Goal: Task Accomplishment & Management: Complete application form

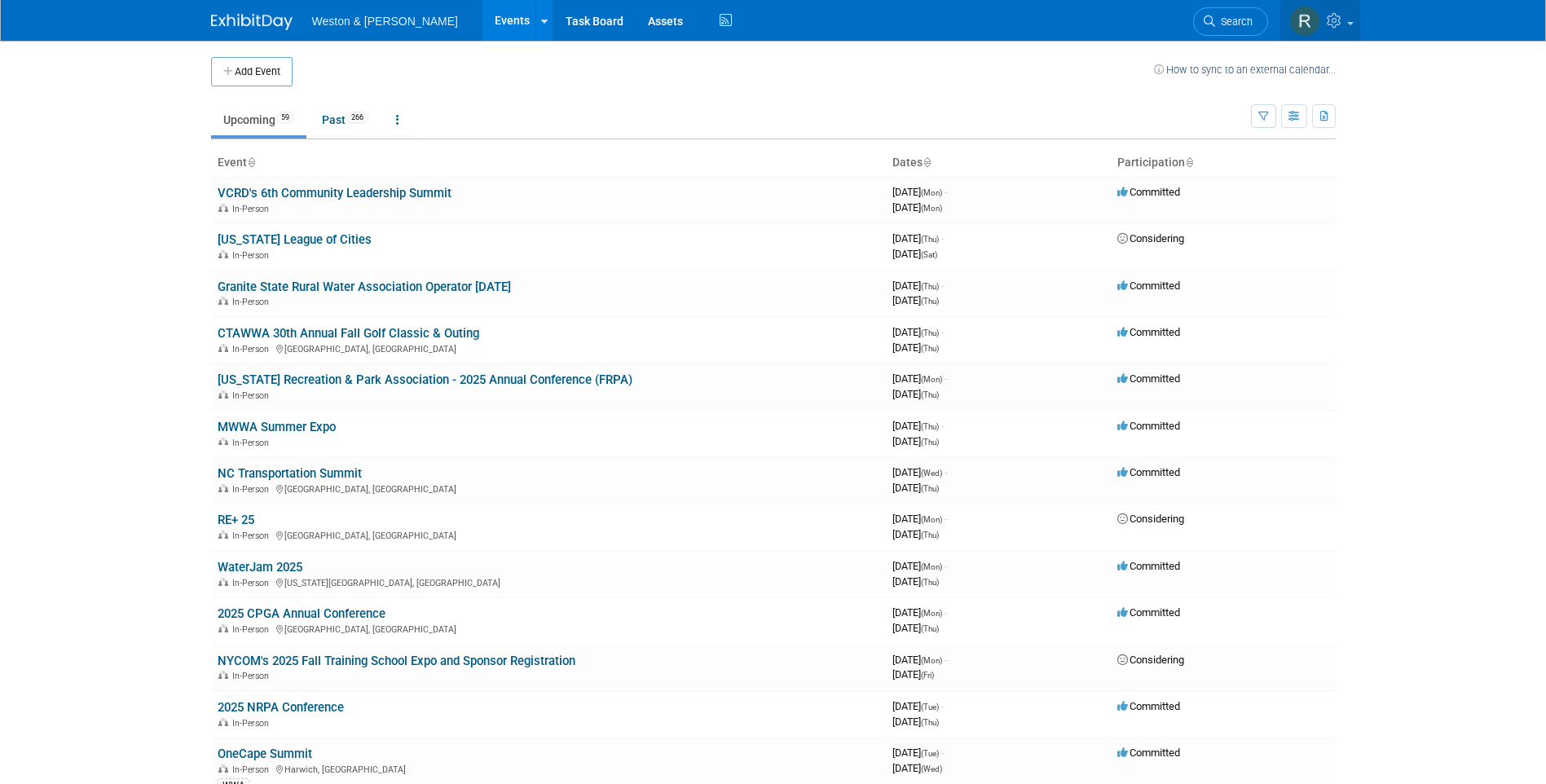
click at [1332, 26] on icon at bounding box center [1336, 21] width 19 height 15
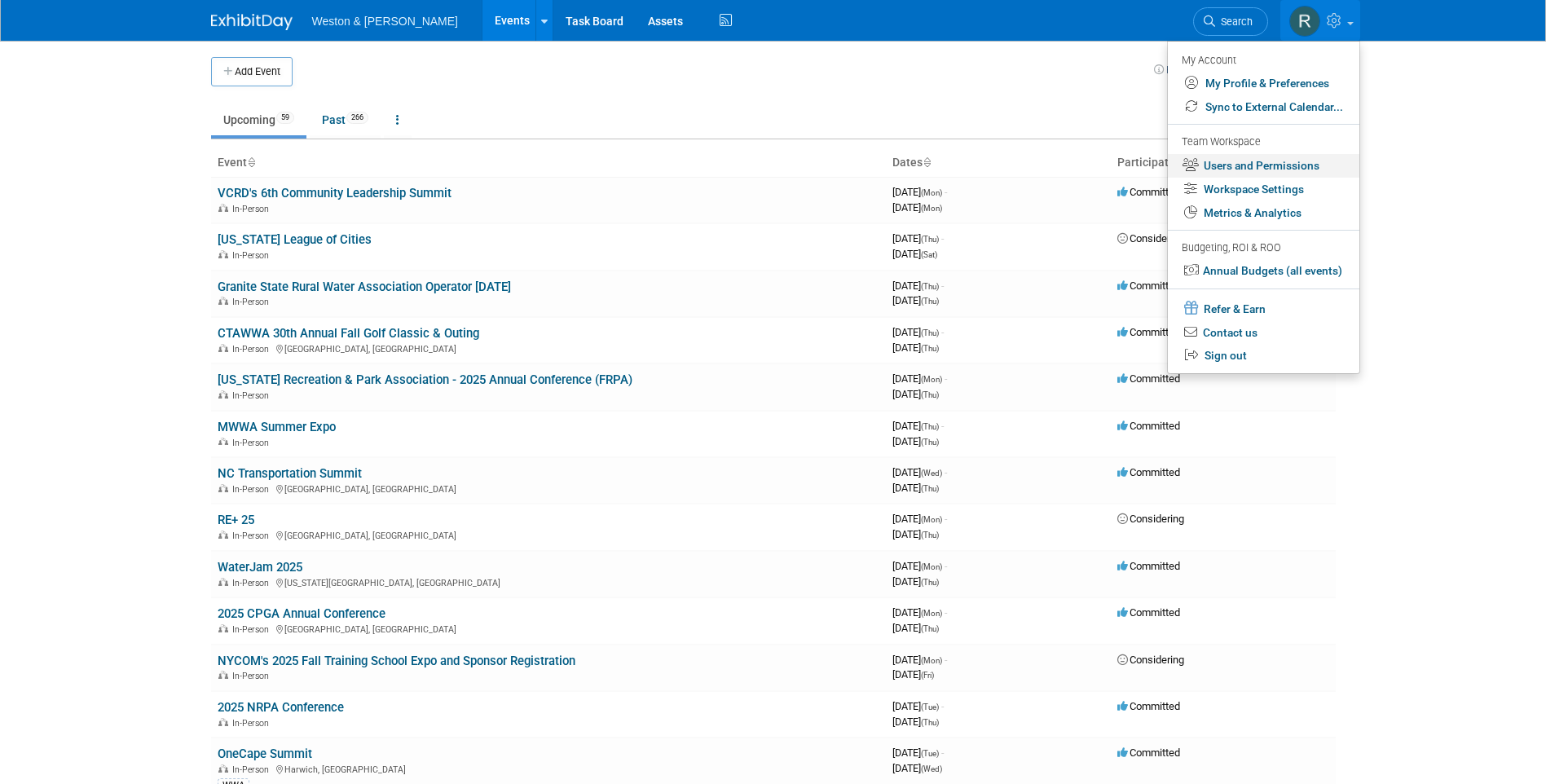
click at [1268, 161] on link "Users and Permissions" at bounding box center [1264, 166] width 191 height 24
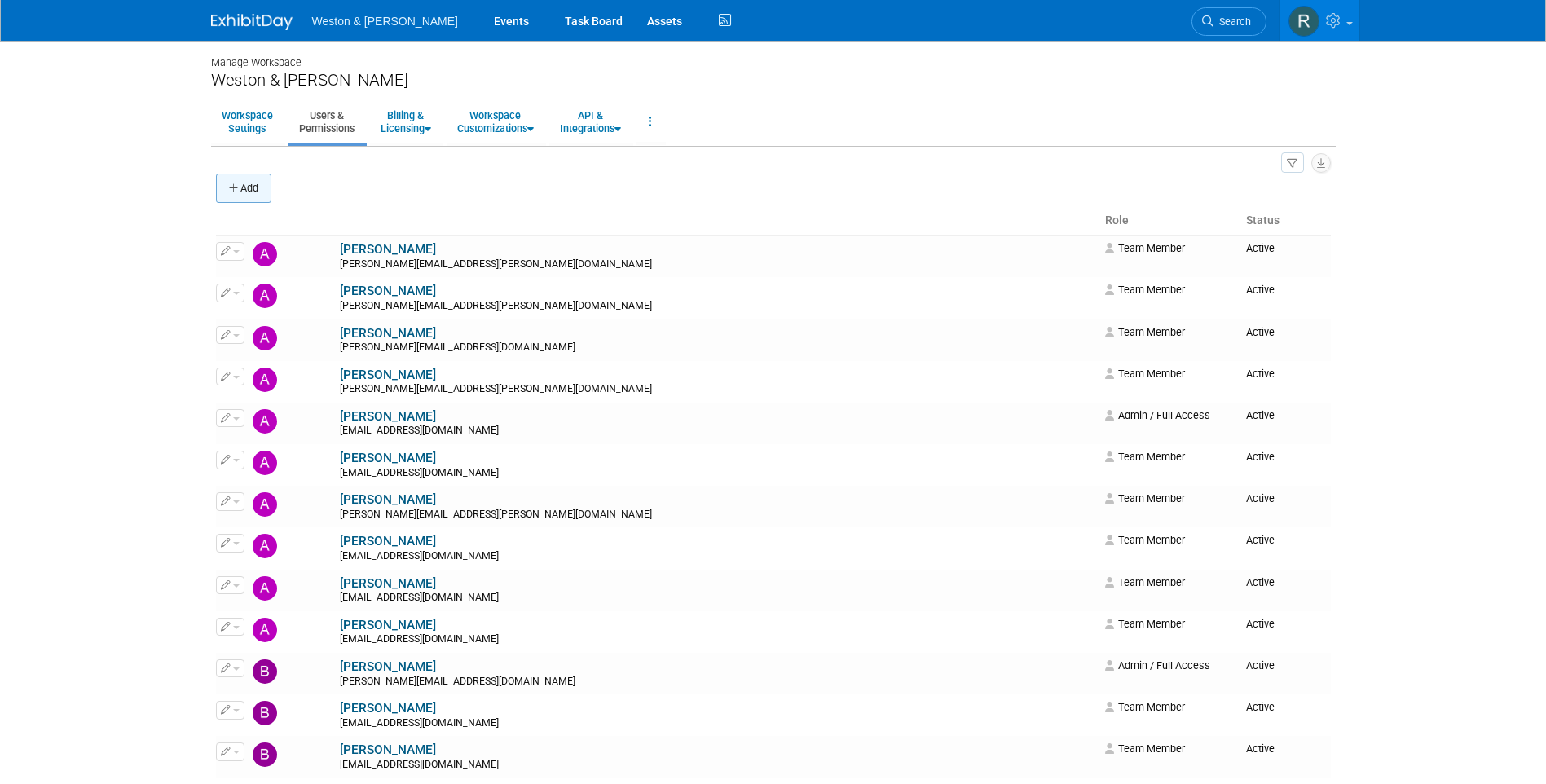
click at [260, 188] on button "Add" at bounding box center [243, 188] width 55 height 30
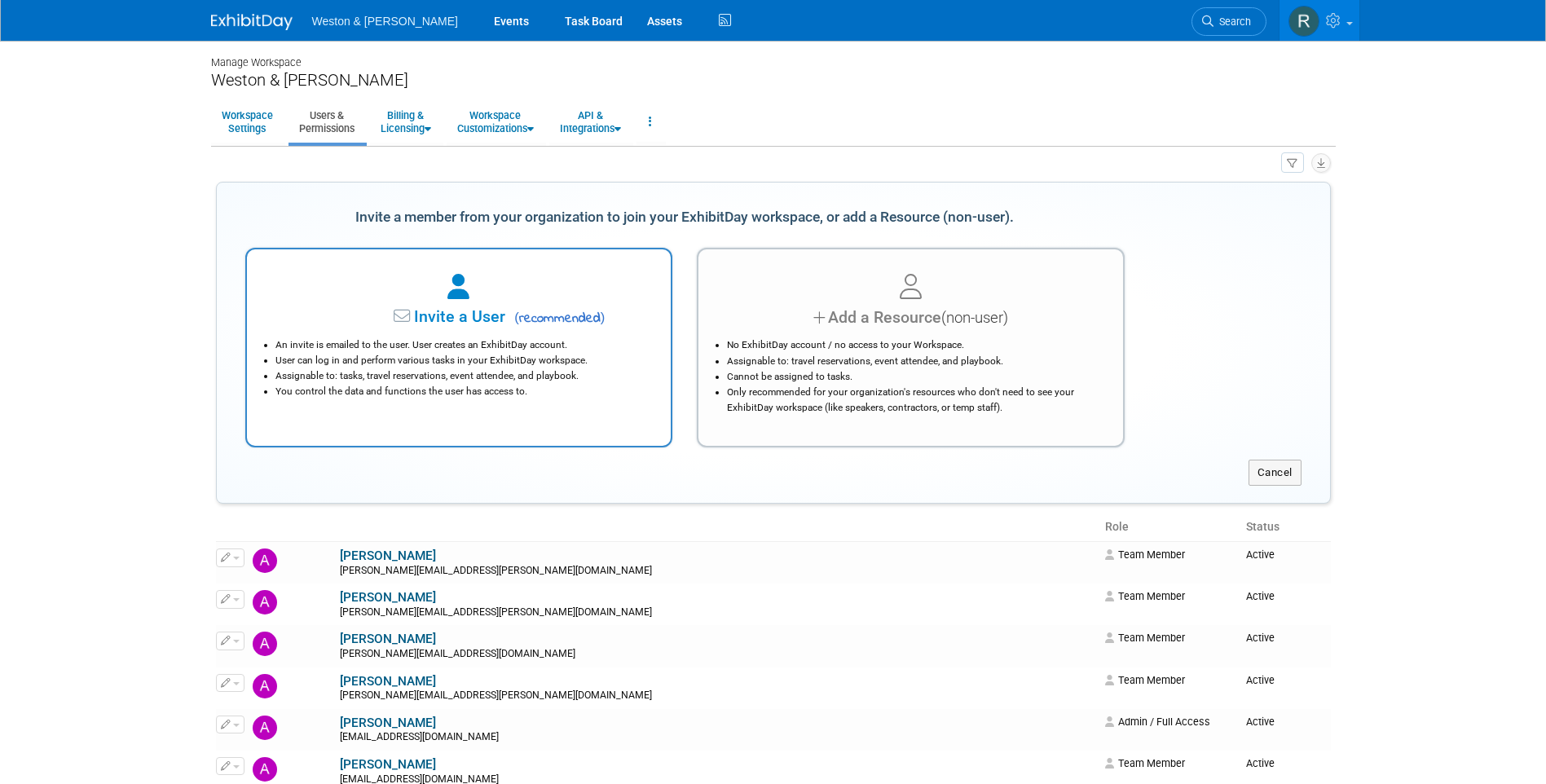
click at [514, 343] on li "An invite is emailed to the user. User creates an ExhibitDay account." at bounding box center [463, 345] width 376 height 16
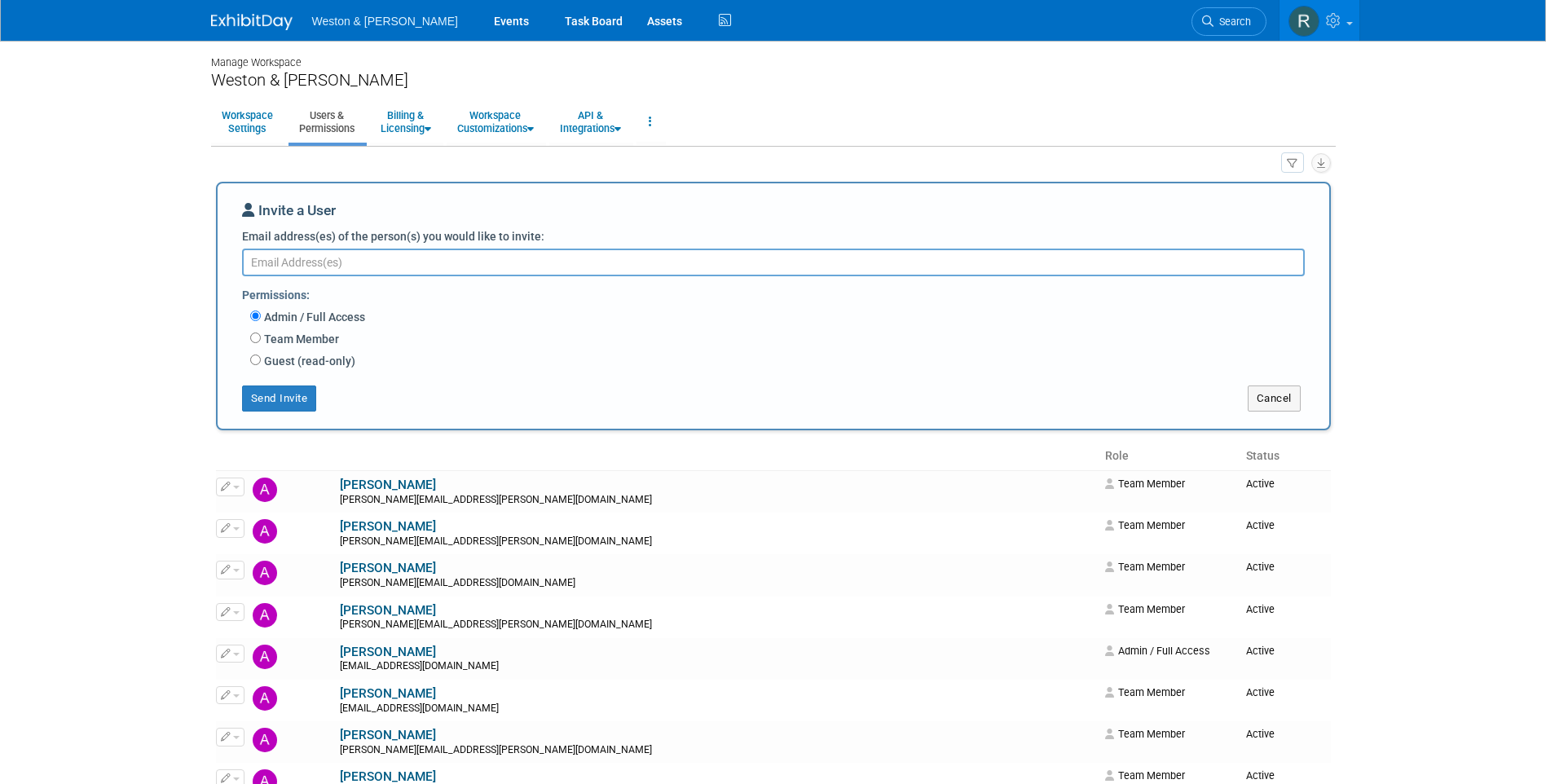
click at [431, 265] on textarea "Email address(es) of the person(s) you would like to invite:" at bounding box center [773, 262] width 1063 height 28
click at [312, 263] on textarea "Email address(es) of the person(s) you would like to invite:" at bounding box center [773, 262] width 1063 height 28
paste textarea "gant.danny@wseinc.com"
type textarea "gant.danny@wseinc.com"
click at [259, 339] on input "Team Member" at bounding box center [255, 338] width 11 height 11
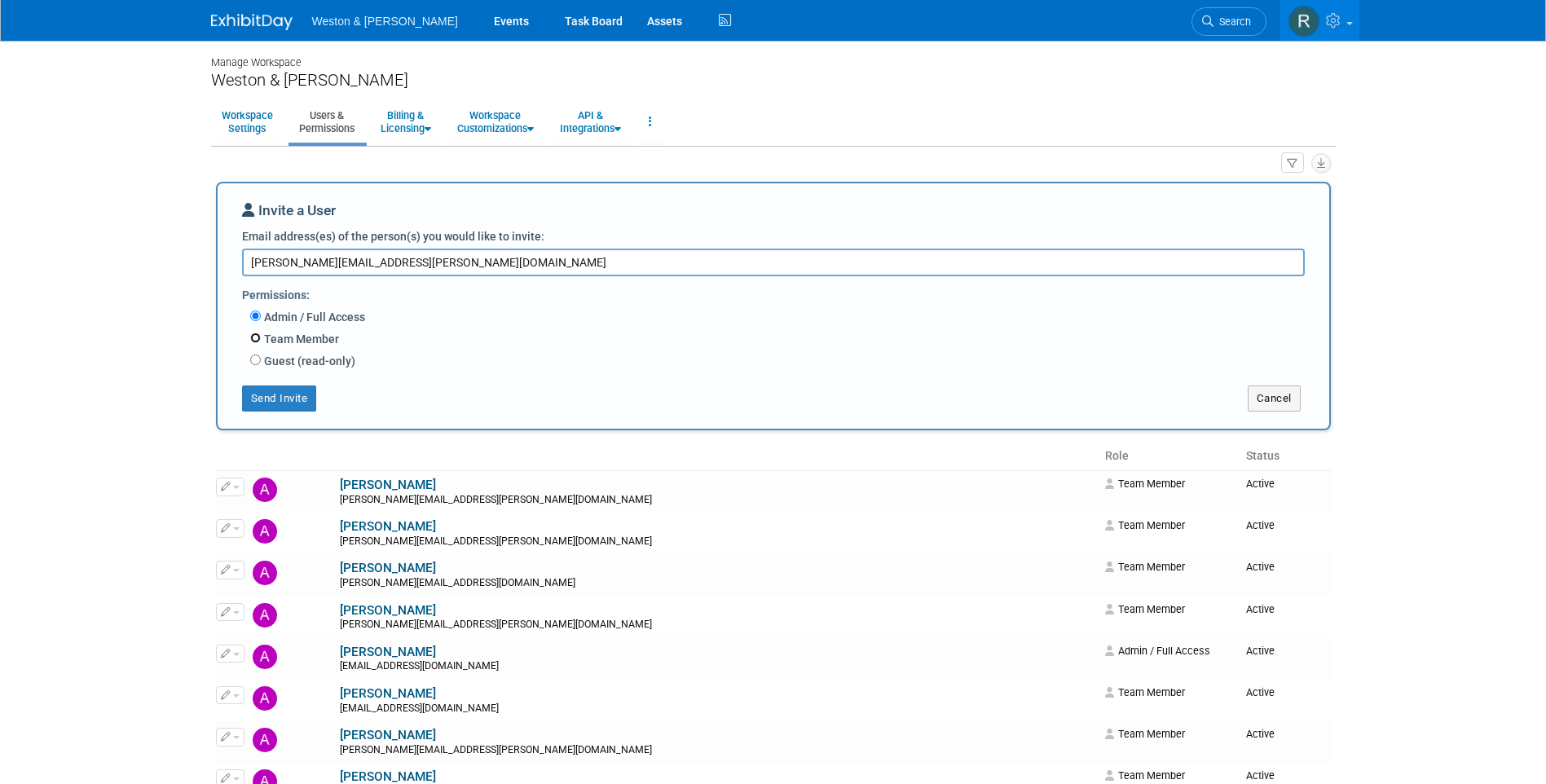
radio input "true"
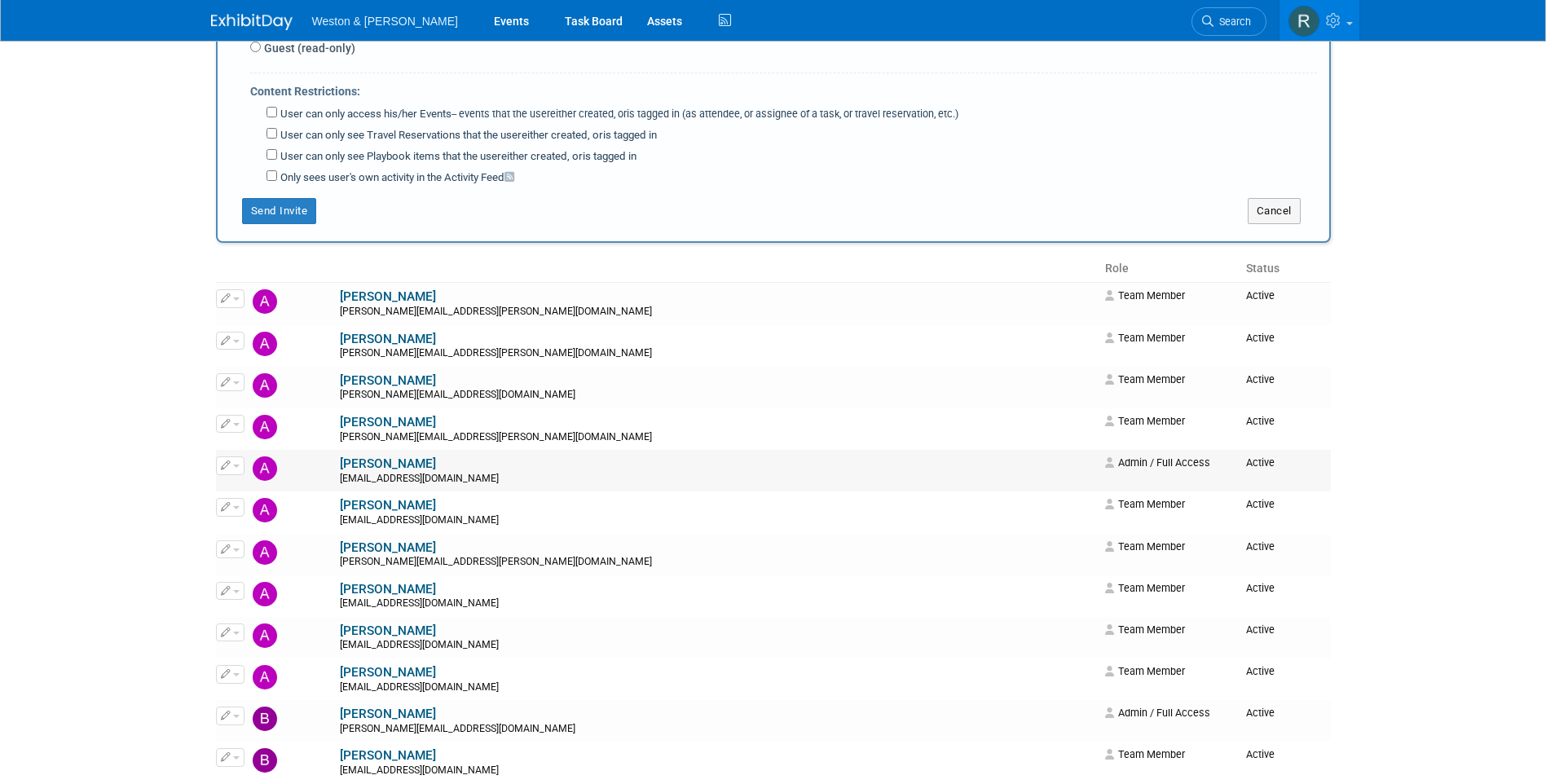
scroll to position [1304, 0]
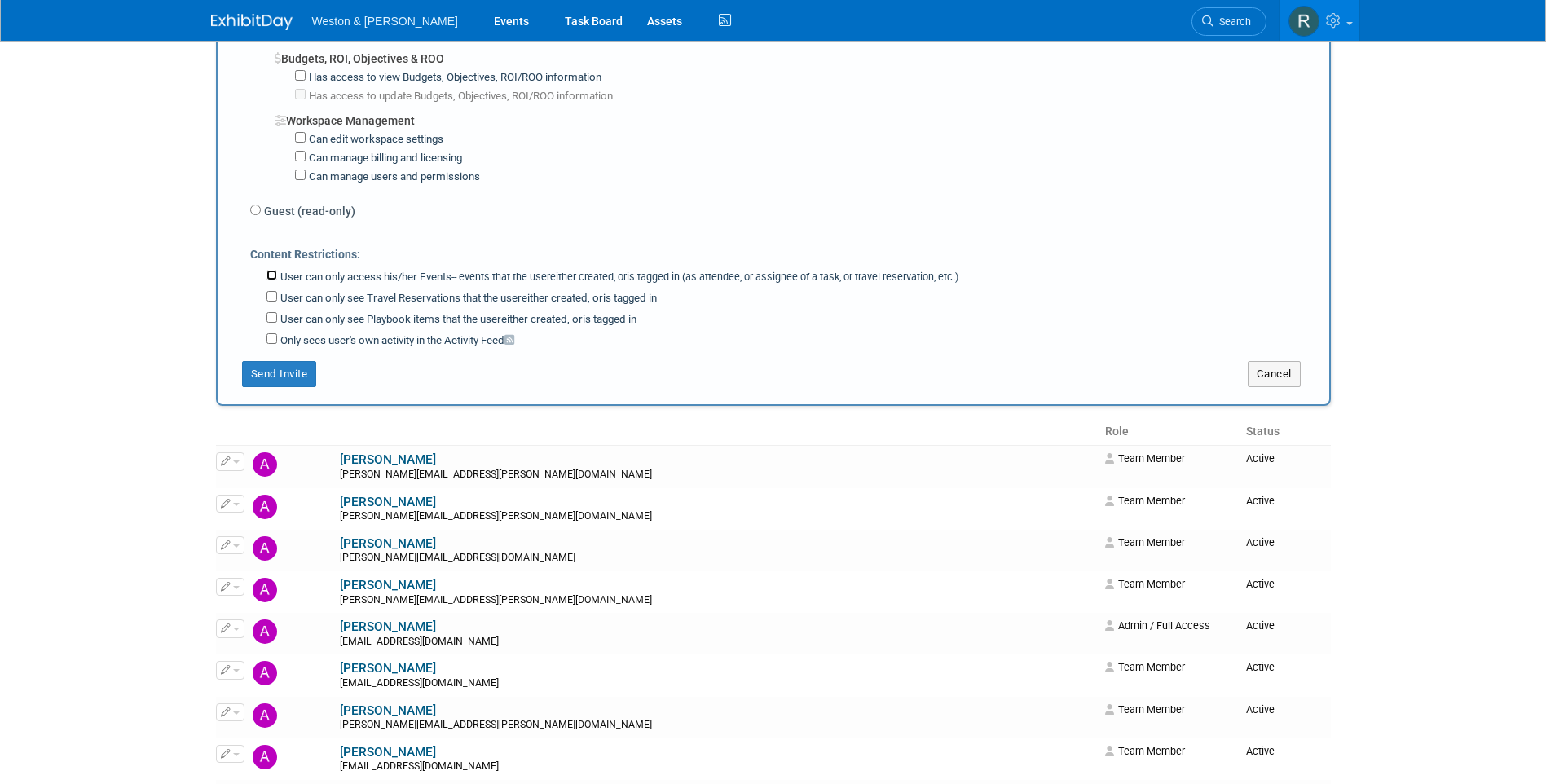
click at [272, 276] on input "User can only access his/her Events -- events that the user either created, or …" at bounding box center [272, 275] width 11 height 11
checkbox input "true"
click at [269, 296] on input "User can only see Travel Reservations that the user either created, or is tagge…" at bounding box center [272, 296] width 11 height 11
checkbox input "true"
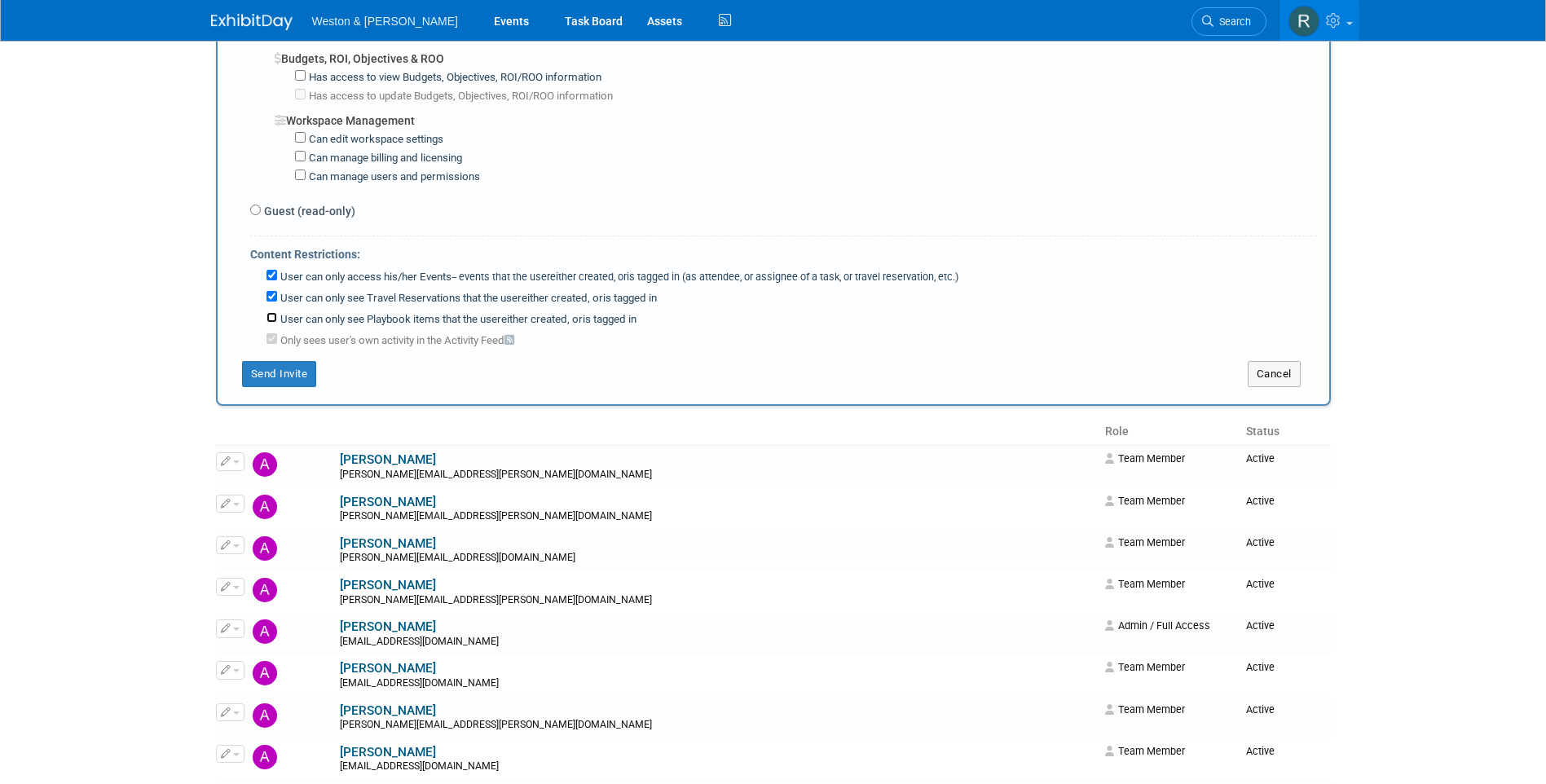
click at [271, 318] on input "User can only see Playbook items that the user either created, or is tagged in" at bounding box center [272, 317] width 11 height 11
click at [271, 316] on input "User can only see Playbook items that the user either created, or is tagged in" at bounding box center [272, 317] width 11 height 11
checkbox input "false"
click at [268, 295] on input "User can only see Travel Reservations that the user either created, or is tagge…" at bounding box center [272, 296] width 11 height 11
checkbox input "false"
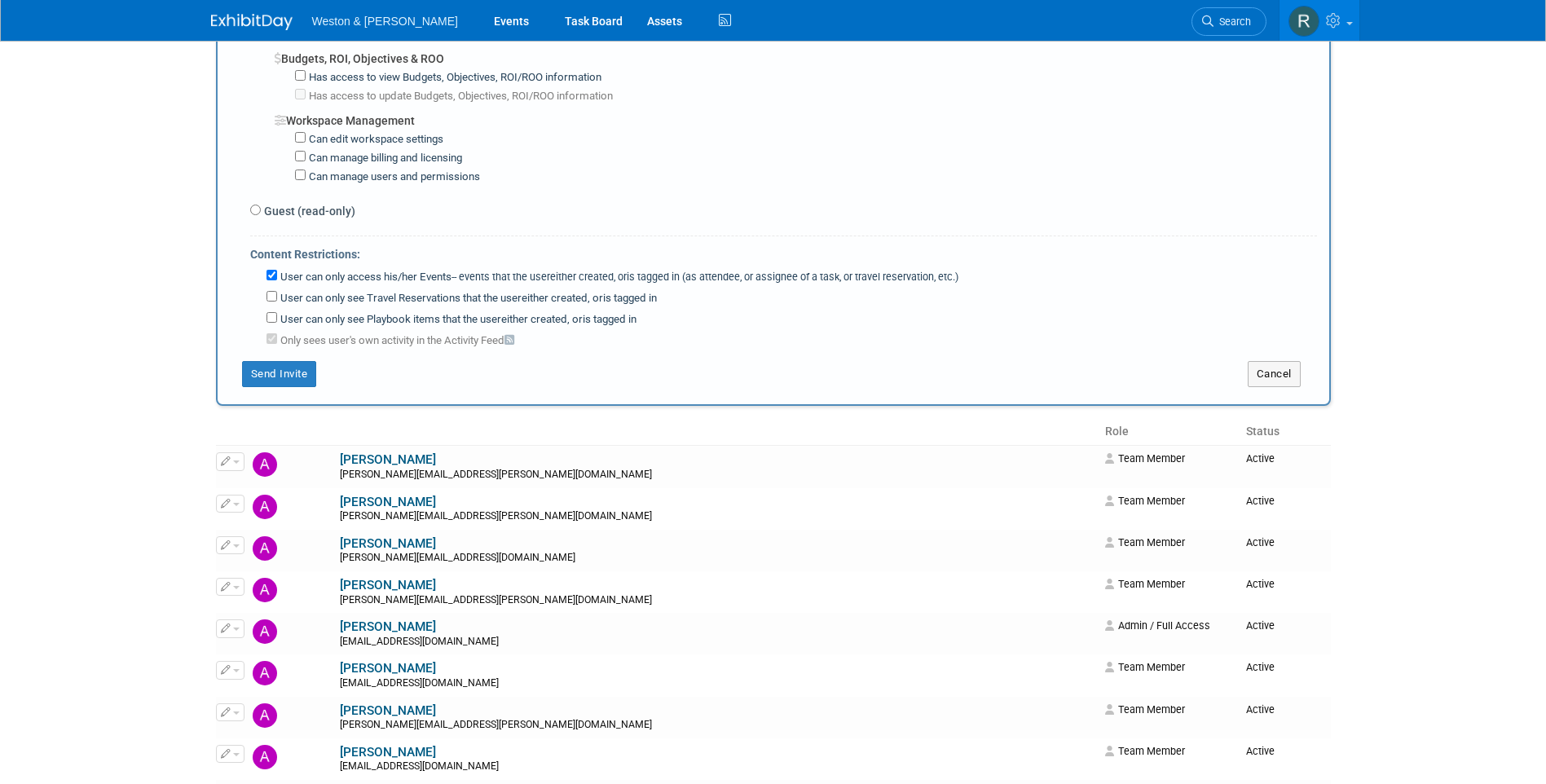
click at [272, 271] on div "User can only access his/her Events -- events that the user either created, or …" at bounding box center [792, 276] width 1051 height 19
click at [267, 271] on div "User can only access his/her Events -- events that the user either created, or …" at bounding box center [792, 276] width 1051 height 19
click at [272, 279] on input "User can only access his/her Events -- events that the user either created, or …" at bounding box center [272, 275] width 11 height 11
checkbox input "false"
click at [268, 317] on input "User can only see Playbook items that the user either created, or is tagged in" at bounding box center [272, 317] width 11 height 11
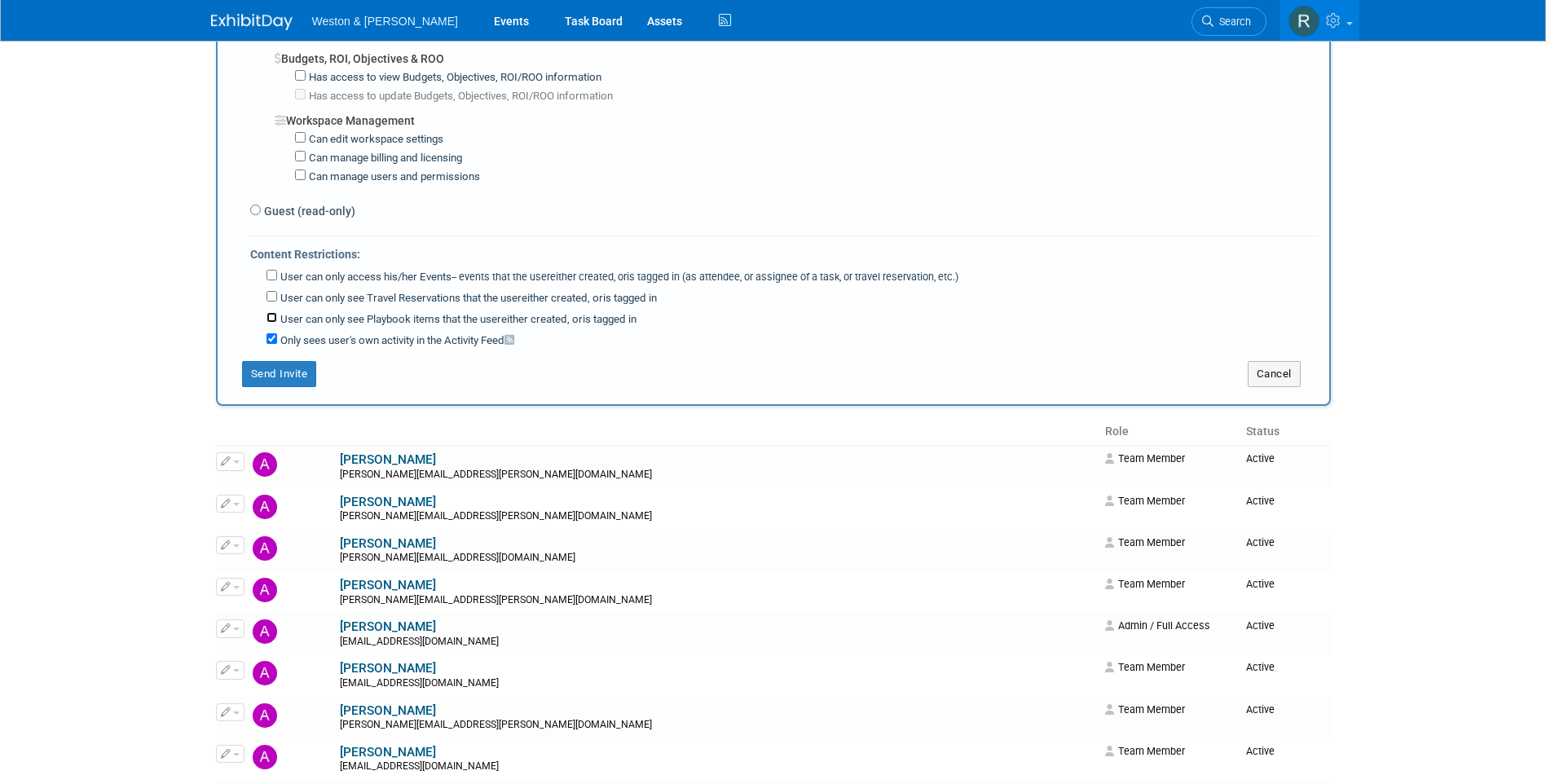
checkbox input "true"
click at [272, 298] on input "User can only see Travel Reservations that the user either created, or is tagge…" at bounding box center [272, 296] width 11 height 11
checkbox input "true"
click at [277, 281] on label "User can only access his/her Events -- events that the user either created, or …" at bounding box center [618, 277] width 682 height 16
click at [277, 281] on input "User can only access his/her Events -- events that the user either created, or …" at bounding box center [272, 275] width 11 height 11
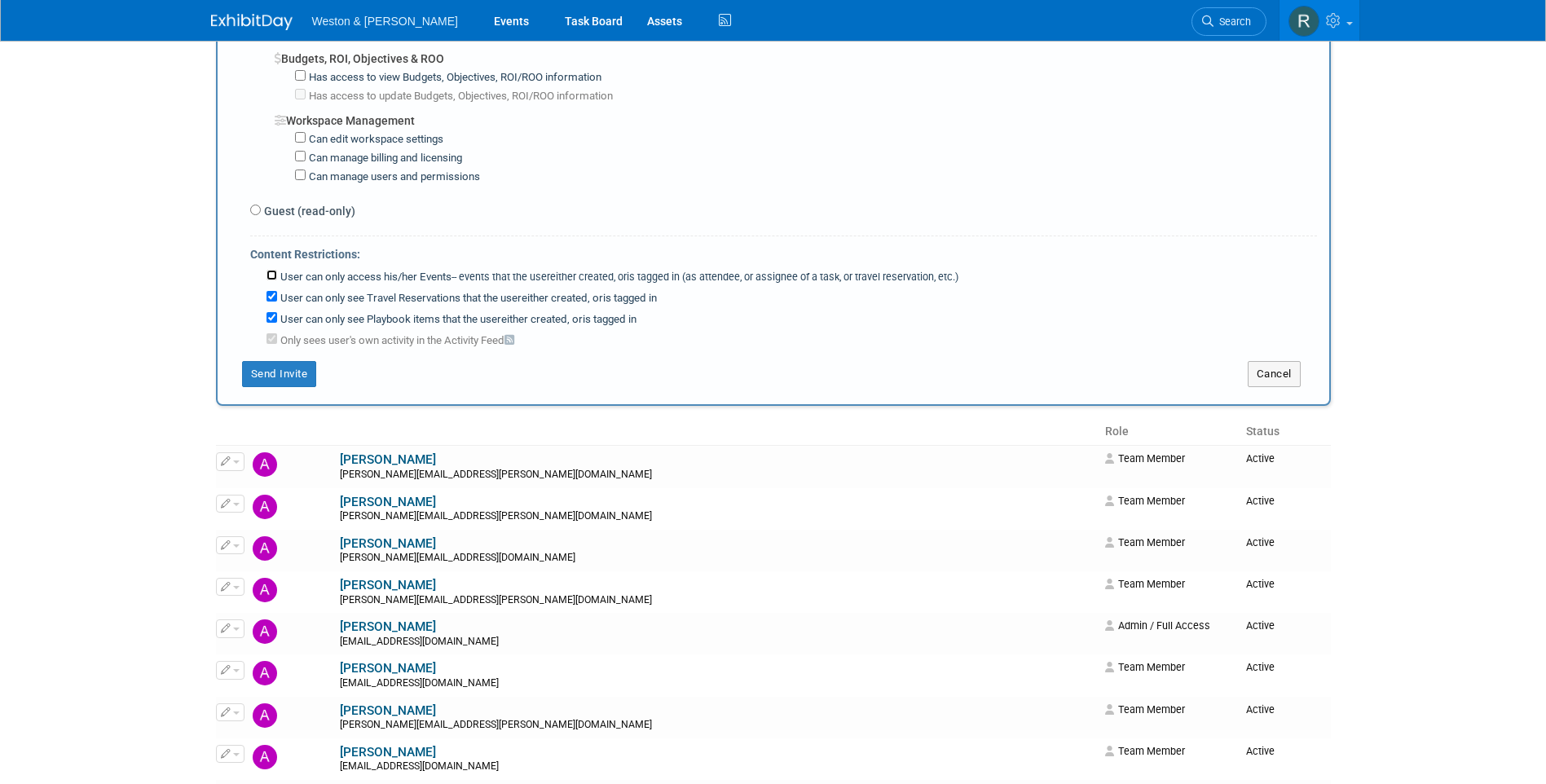
checkbox input "true"
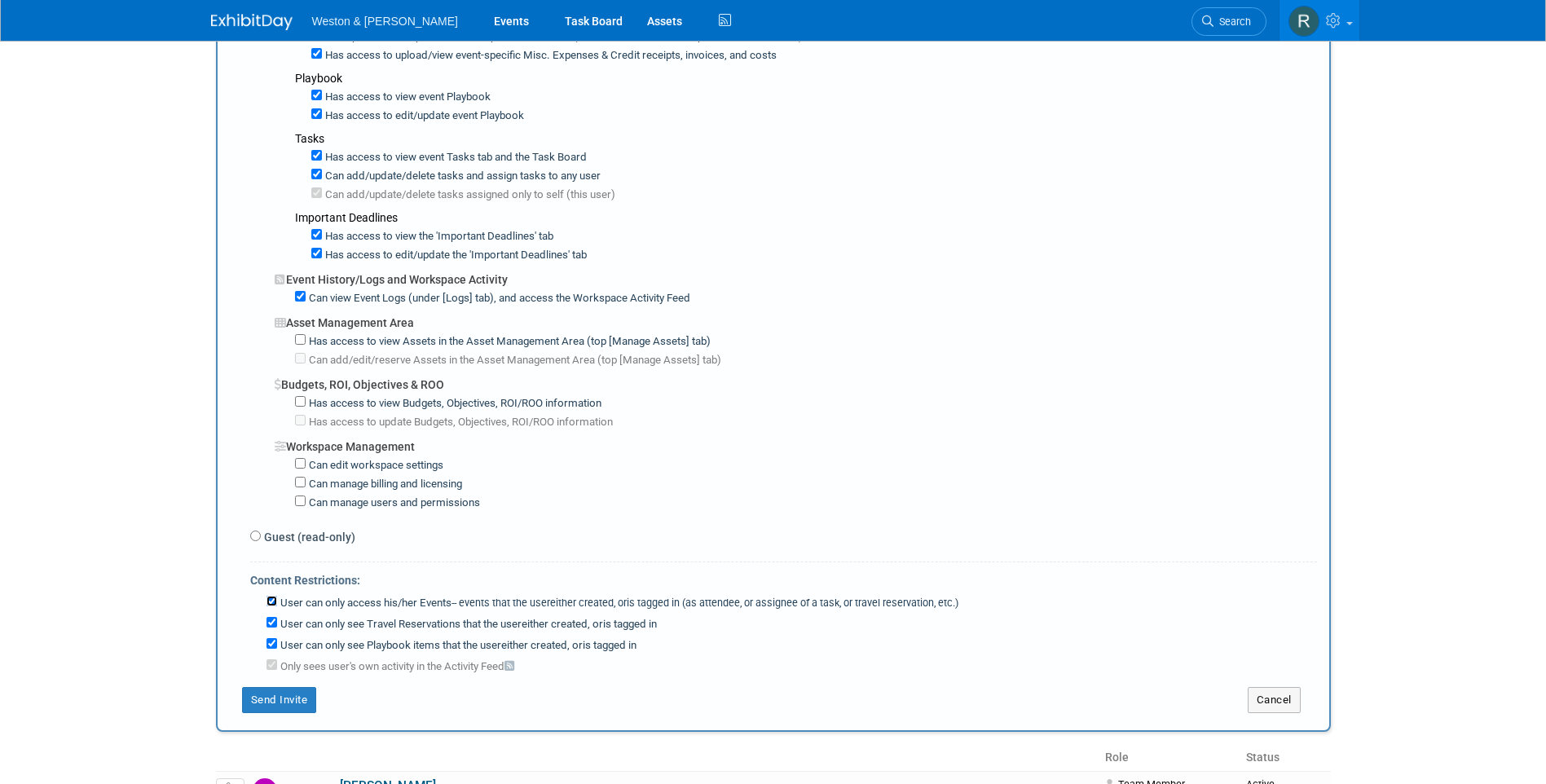
scroll to position [1141, 0]
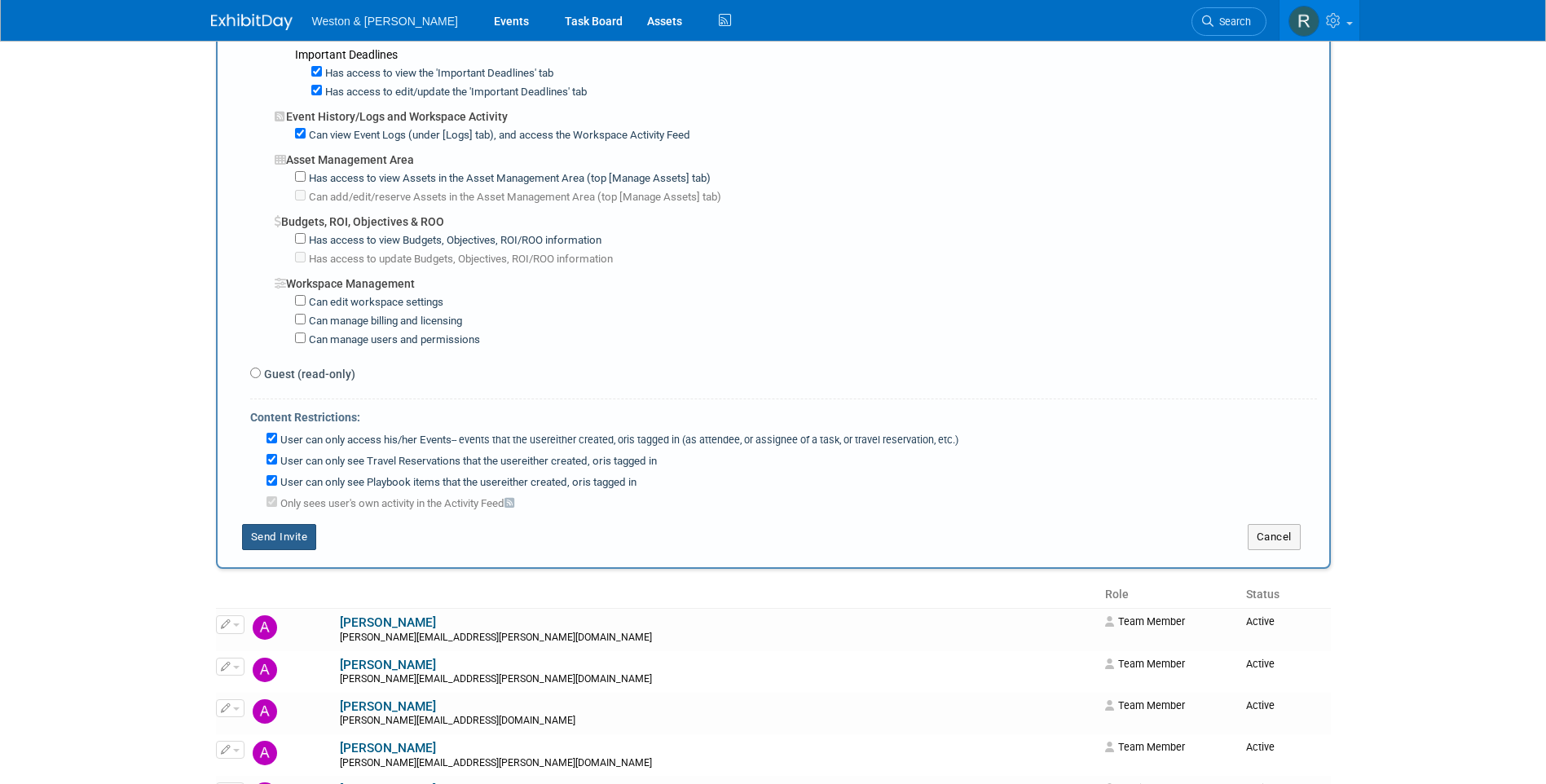
click at [292, 531] on button "Send Invite" at bounding box center [279, 537] width 75 height 26
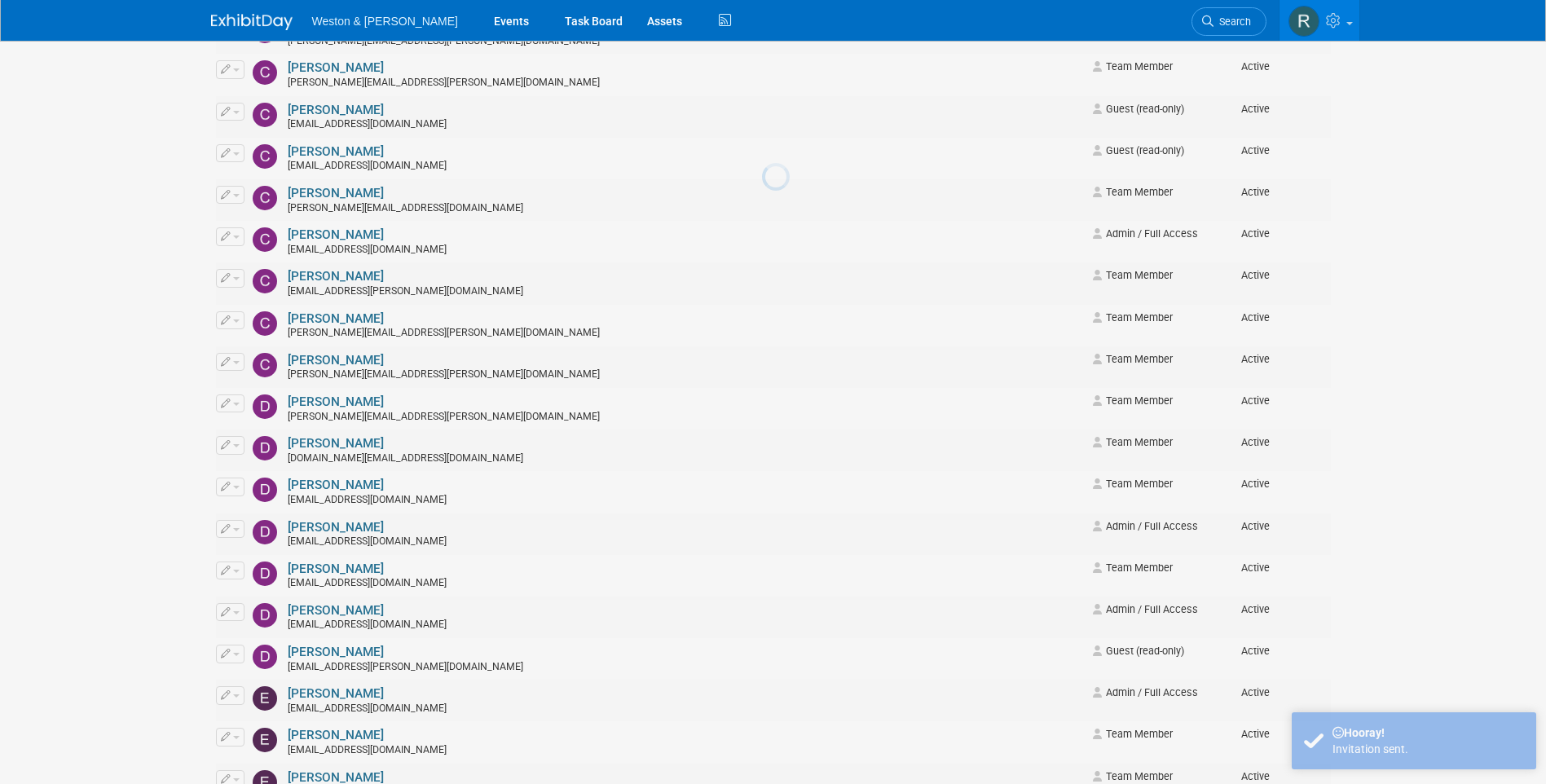
scroll to position [0, 0]
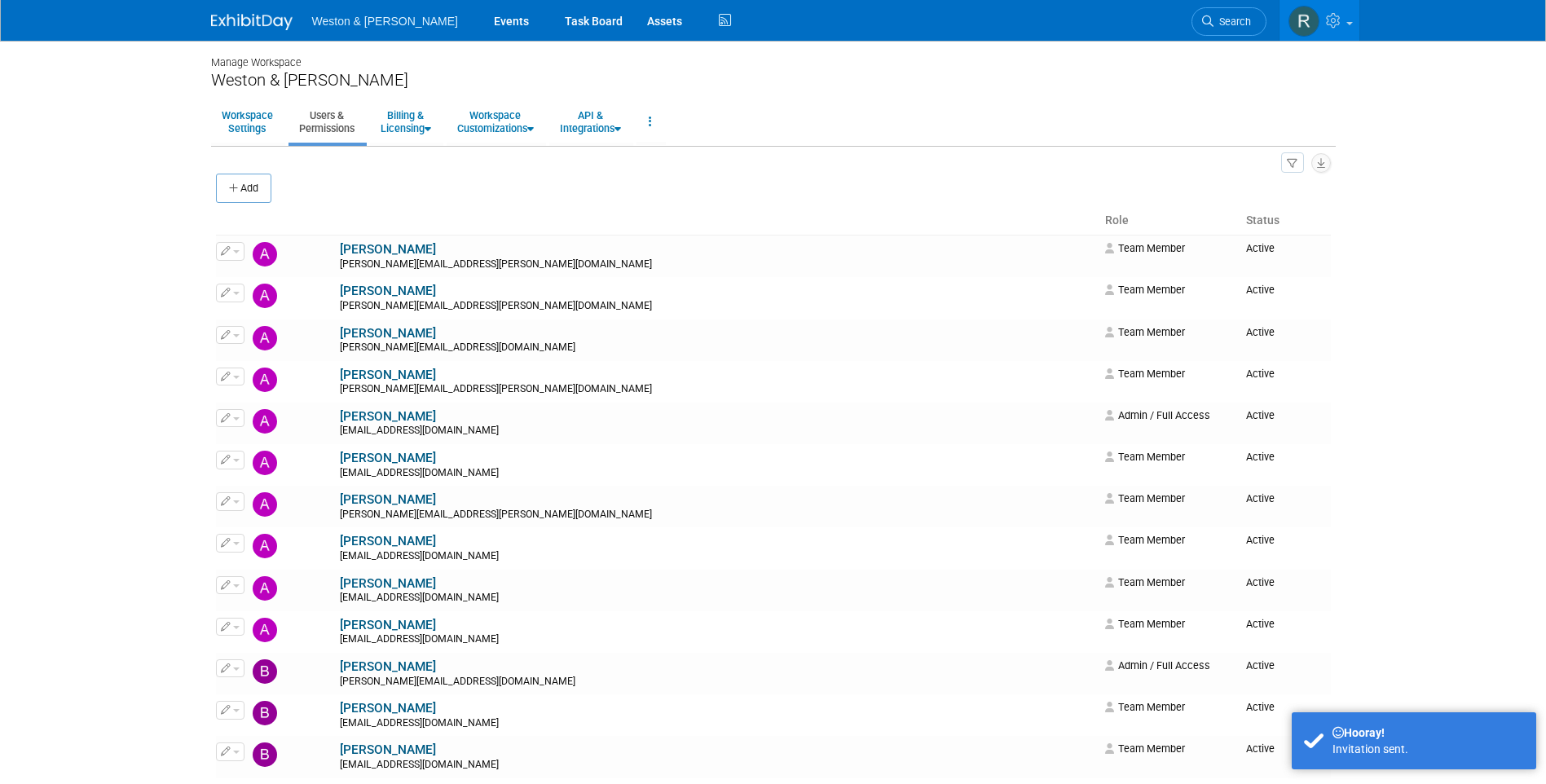
click at [249, 193] on button "Add" at bounding box center [243, 188] width 55 height 30
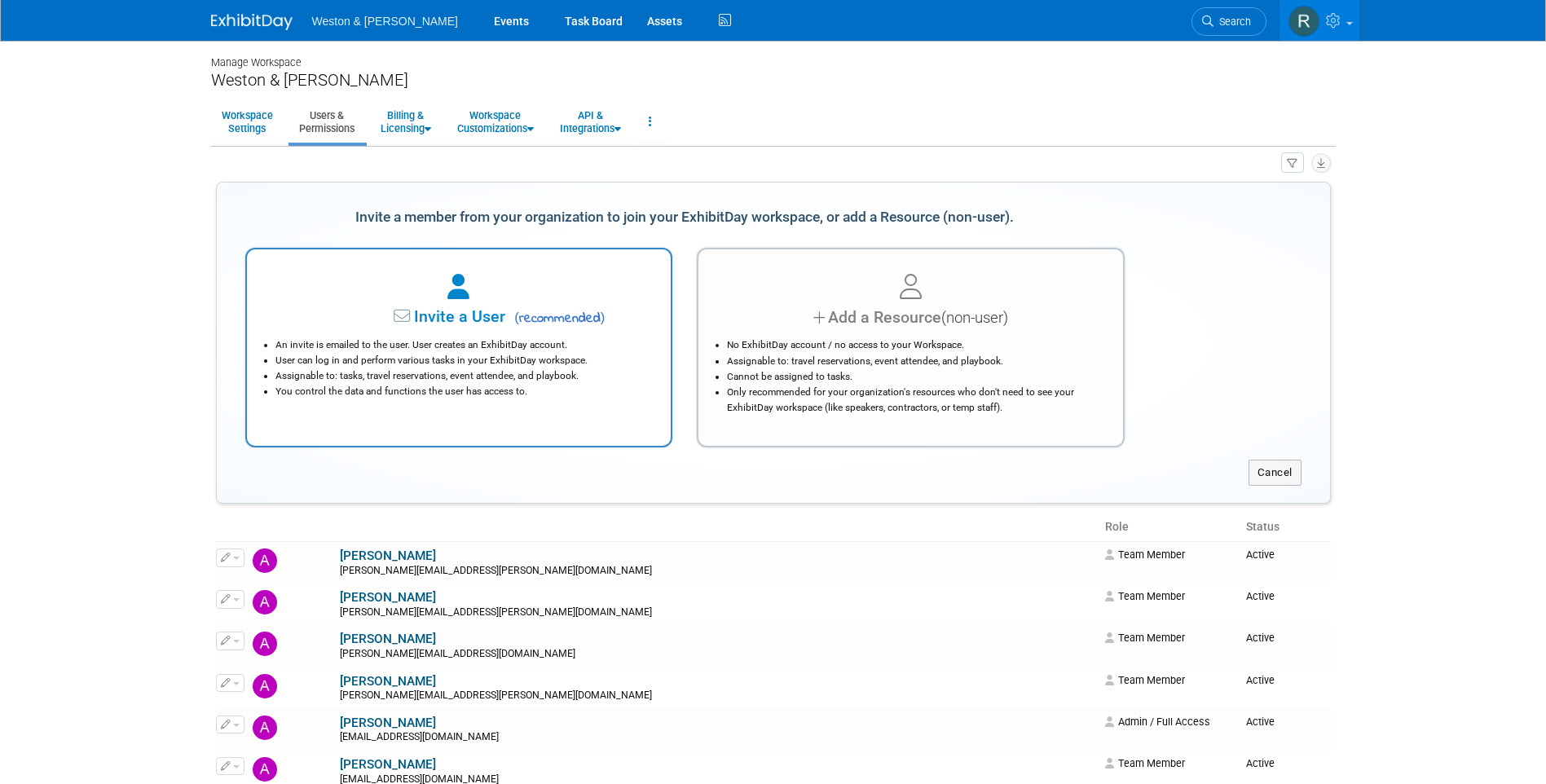
click at [458, 361] on li "User can log in and perform various tasks in your ExhibitDay workspace." at bounding box center [463, 361] width 376 height 16
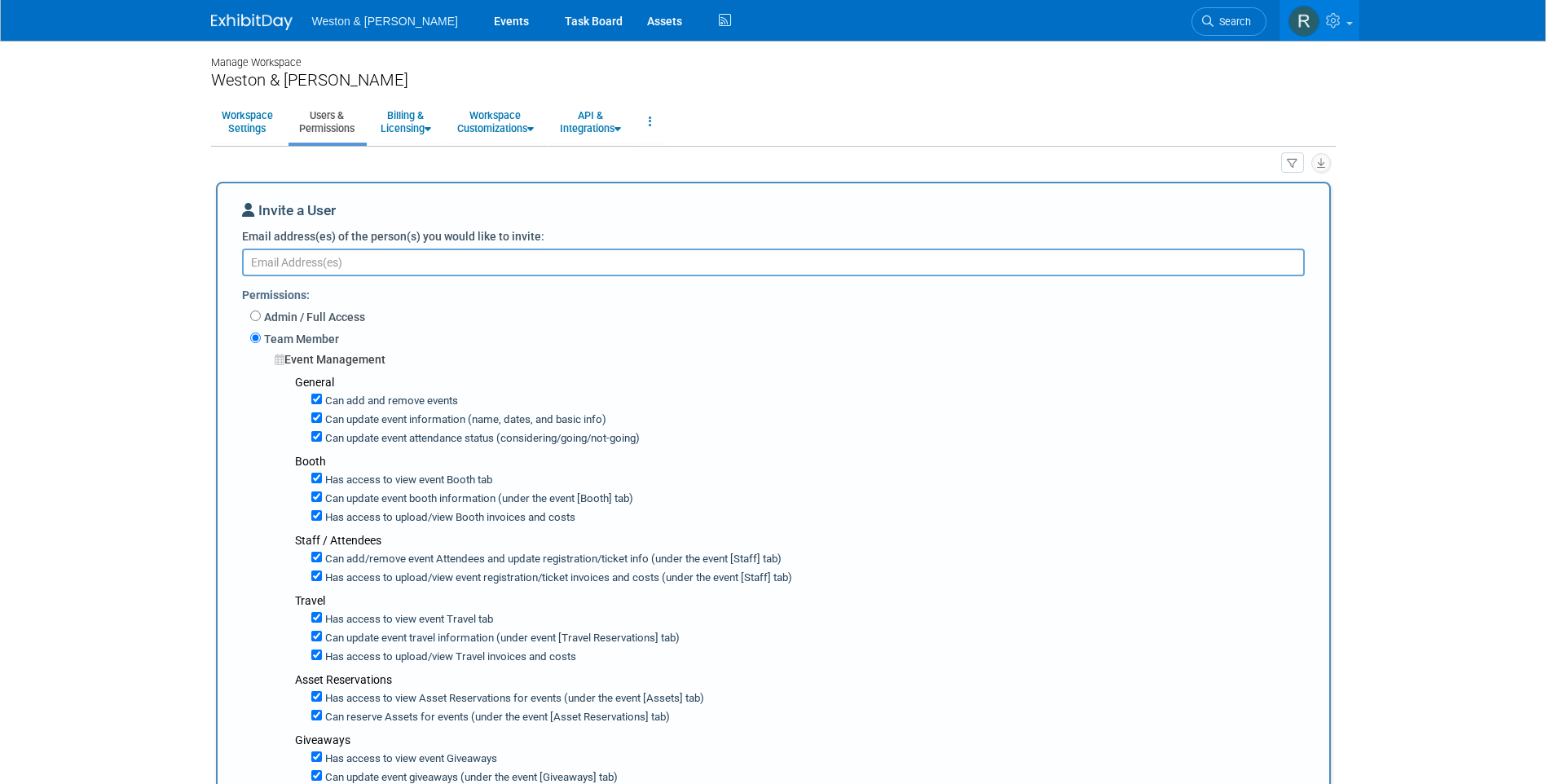
paste textarea "gillespie.jason@wseinc.com"
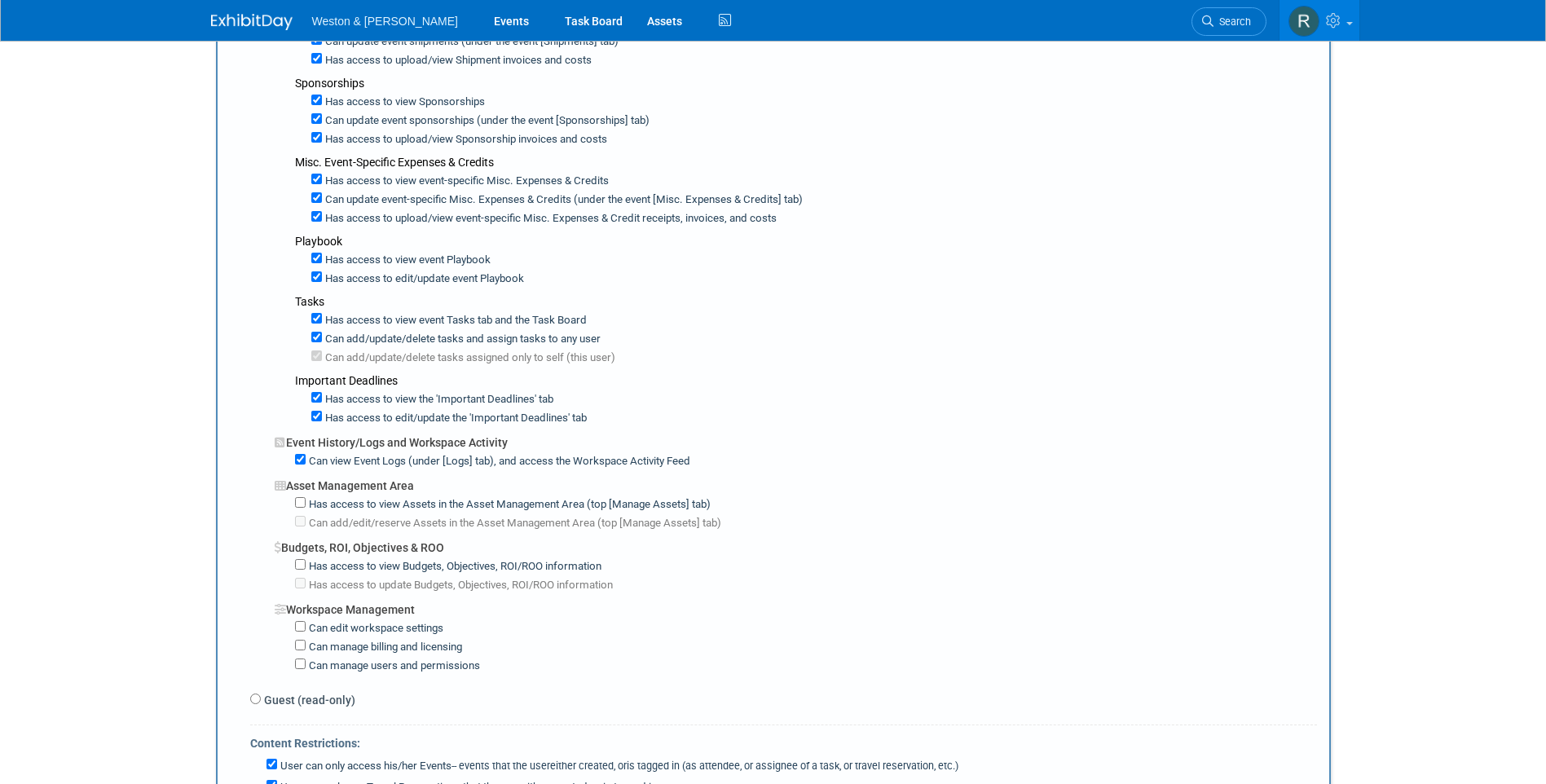
scroll to position [1060, 0]
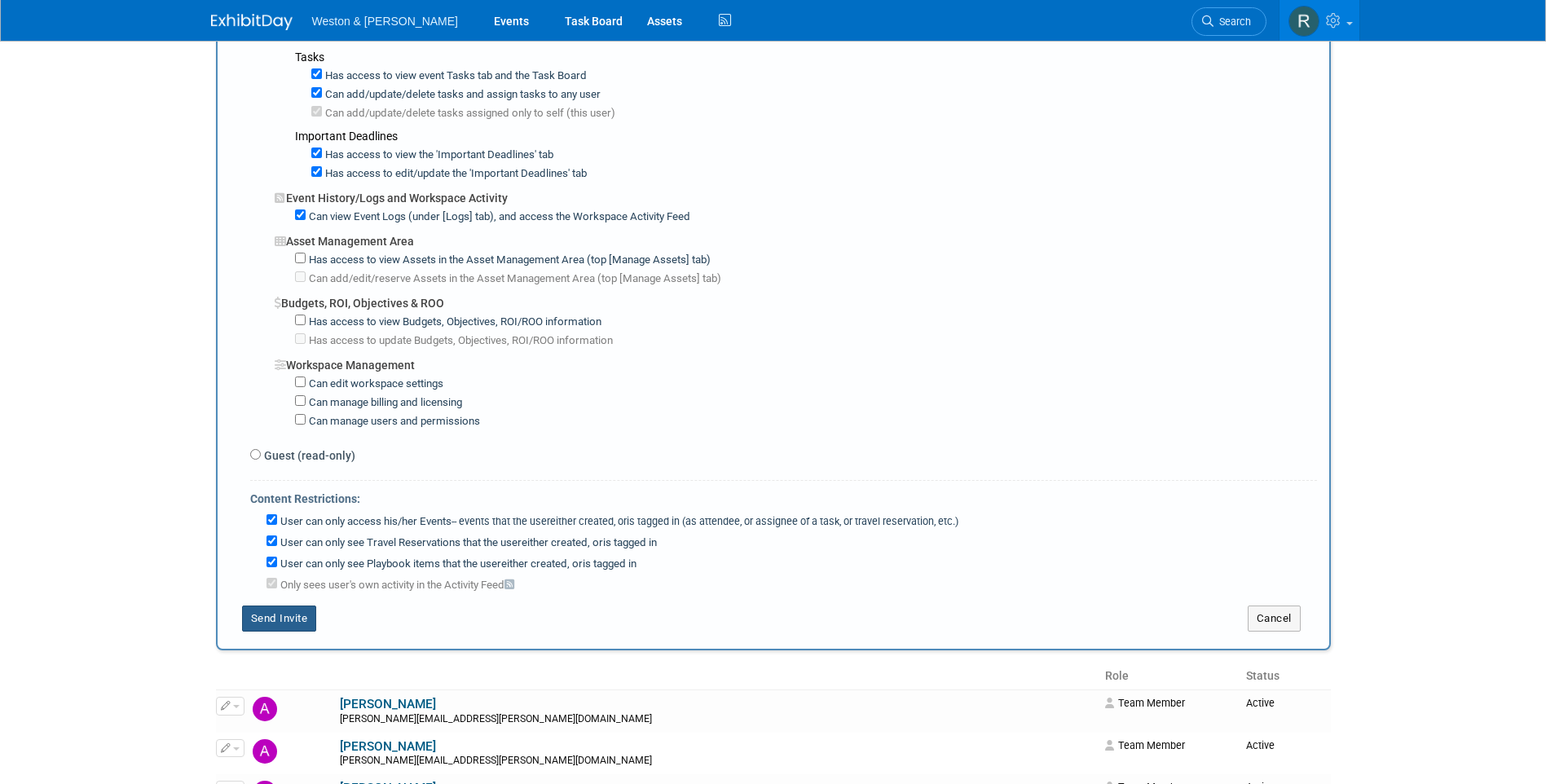
type textarea "gillespie.jason@wseinc.com"
click at [282, 619] on button "Send Invite" at bounding box center [279, 619] width 75 height 26
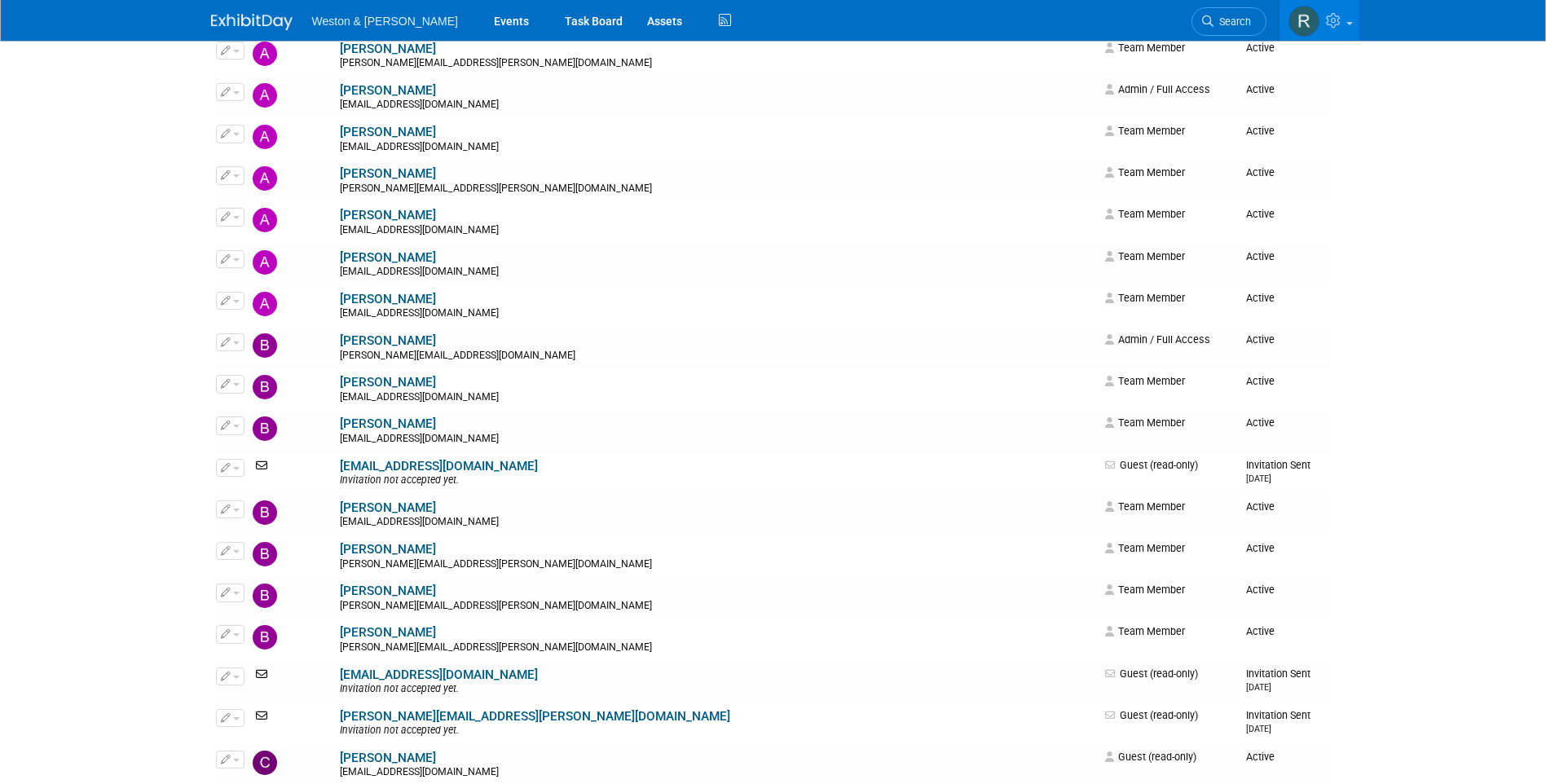
scroll to position [0, 0]
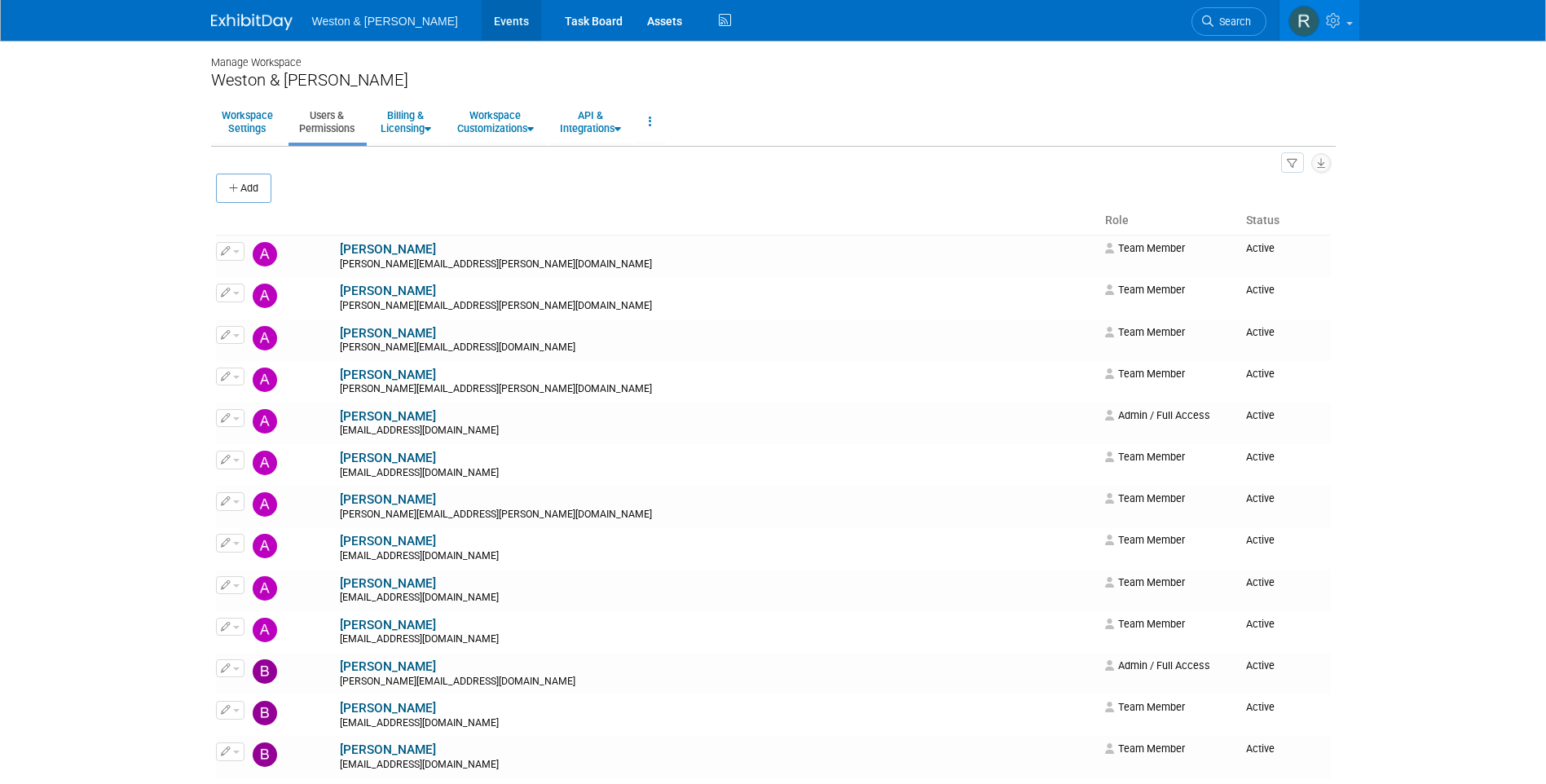
click at [482, 22] on link "Events" at bounding box center [512, 20] width 59 height 40
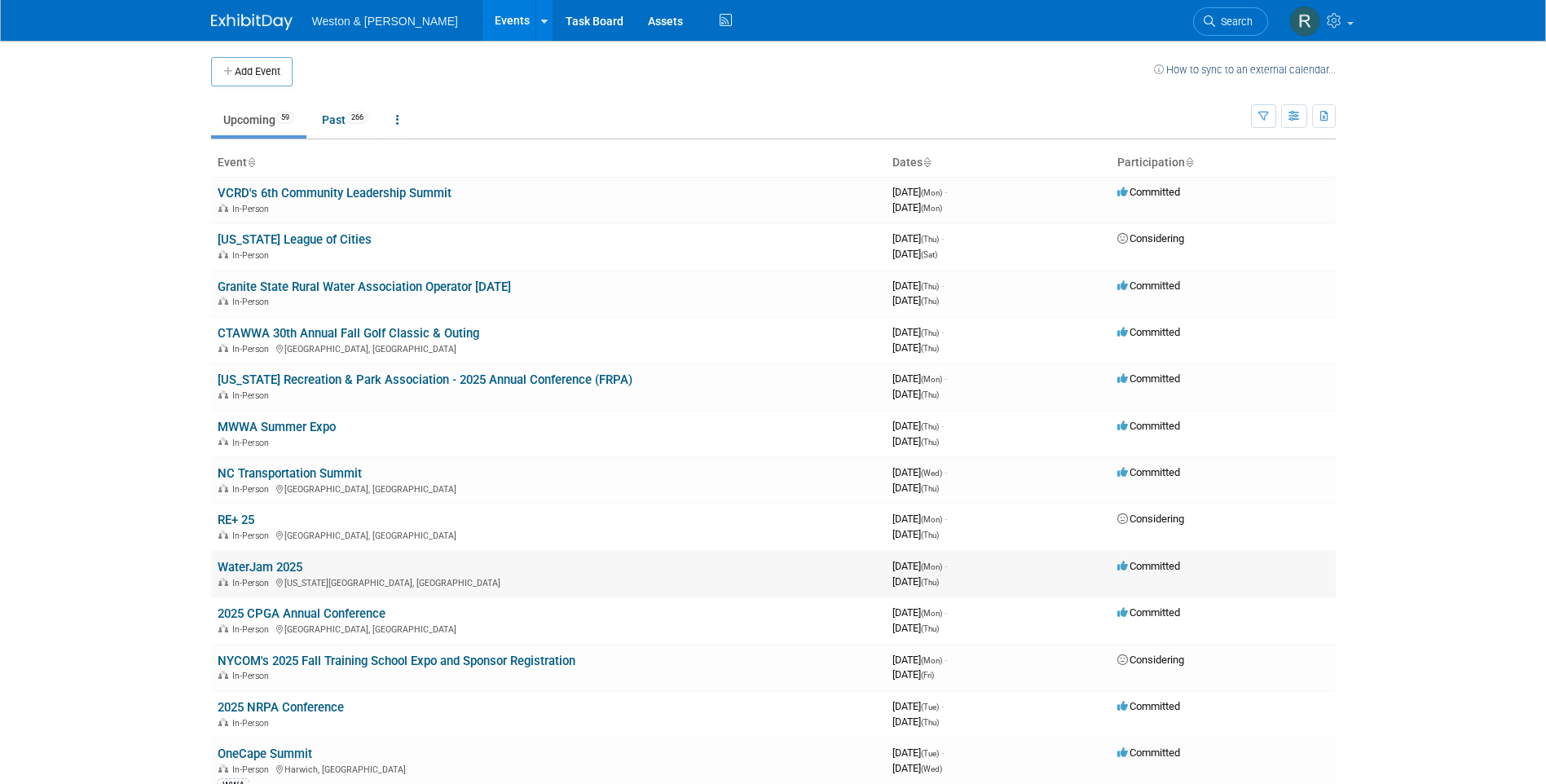
click at [432, 567] on td "WaterJam 2025 In-Person [US_STATE][GEOGRAPHIC_DATA], [GEOGRAPHIC_DATA]" at bounding box center [549, 574] width 675 height 46
click at [297, 566] on link "WaterJam 2025" at bounding box center [260, 567] width 85 height 15
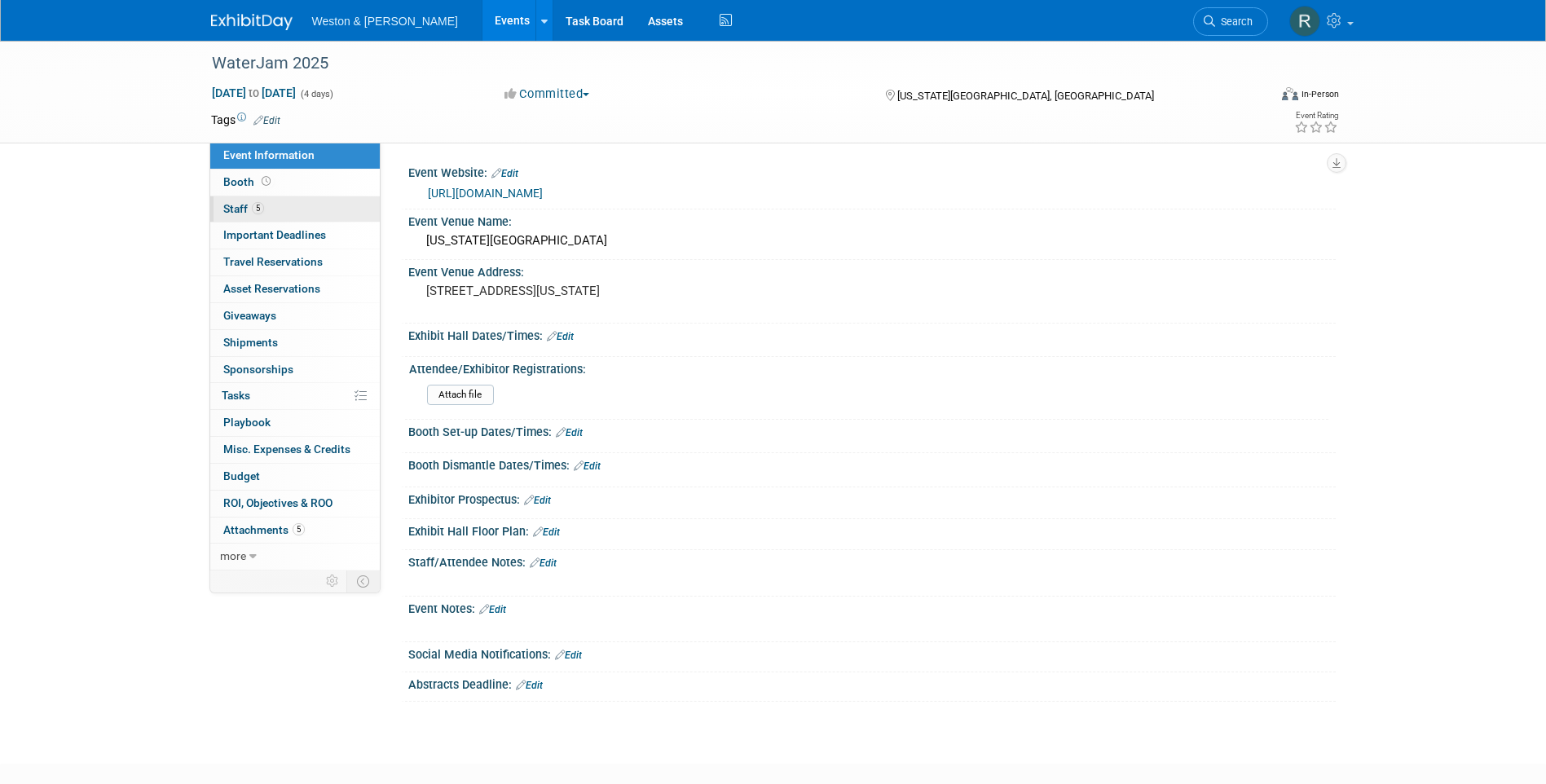
click at [295, 204] on link "5 Staff 5" at bounding box center [295, 210] width 169 height 26
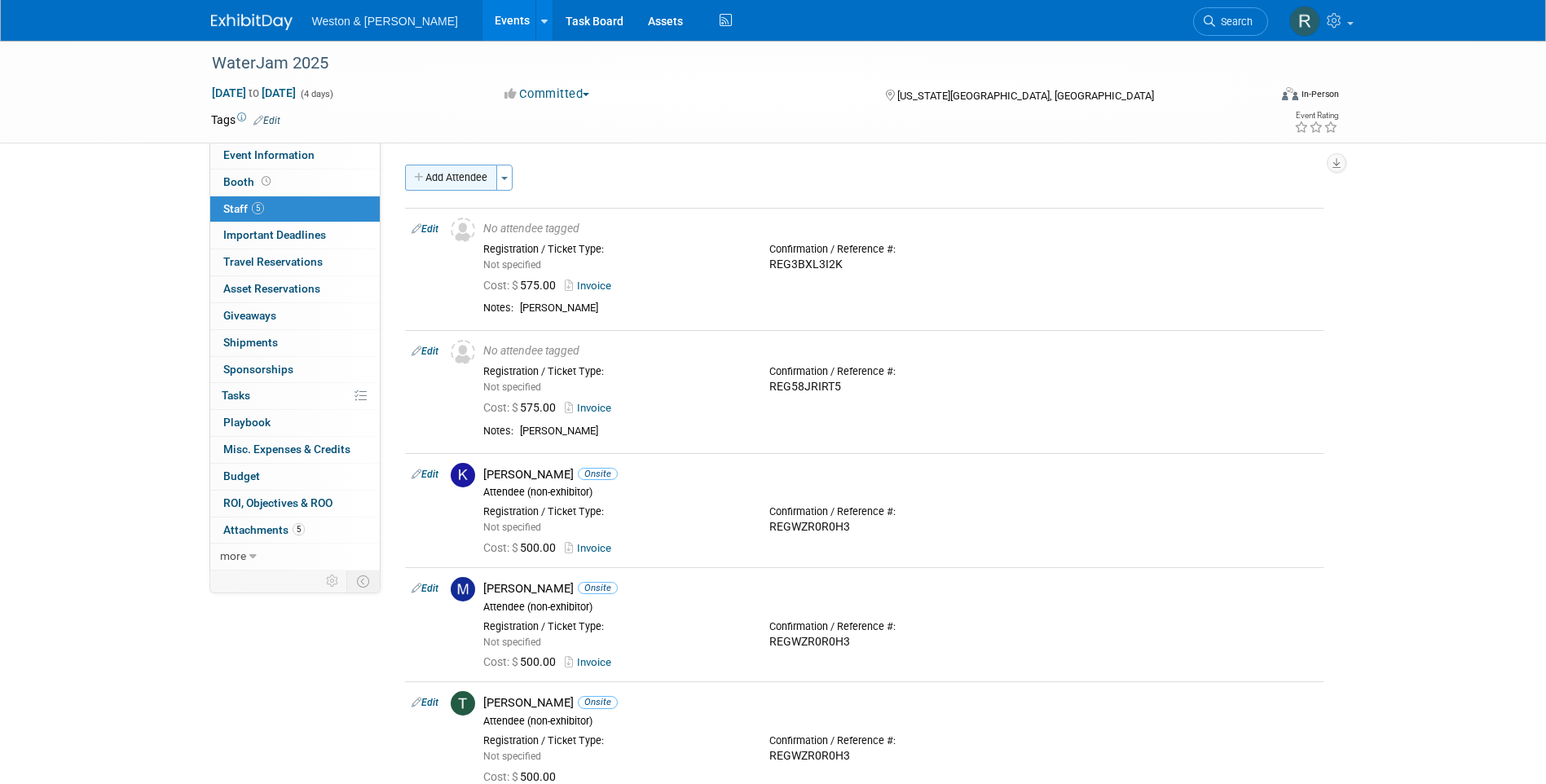
click at [427, 173] on button "Add Attendee" at bounding box center [452, 177] width 92 height 26
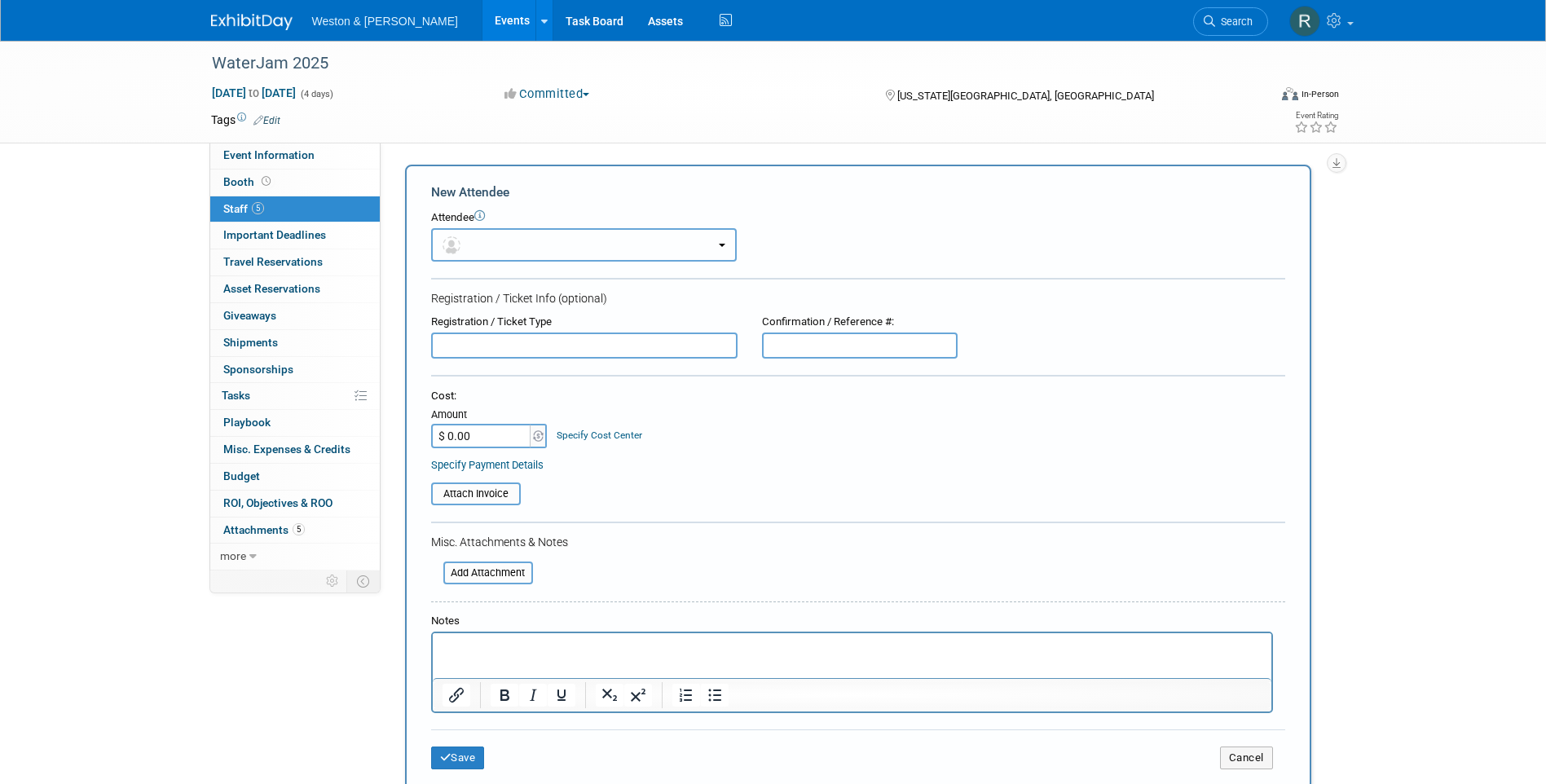
click at [515, 240] on button "button" at bounding box center [584, 244] width 305 height 33
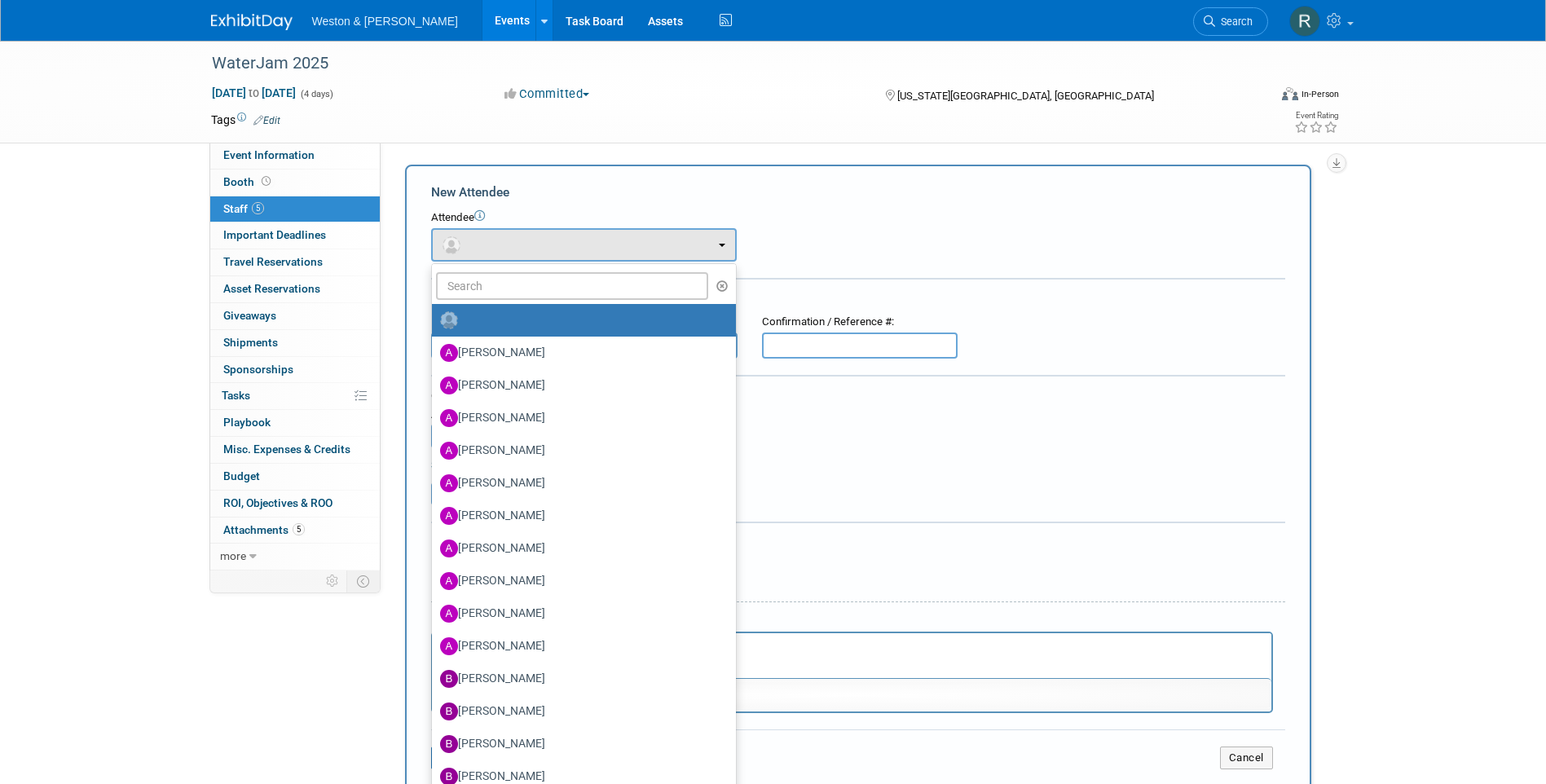
click at [1094, 330] on div "Registration / Ticket Type Confirmation / Reference #:" at bounding box center [858, 336] width 878 height 44
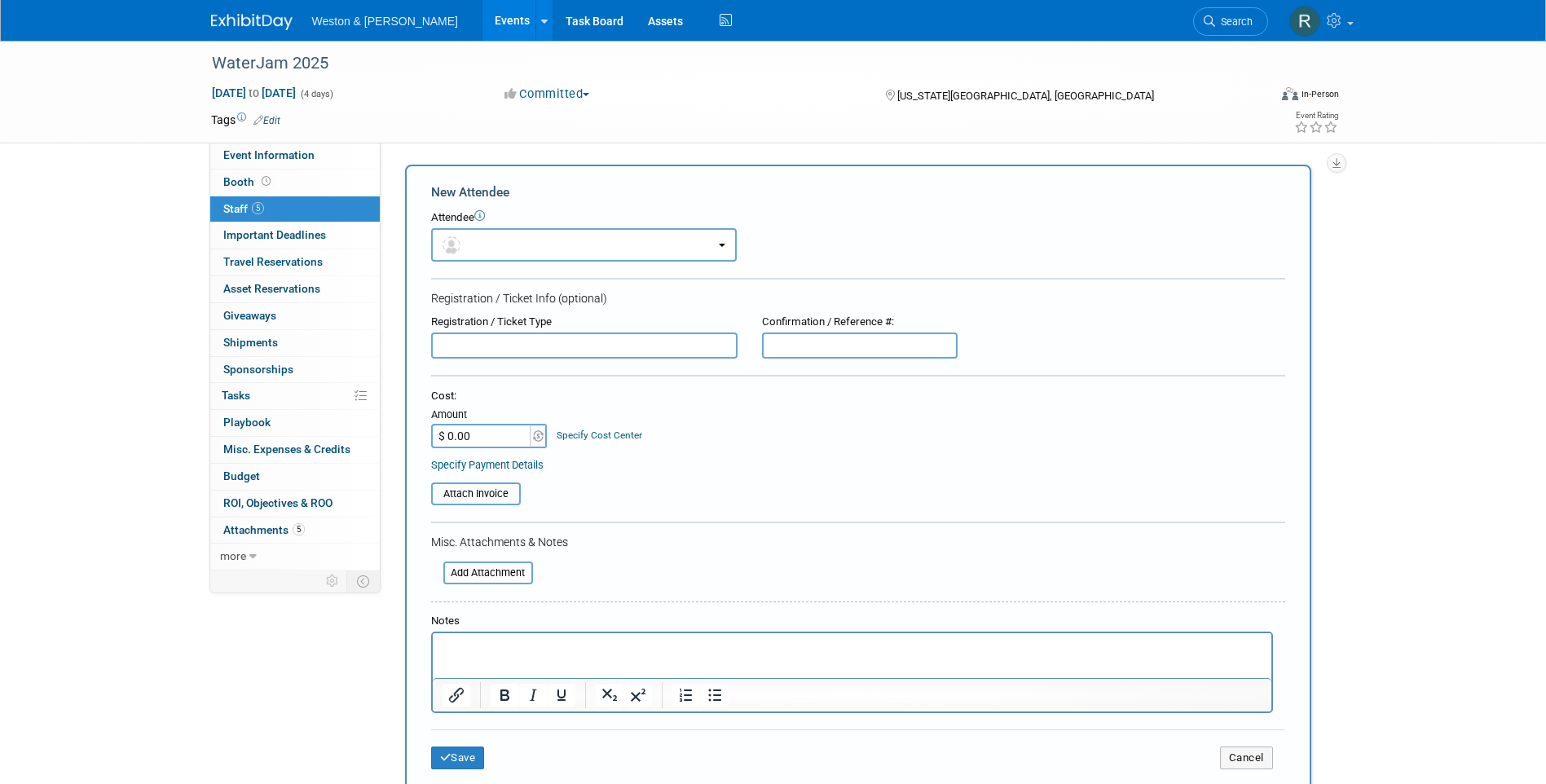
click at [615, 647] on p "Rich Text Area. Press ALT-0 for help." at bounding box center [851, 648] width 820 height 17
click at [504, 649] on p "Danyy GAnt" at bounding box center [851, 648] width 820 height 17
click at [467, 645] on p "Danyy GAnt" at bounding box center [851, 648] width 820 height 17
click at [491, 649] on p "Danny GAnt" at bounding box center [851, 648] width 820 height 17
click at [482, 437] on input "$ 0.00" at bounding box center [481, 436] width 102 height 25
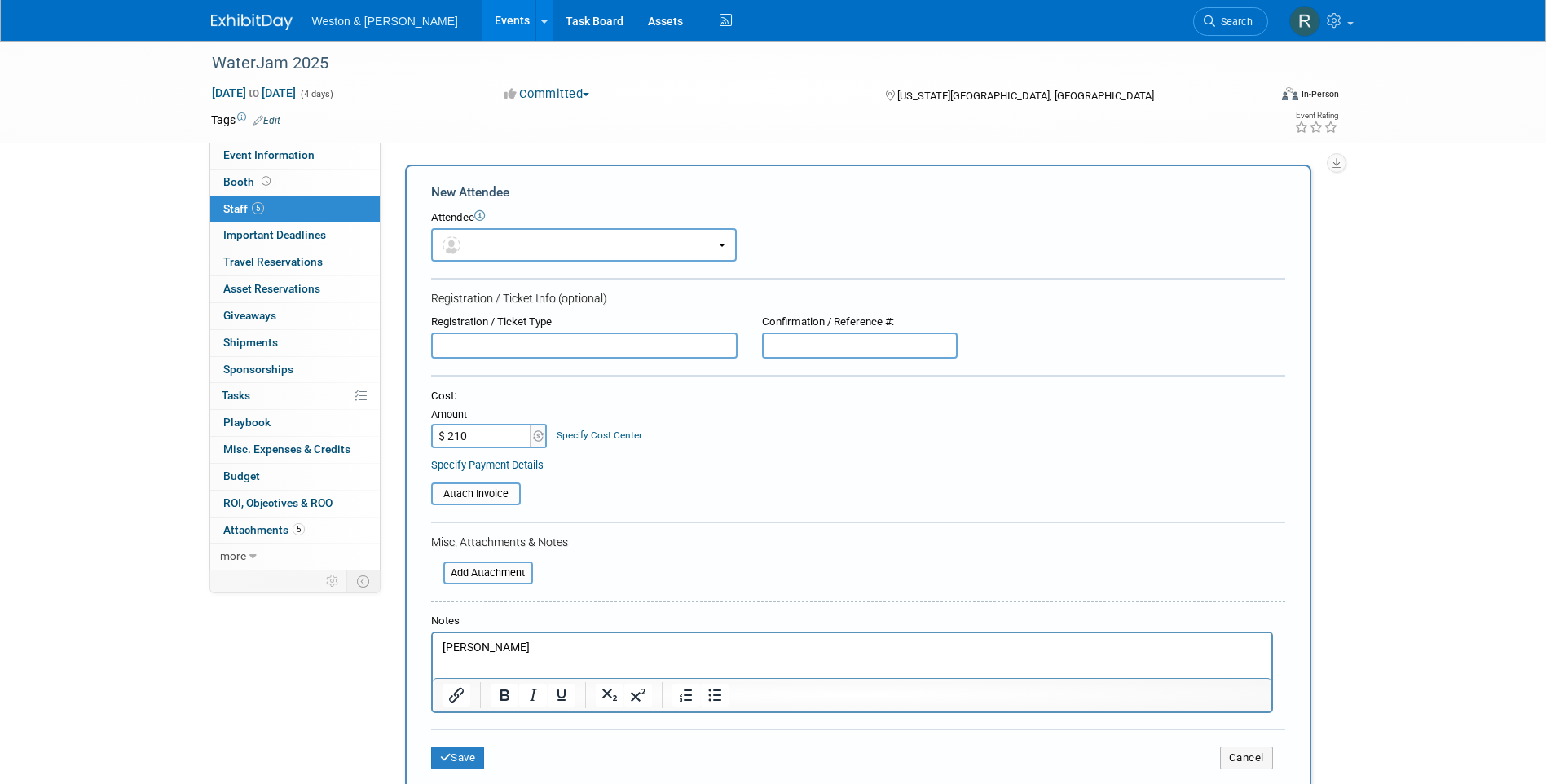
type input "$ 210.00"
click at [626, 336] on input "text" at bounding box center [584, 346] width 306 height 26
click at [645, 246] on button "button" at bounding box center [584, 244] width 305 height 33
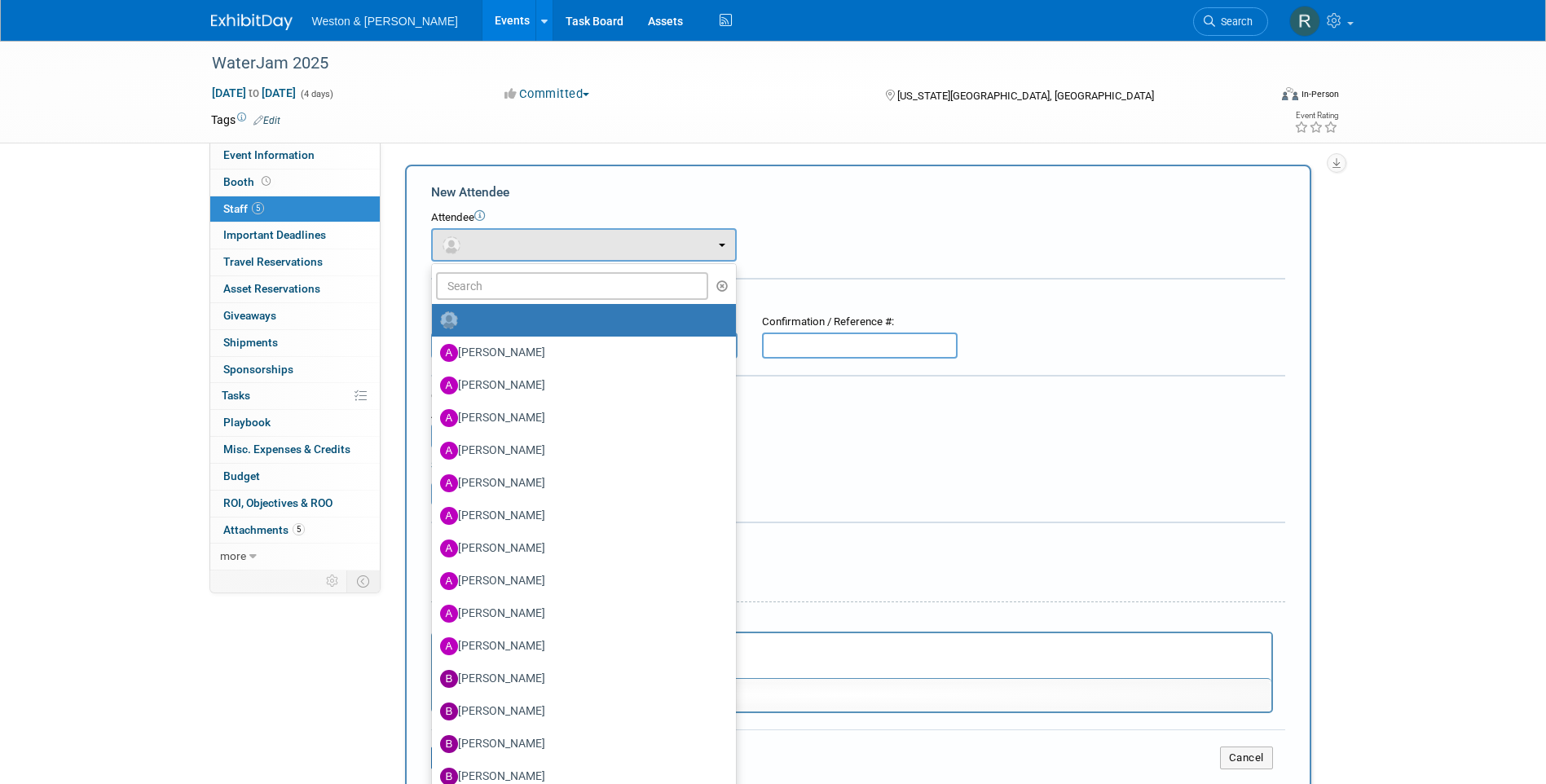
click at [1050, 552] on form "New Attendee Attendee <img src="https://www.exhibitday.com/Images/Unassigned-Us…" at bounding box center [858, 482] width 854 height 598
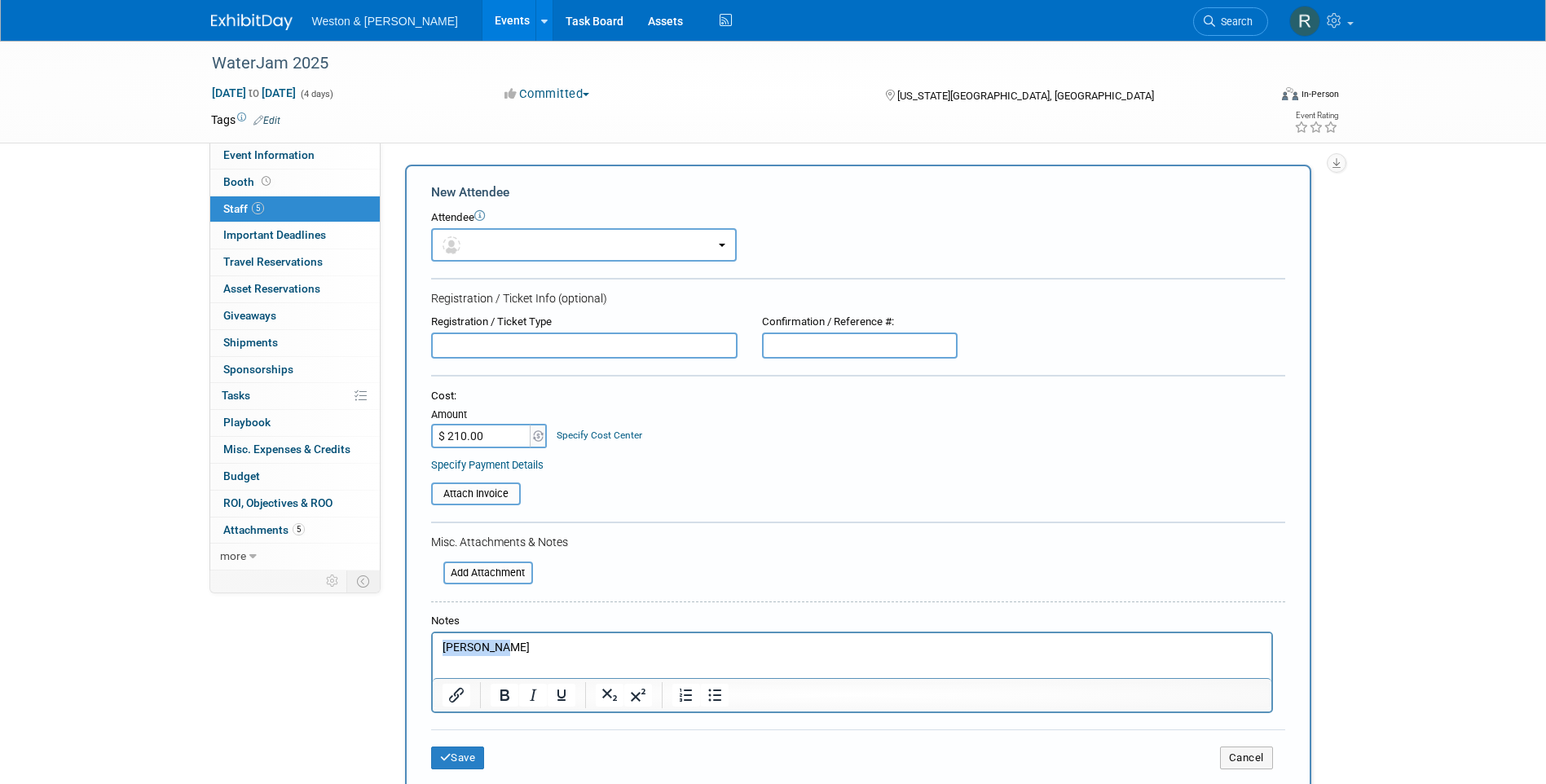
drag, startPoint x: 589, startPoint y: 643, endPoint x: 288, endPoint y: 636, distance: 301.1
click at [432, 636] on html "Danny Gant" at bounding box center [851, 645] width 839 height 23
click at [1252, 758] on button "Cancel" at bounding box center [1246, 758] width 53 height 23
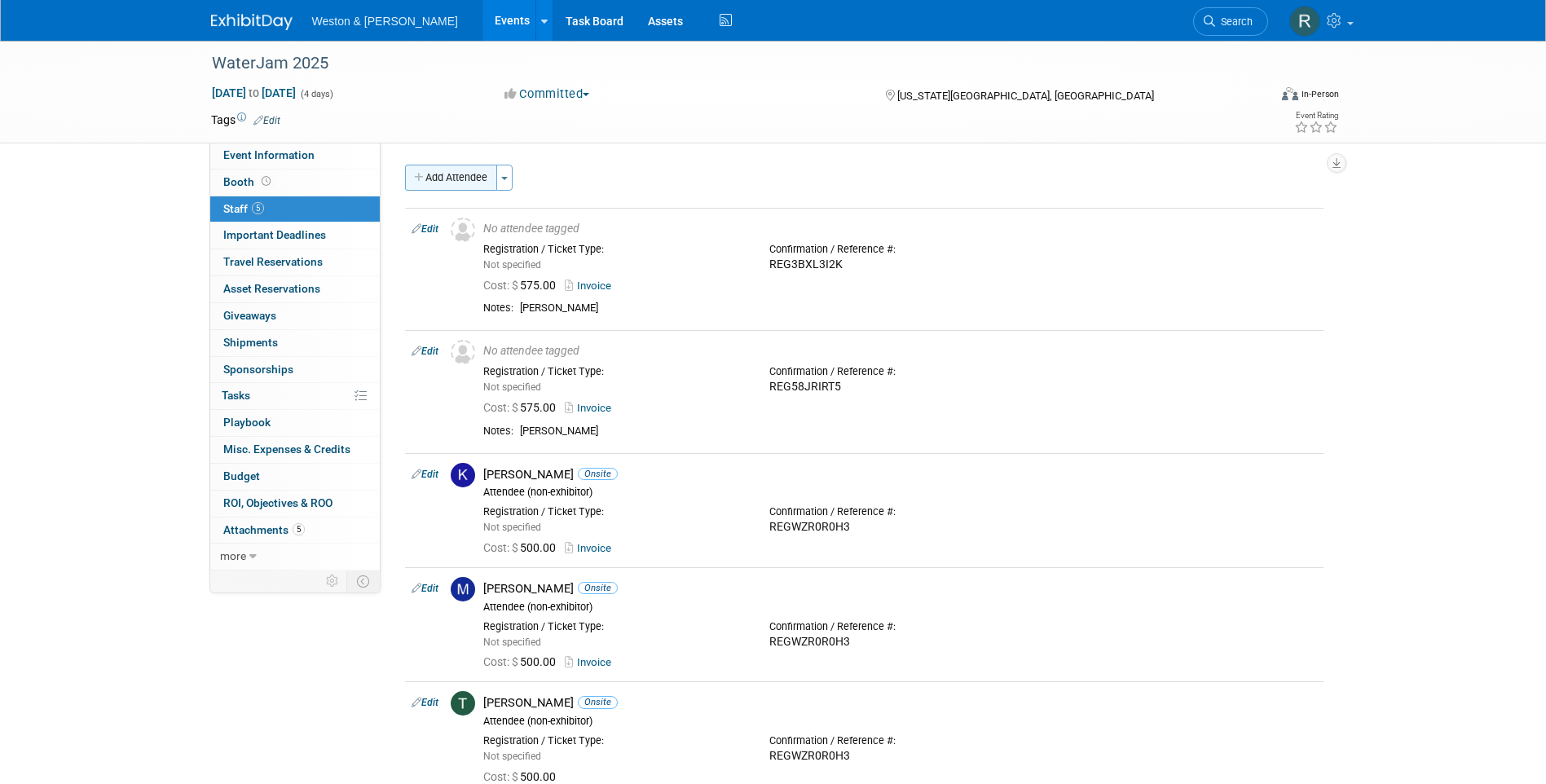
click at [459, 183] on button "Add Attendee" at bounding box center [452, 177] width 92 height 26
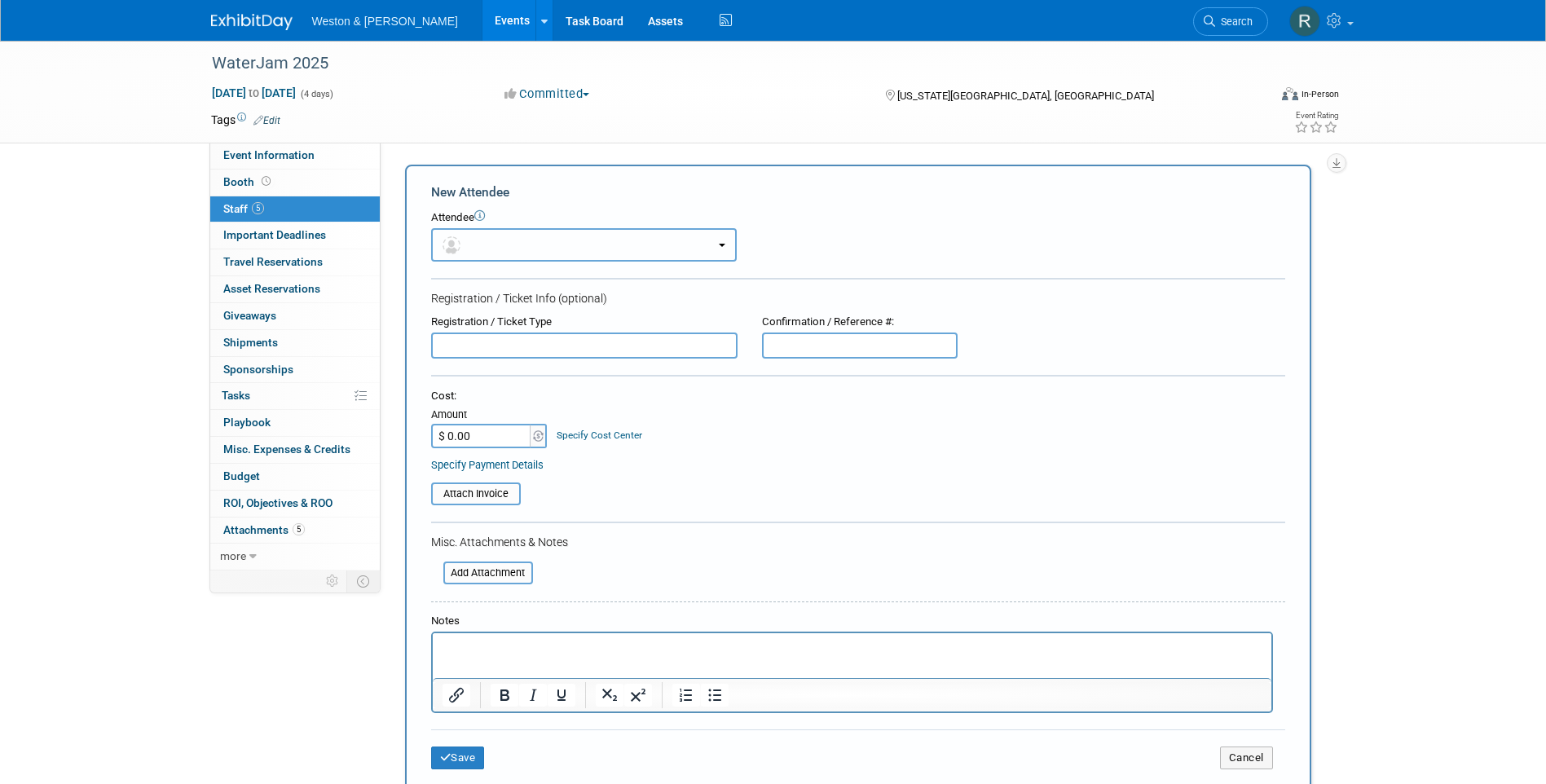
click at [487, 243] on button "button" at bounding box center [584, 244] width 305 height 33
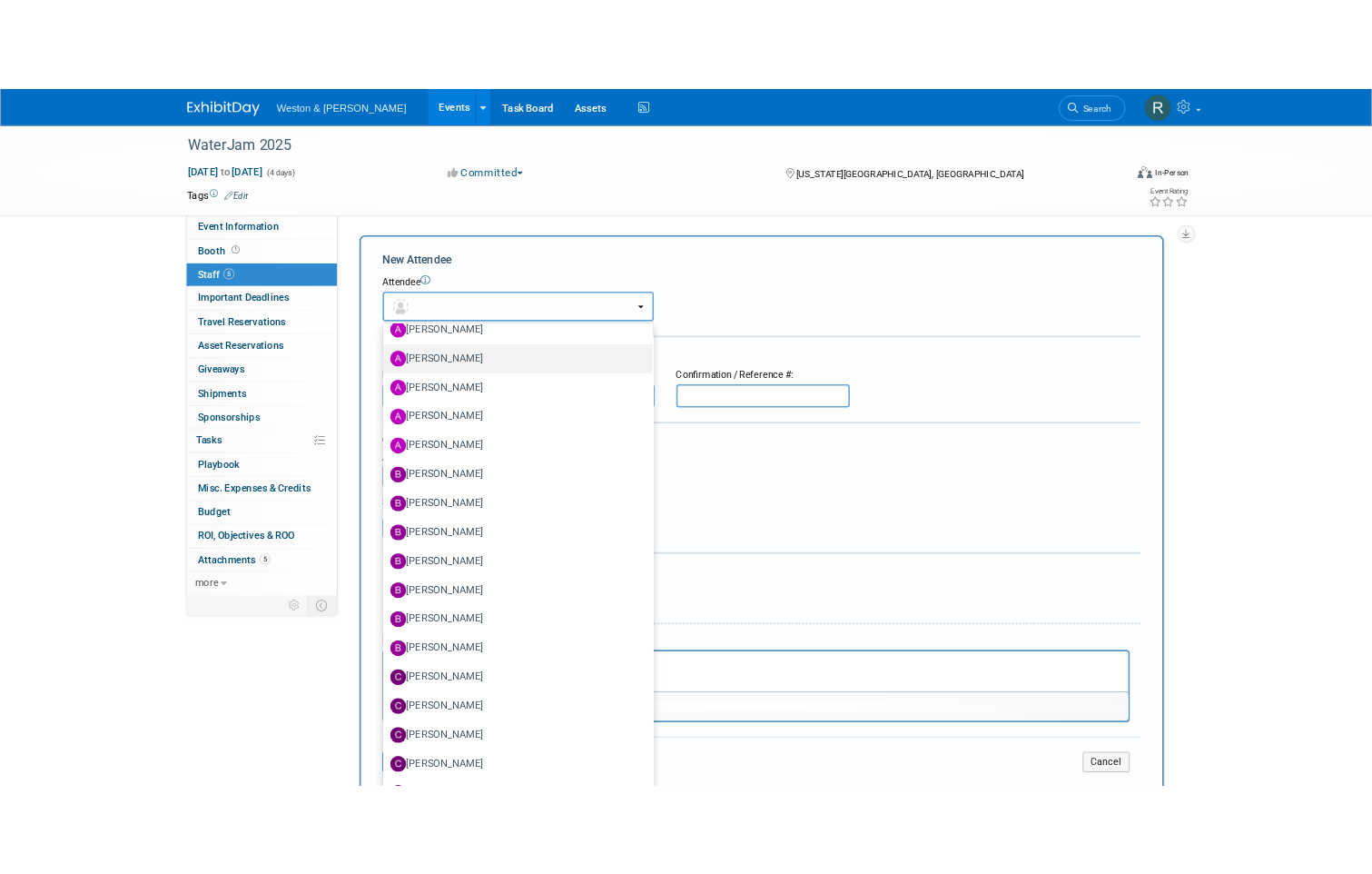
scroll to position [363, 0]
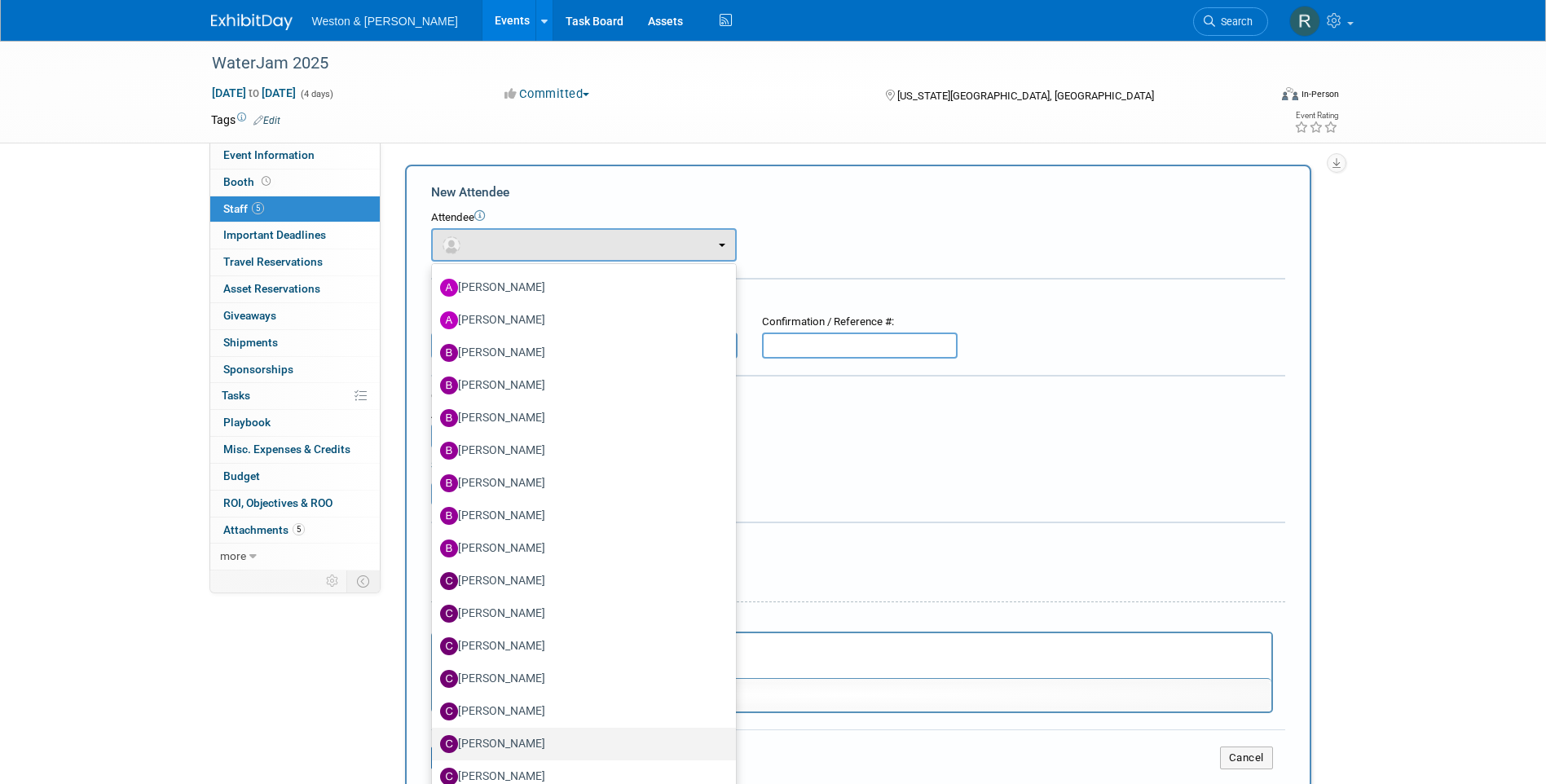
click at [512, 743] on label "[PERSON_NAME]" at bounding box center [579, 744] width 280 height 26
click at [434, 743] on input "[PERSON_NAME]" at bounding box center [428, 742] width 11 height 11
select select "543bbbc9-532e-4683-bd51-335bd563b39e"
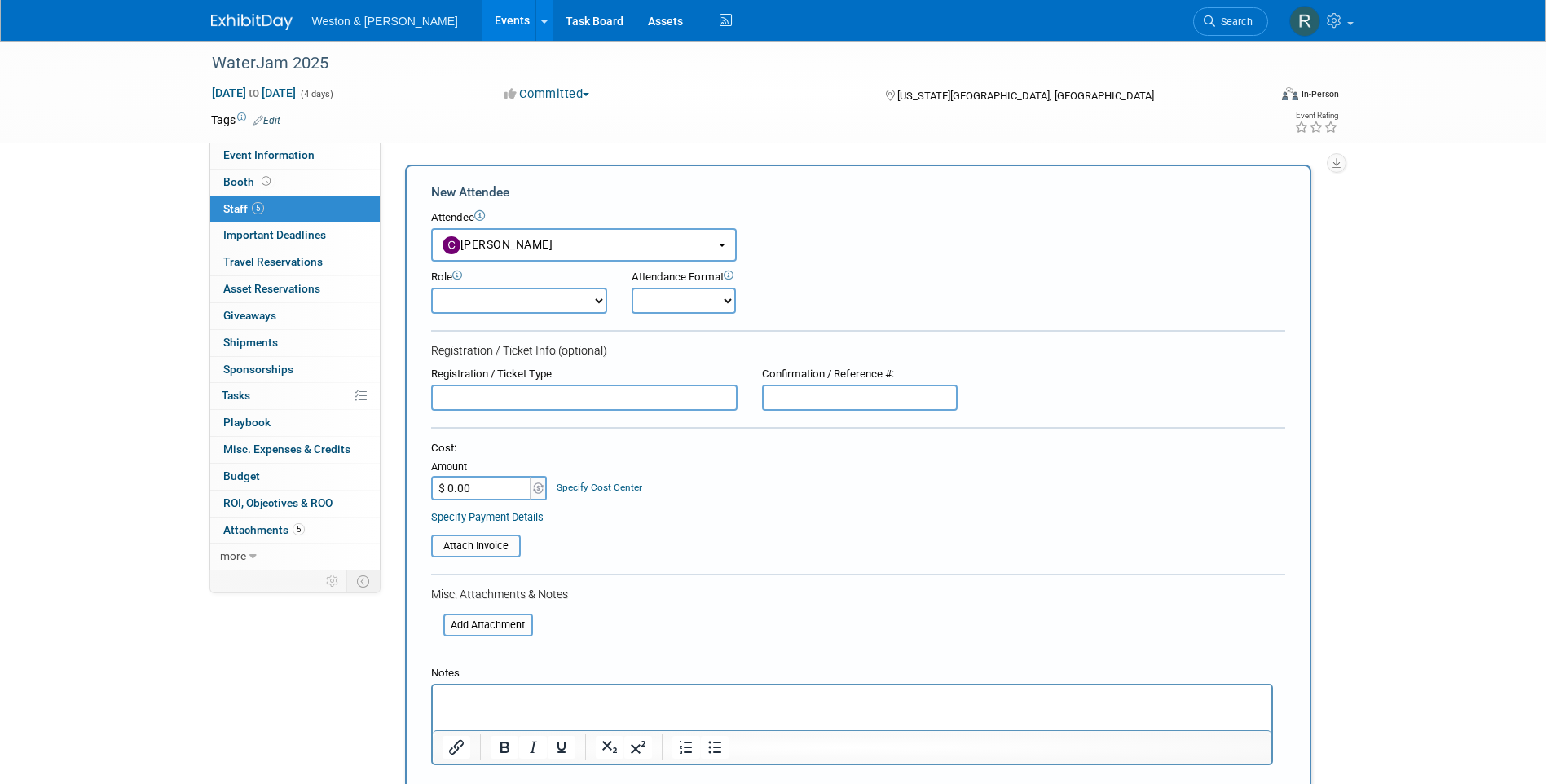
click at [598, 298] on select "Attendee (non-exhibitor) Demonstrator Host Planner Presenter Sales Representati…" at bounding box center [518, 301] width 176 height 26
select select "8"
click at [431, 288] on select "Attendee (non-exhibitor) Demonstrator Host Planner Presenter Sales Representati…" at bounding box center [518, 301] width 176 height 26
click at [726, 305] on select "Onsite Remote" at bounding box center [683, 301] width 104 height 26
select select "1"
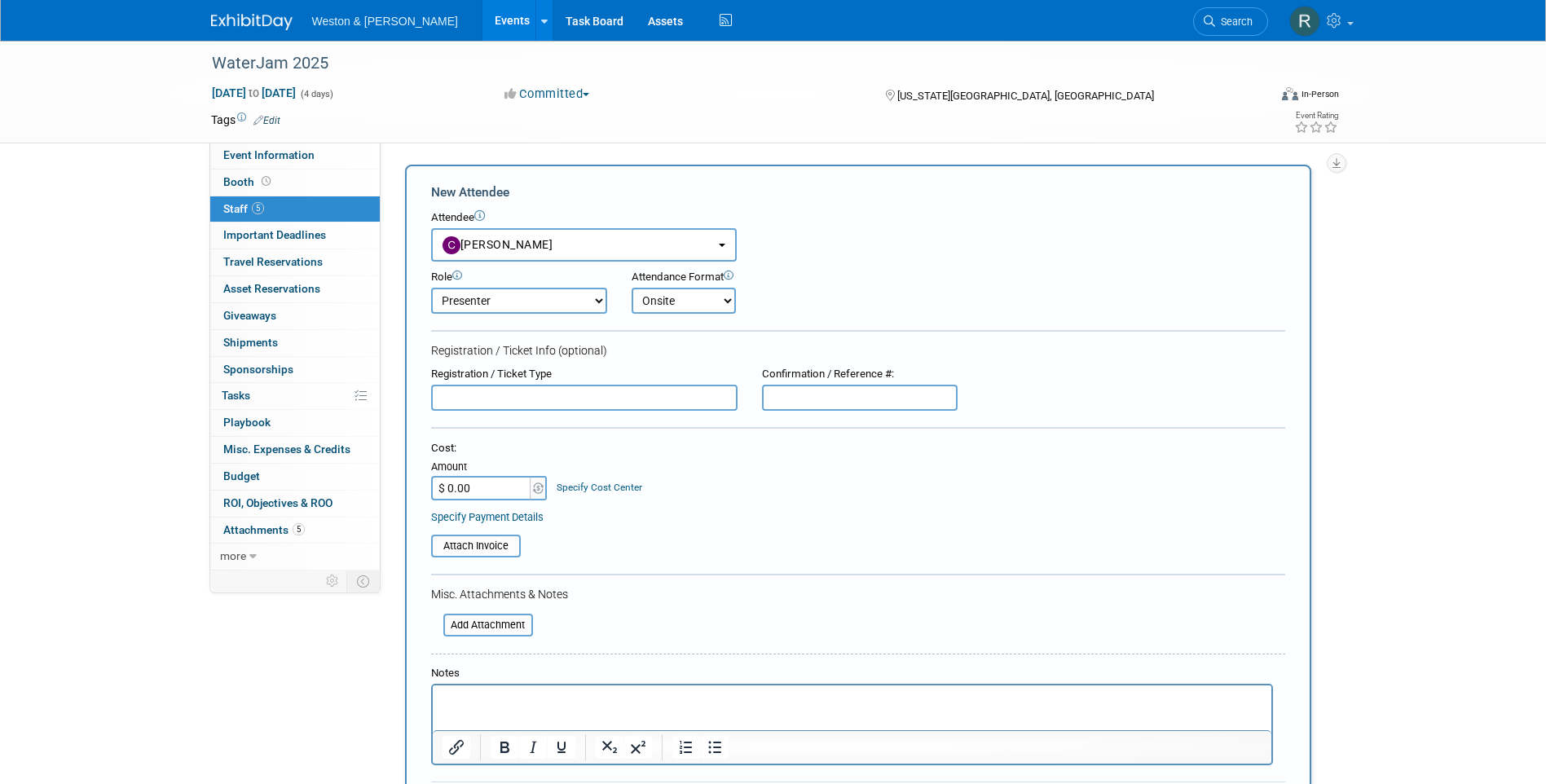
click at [631, 288] on select "Onsite Remote" at bounding box center [683, 301] width 104 height 26
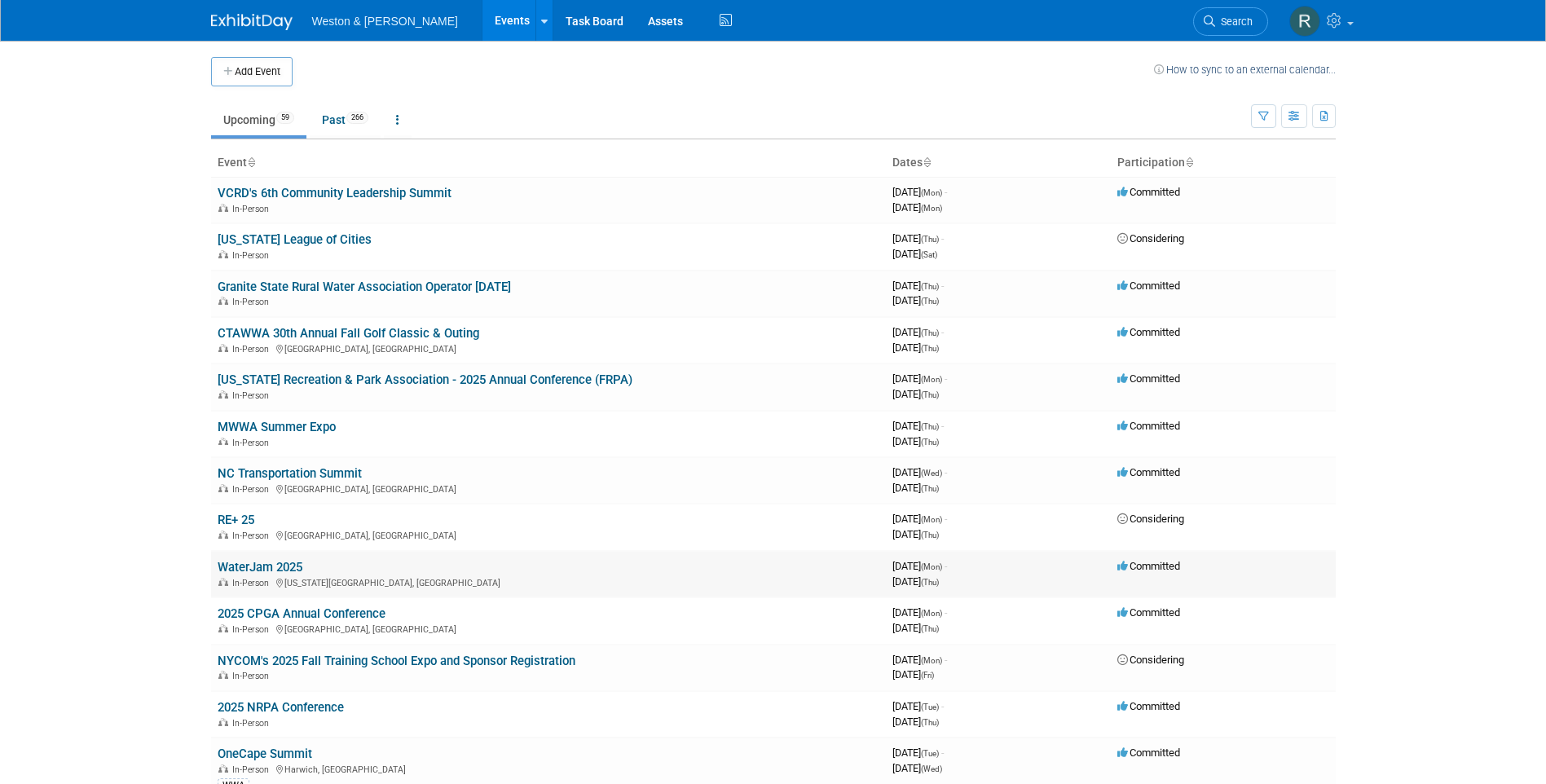
click at [282, 563] on link "WaterJam 2025" at bounding box center [260, 567] width 85 height 15
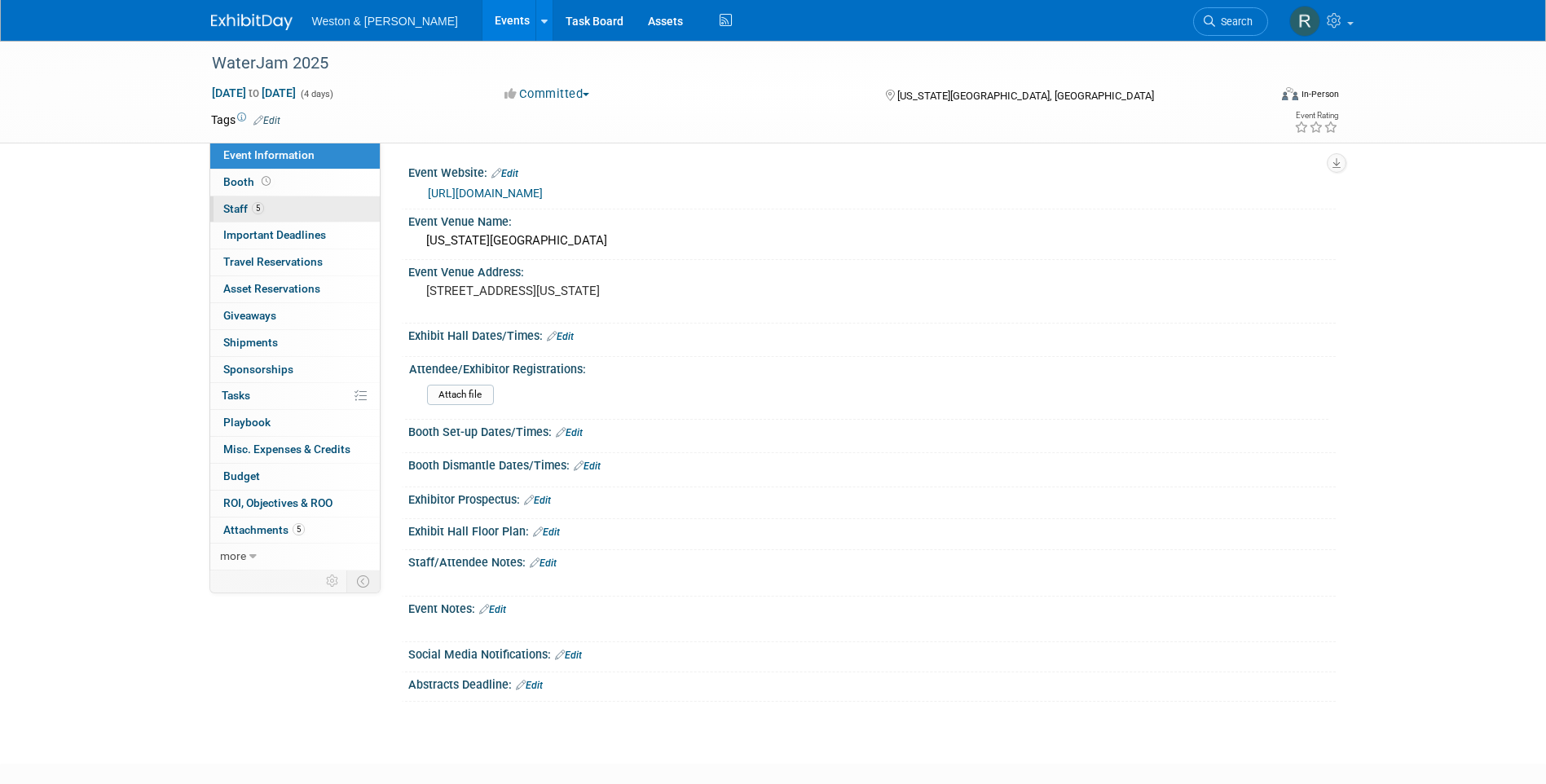
click at [215, 201] on link "5 Staff 5" at bounding box center [295, 210] width 169 height 26
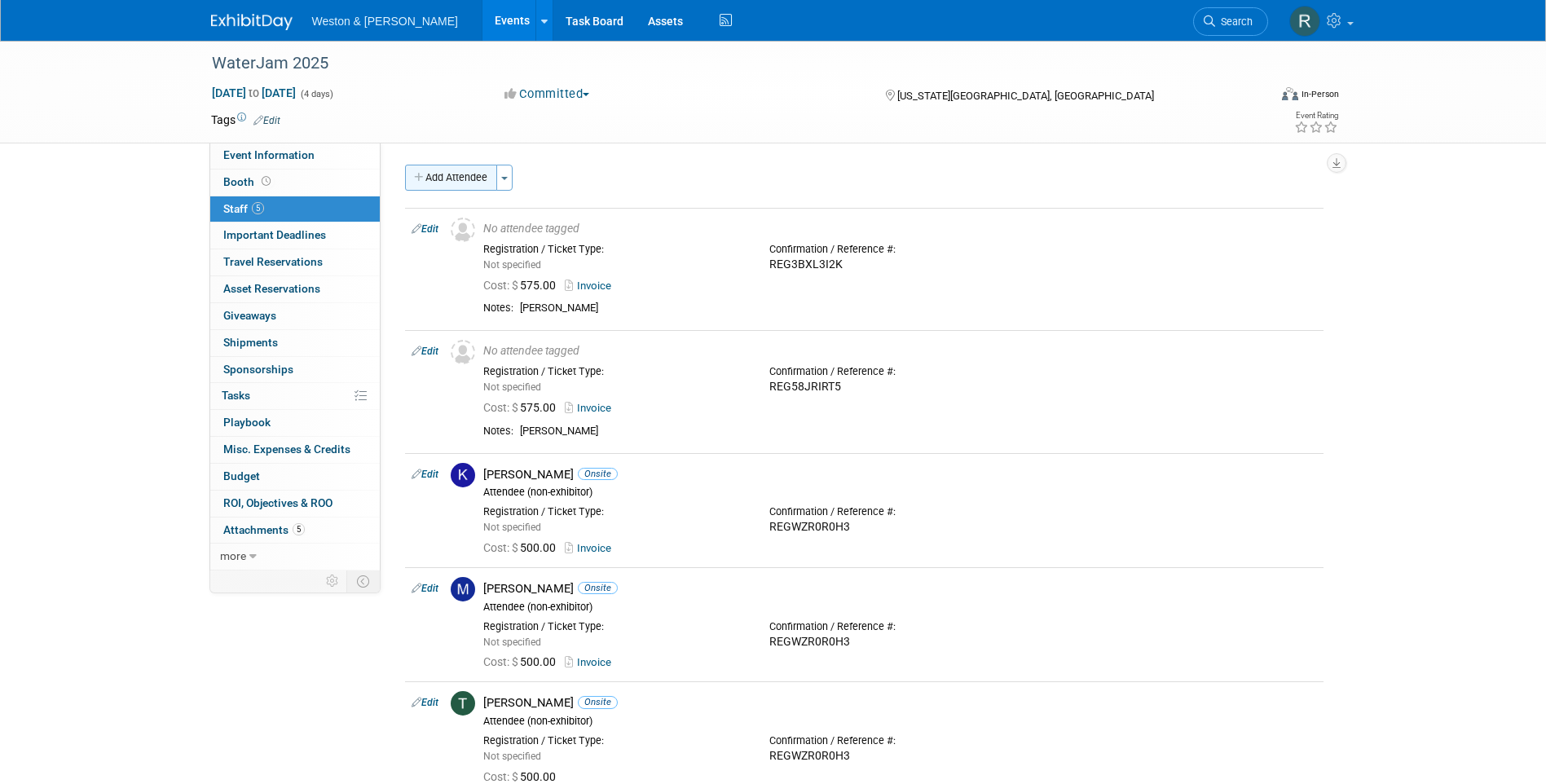
click at [464, 174] on button "Add Attendee" at bounding box center [452, 177] width 92 height 26
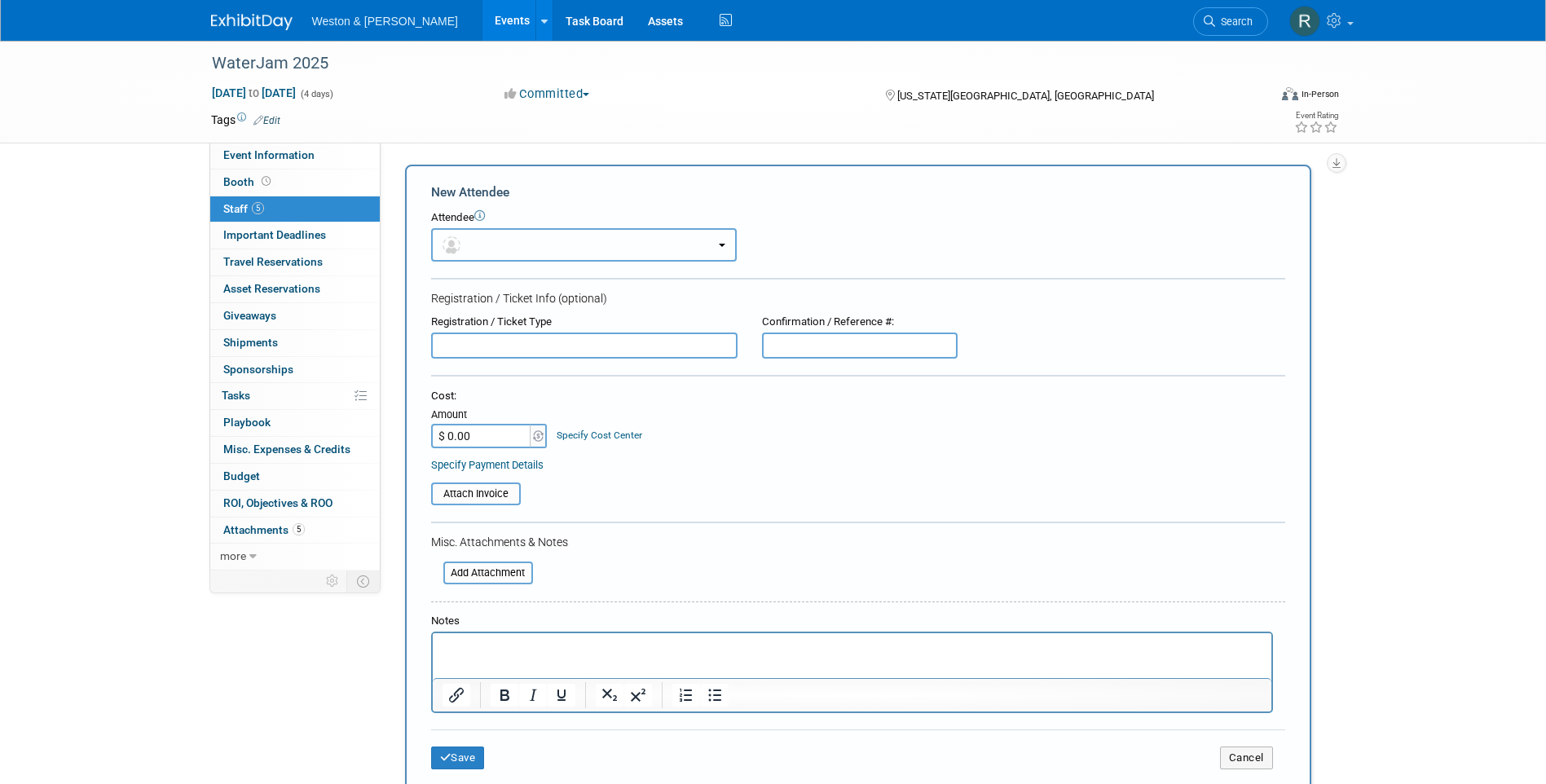
click at [527, 248] on button "button" at bounding box center [584, 244] width 305 height 33
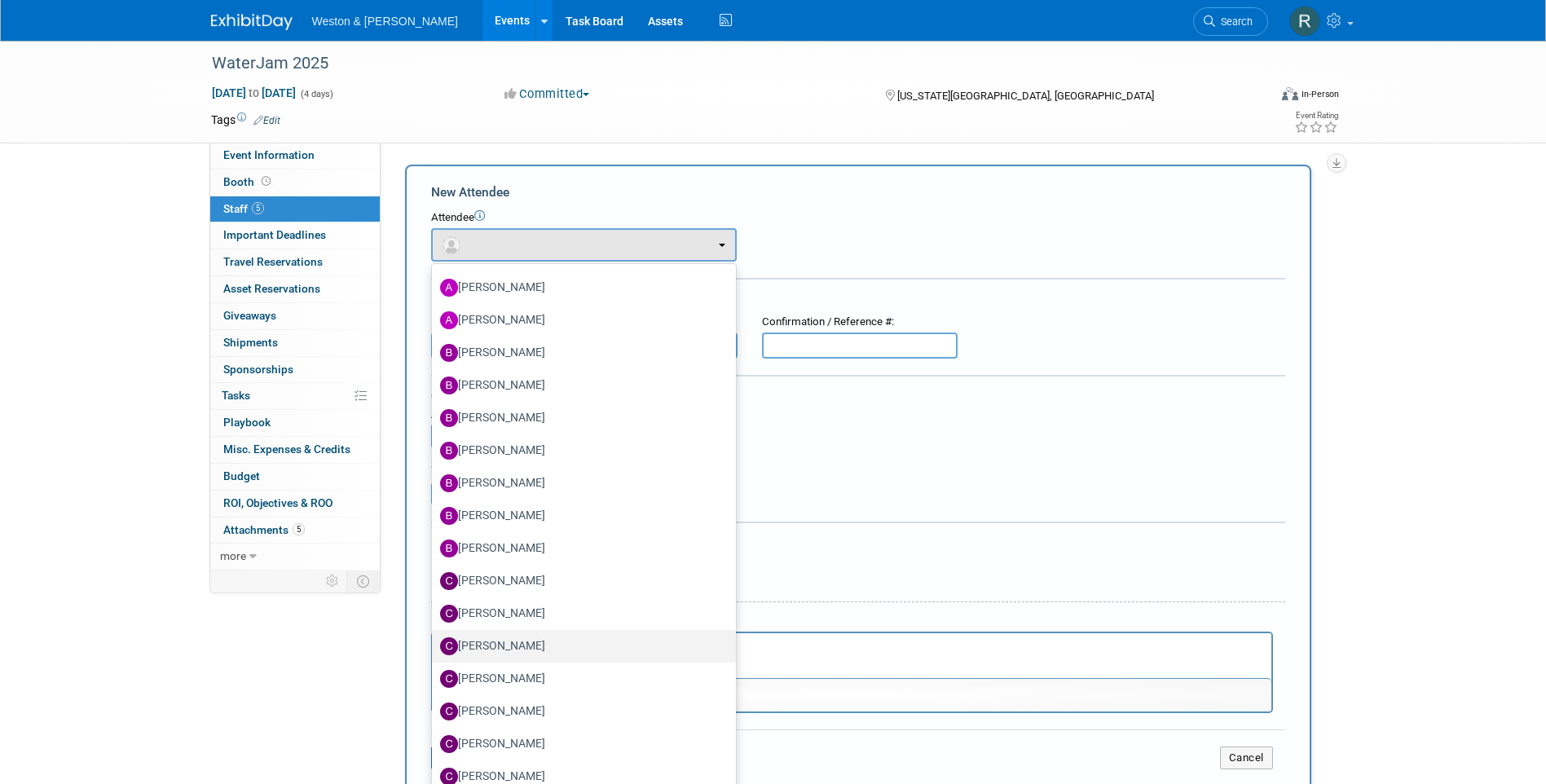
scroll to position [408, 0]
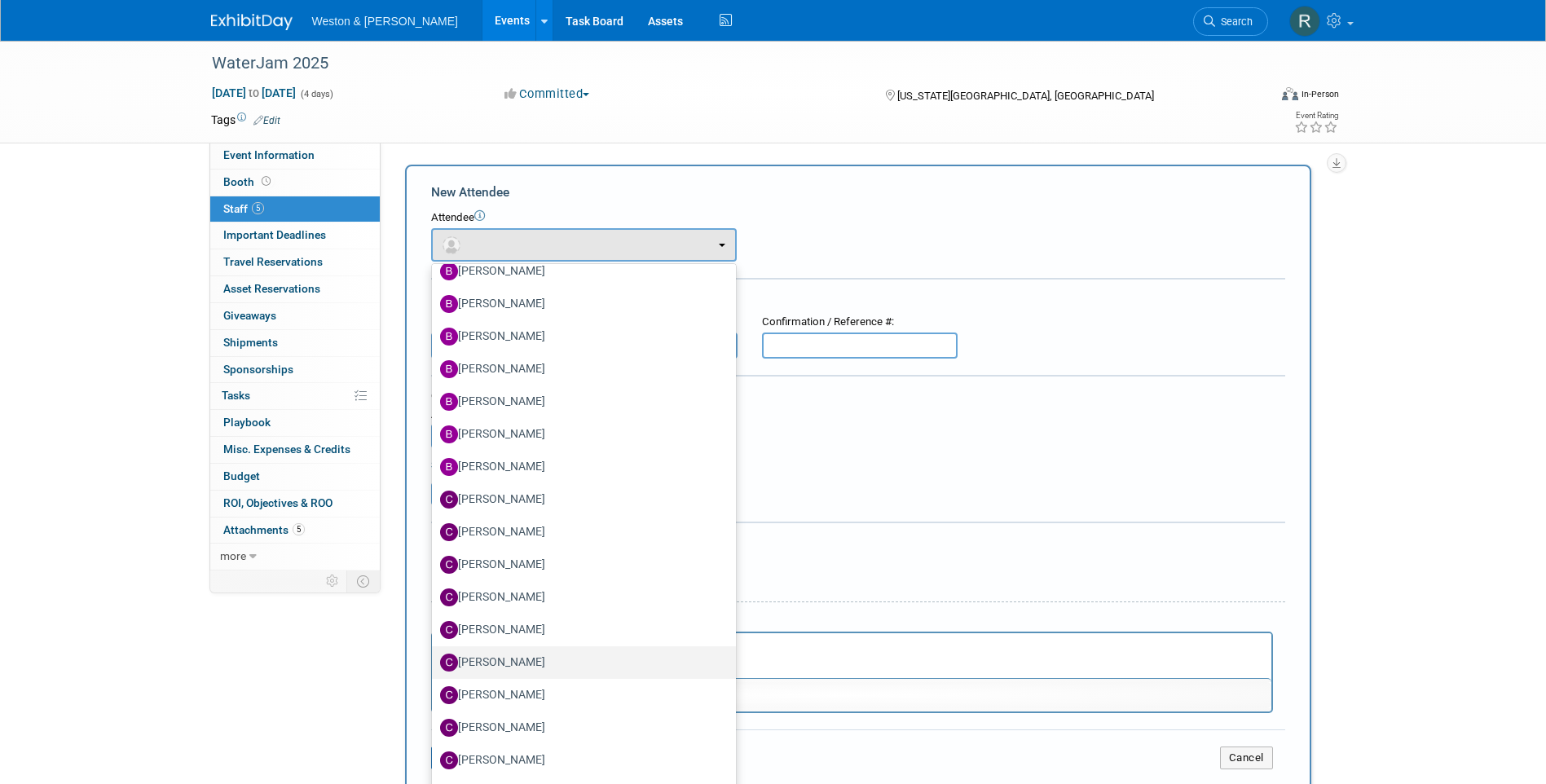
click at [506, 662] on label "[PERSON_NAME]" at bounding box center [579, 663] width 280 height 26
click at [434, 662] on input "[PERSON_NAME]" at bounding box center [428, 660] width 11 height 11
select select "543bbbc9-532e-4683-bd51-335bd563b39e"
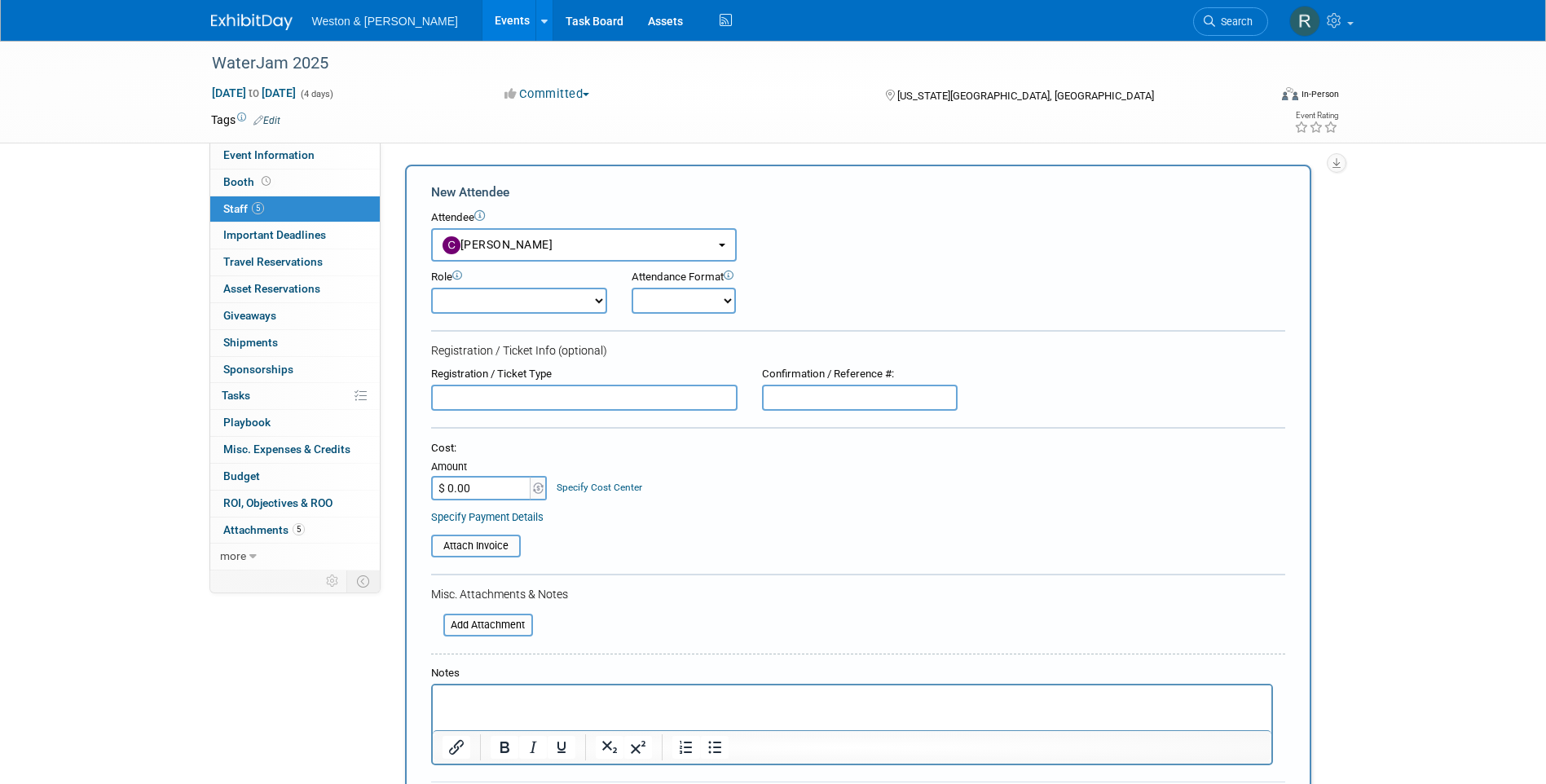
click at [516, 300] on select "Attendee (non-exhibitor) Demonstrator Host Planner Presenter Sales Representati…" at bounding box center [518, 301] width 176 height 26
select select "8"
click at [431, 288] on select "Attendee (non-exhibitor) Demonstrator Host Planner Presenter Sales Representati…" at bounding box center [518, 301] width 176 height 26
click at [724, 299] on select "Onsite Remote" at bounding box center [683, 301] width 104 height 26
select select "1"
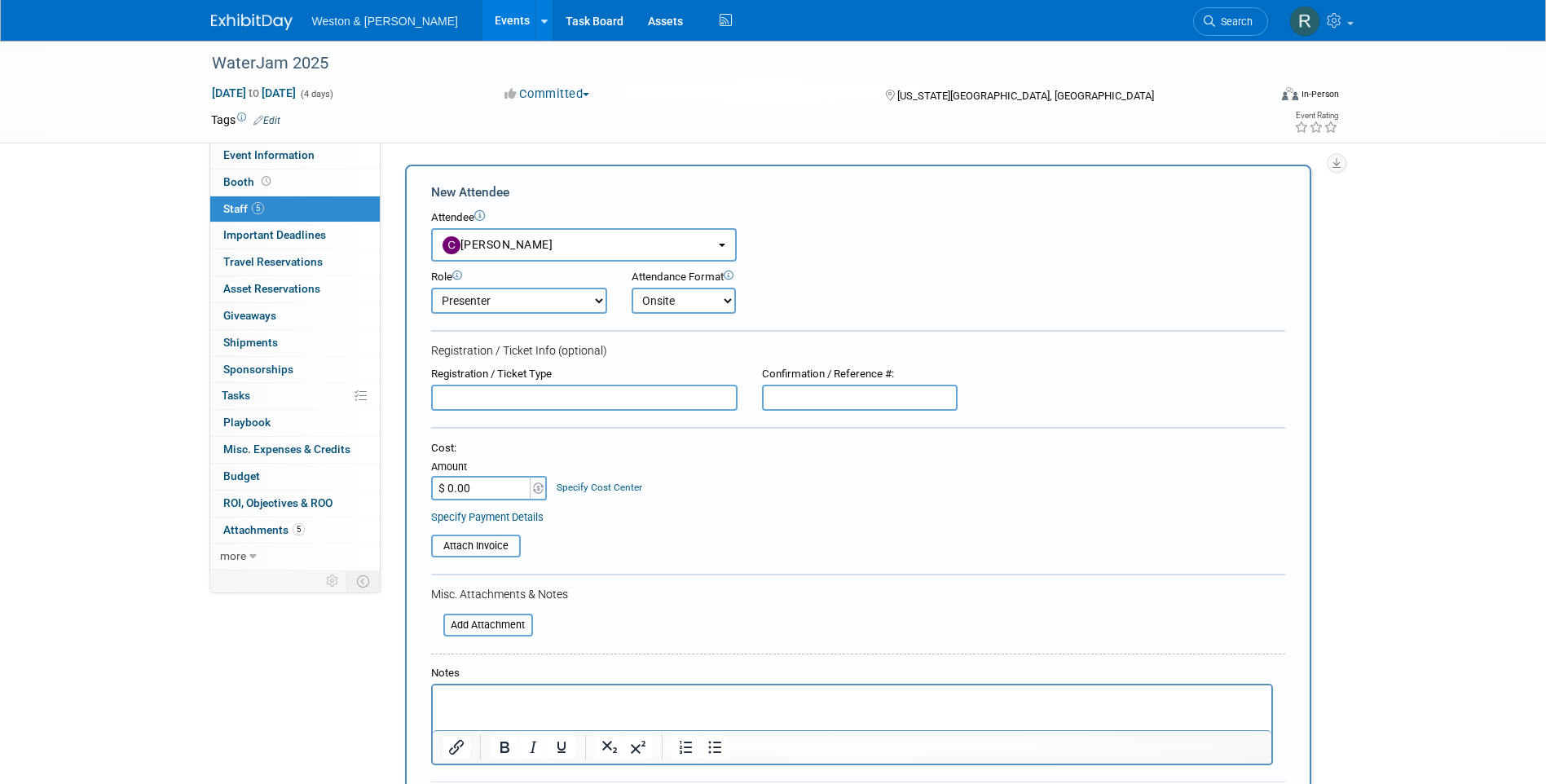
click at [631, 288] on select "Onsite Remote" at bounding box center [683, 301] width 104 height 26
click at [789, 400] on input "text" at bounding box center [859, 398] width 196 height 26
paste input "REGNEFTDK9U"
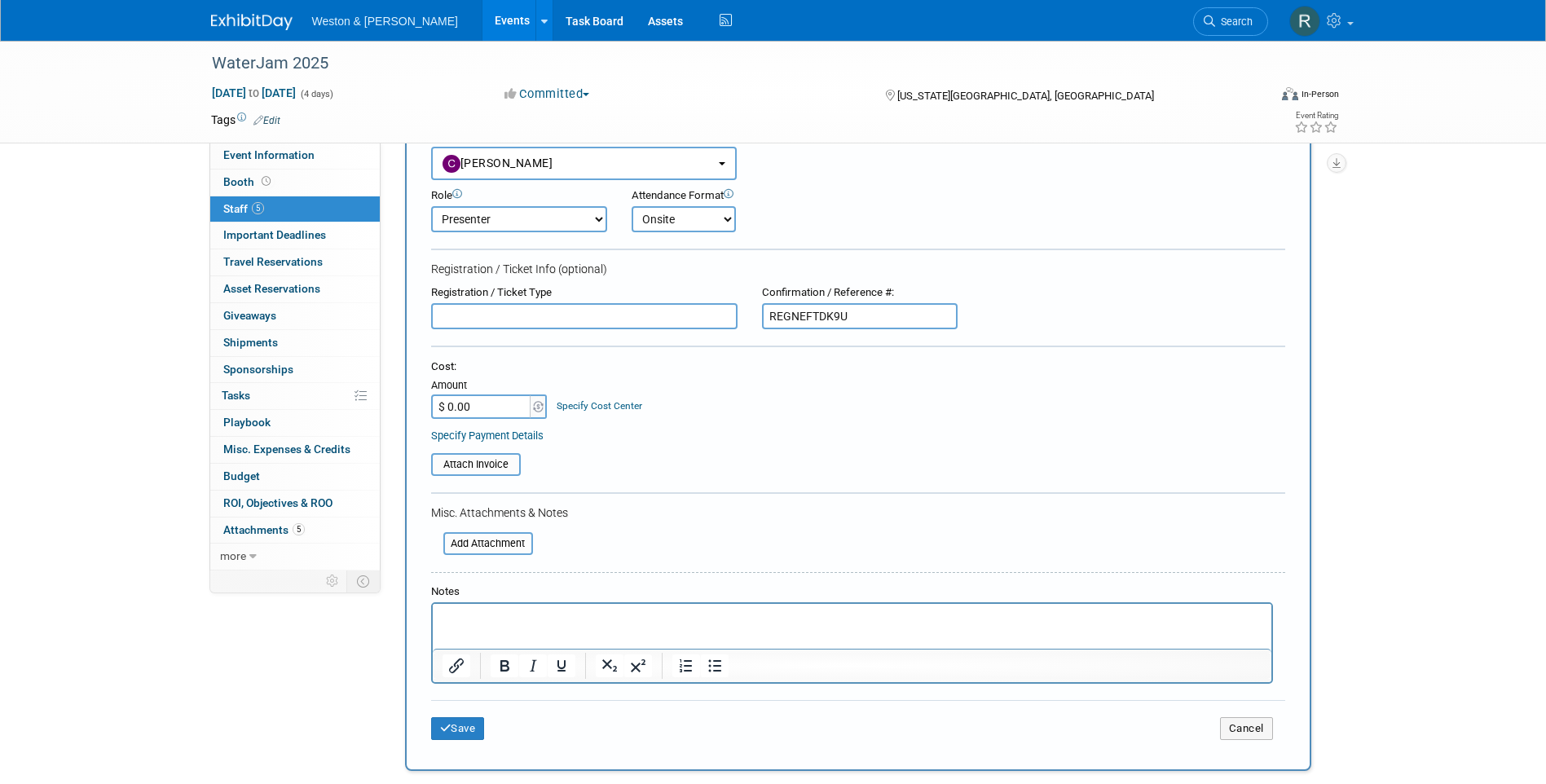
type input "REGNEFTDK9U"
click at [487, 404] on input "$ 0.00" at bounding box center [481, 407] width 102 height 25
type input "$ 210.00"
click at [572, 430] on div "Specify Payment Details" at bounding box center [858, 435] width 854 height 17
click at [527, 612] on p "Rich Text Area. Press ALT-0 for help." at bounding box center [851, 619] width 820 height 17
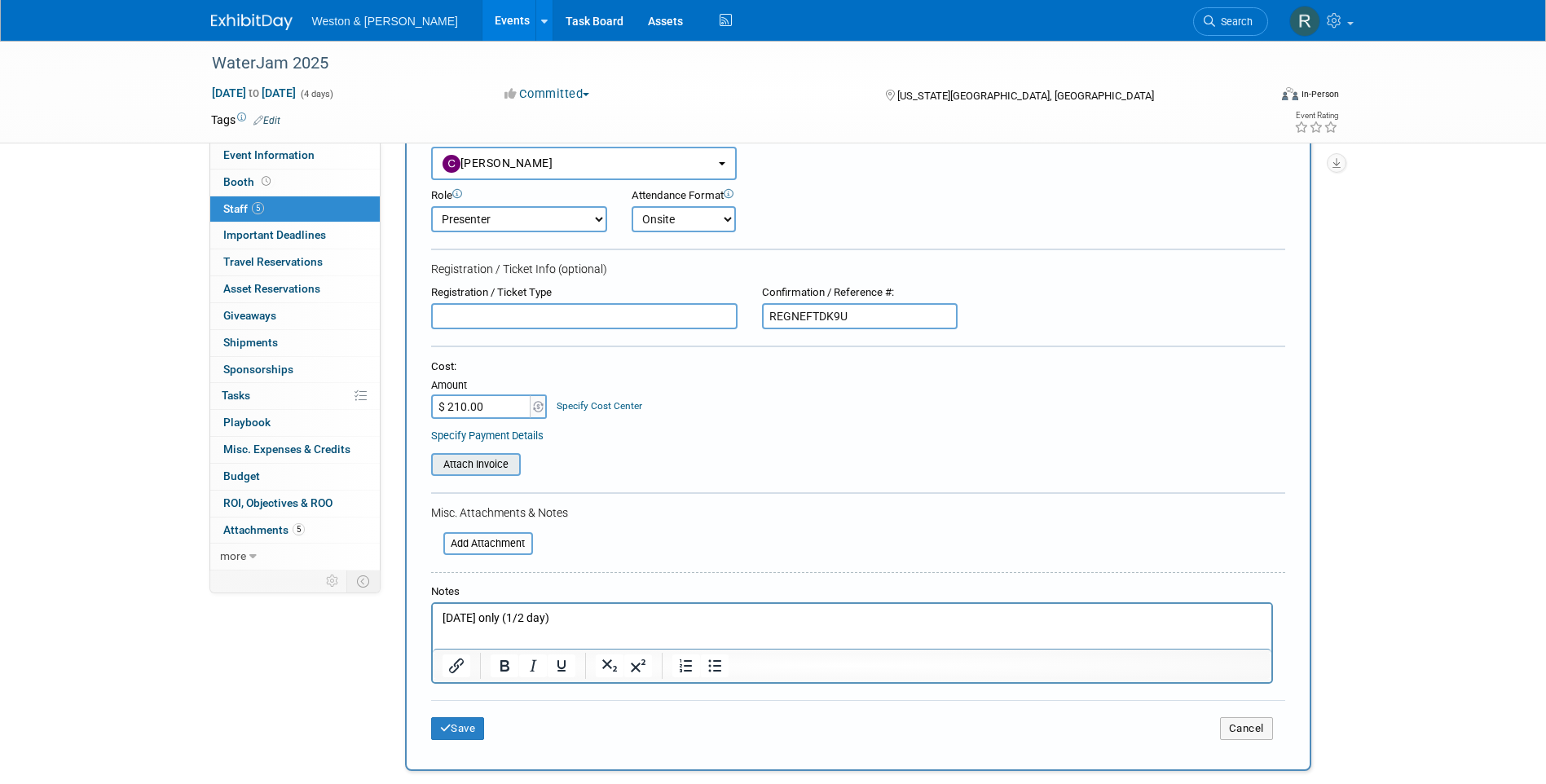
click at [502, 468] on input "file" at bounding box center [422, 465] width 194 height 20
click at [478, 465] on input "file" at bounding box center [422, 465] width 194 height 20
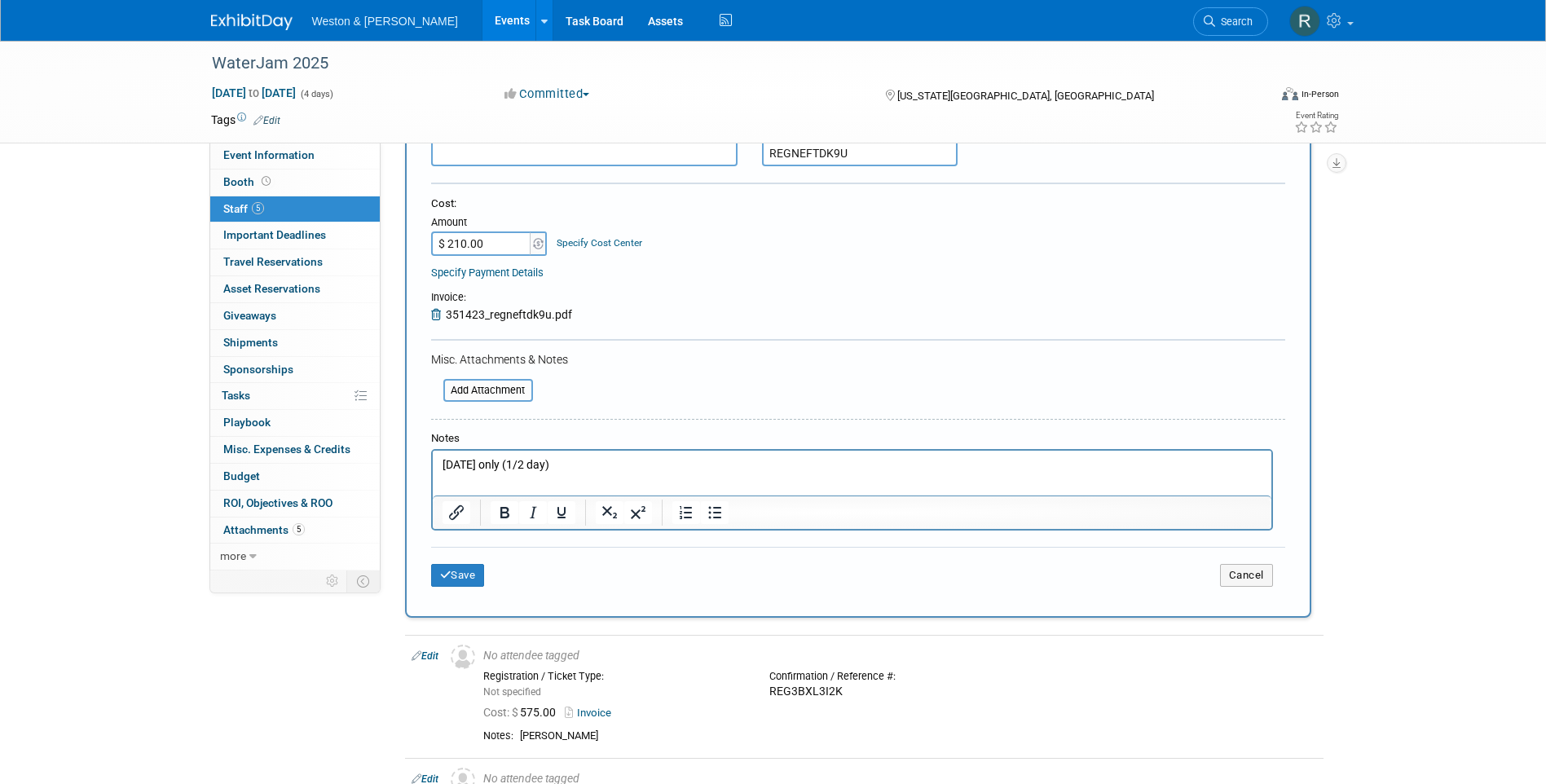
scroll to position [326, 0]
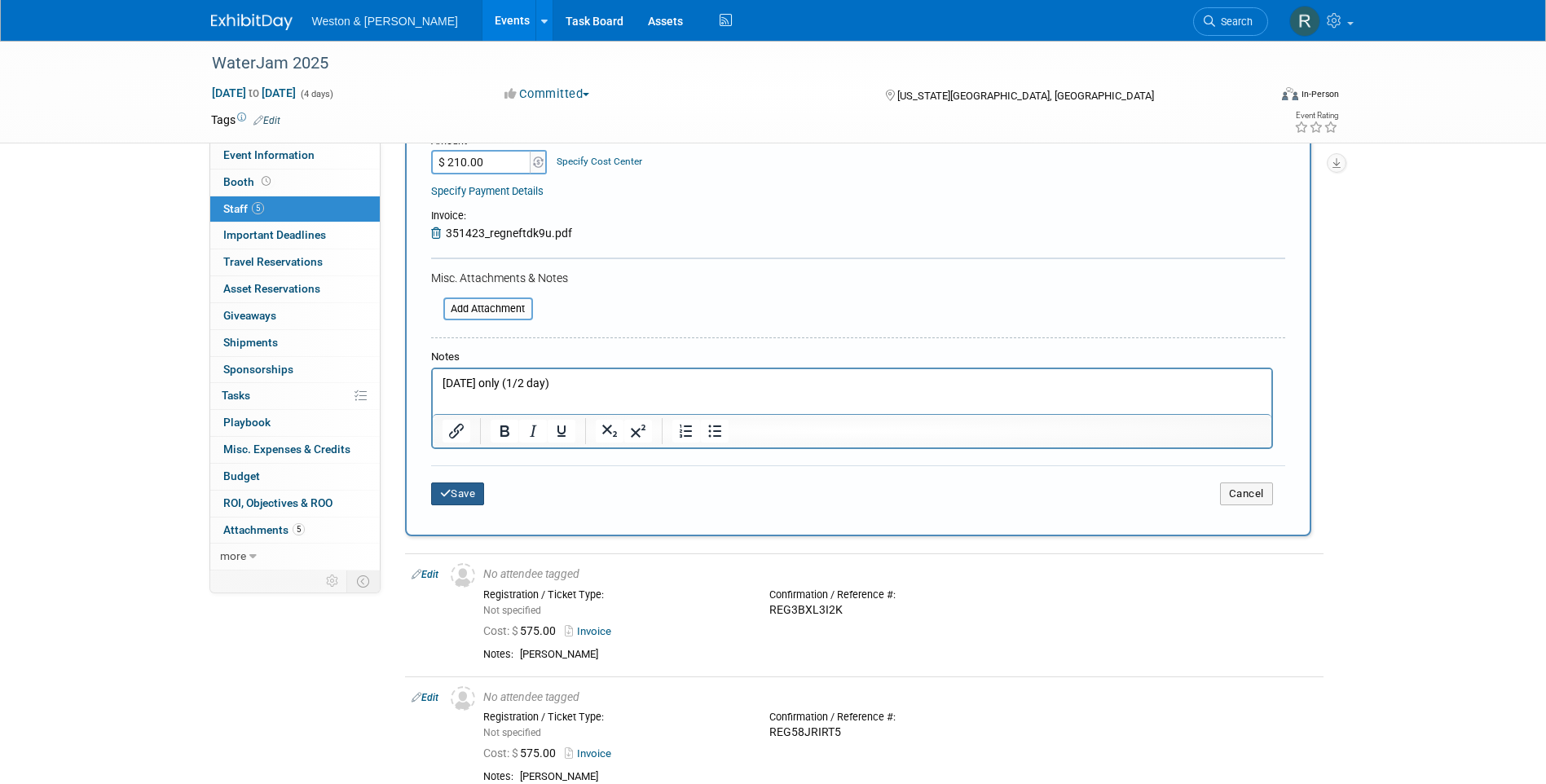
click at [467, 496] on button "Save" at bounding box center [457, 494] width 54 height 23
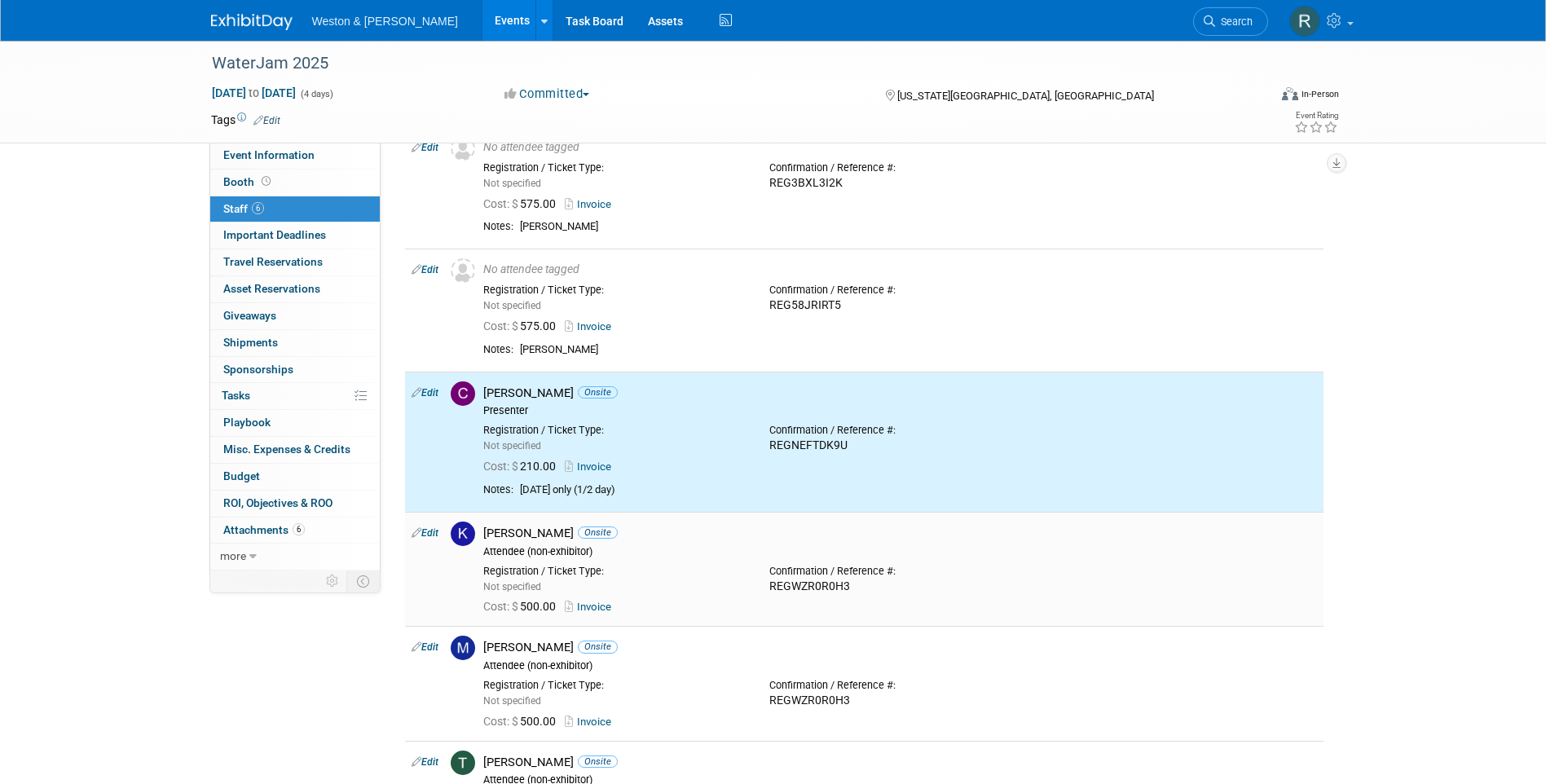
scroll to position [0, 0]
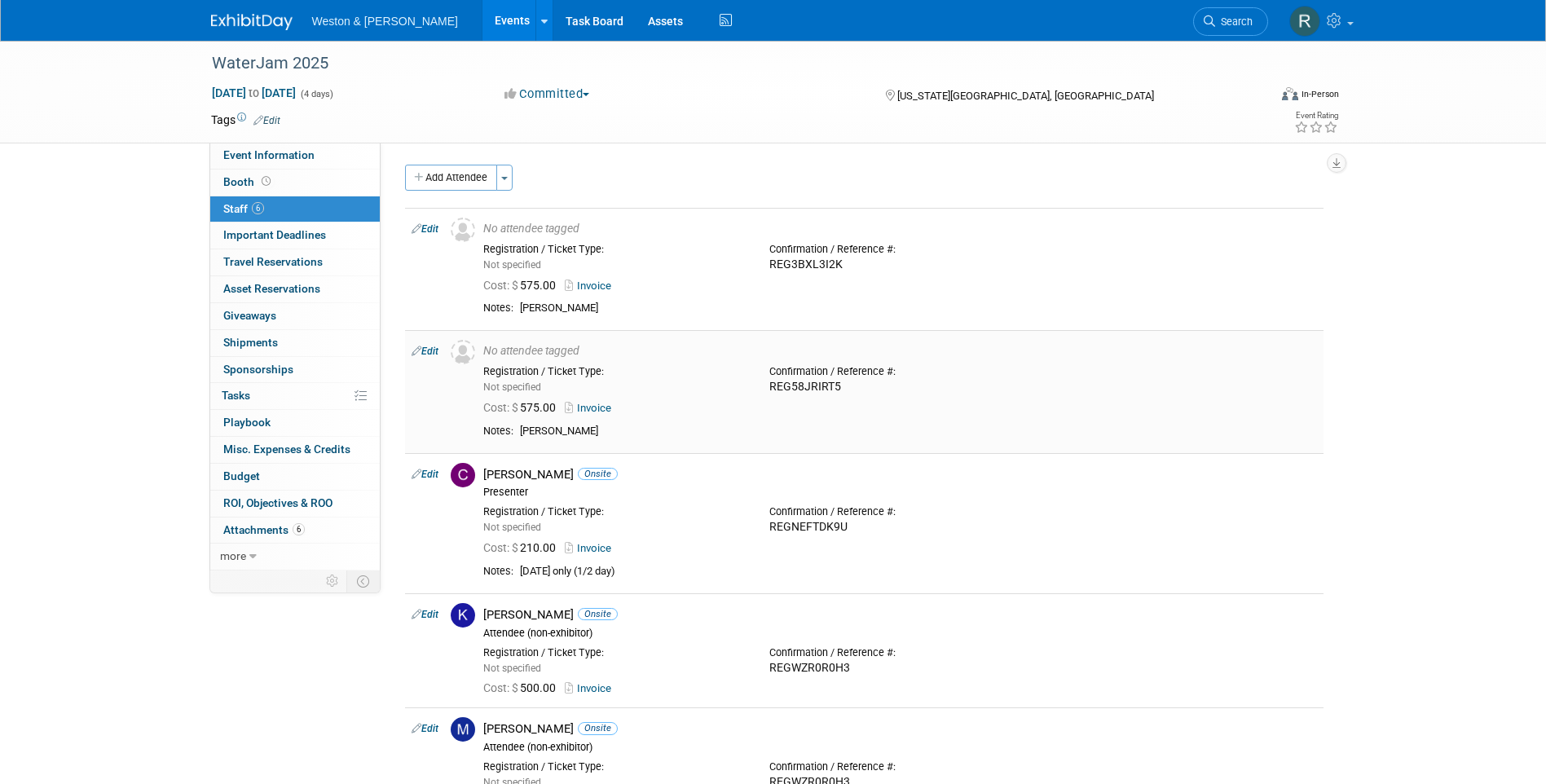
click at [433, 353] on link "Edit" at bounding box center [425, 352] width 27 height 12
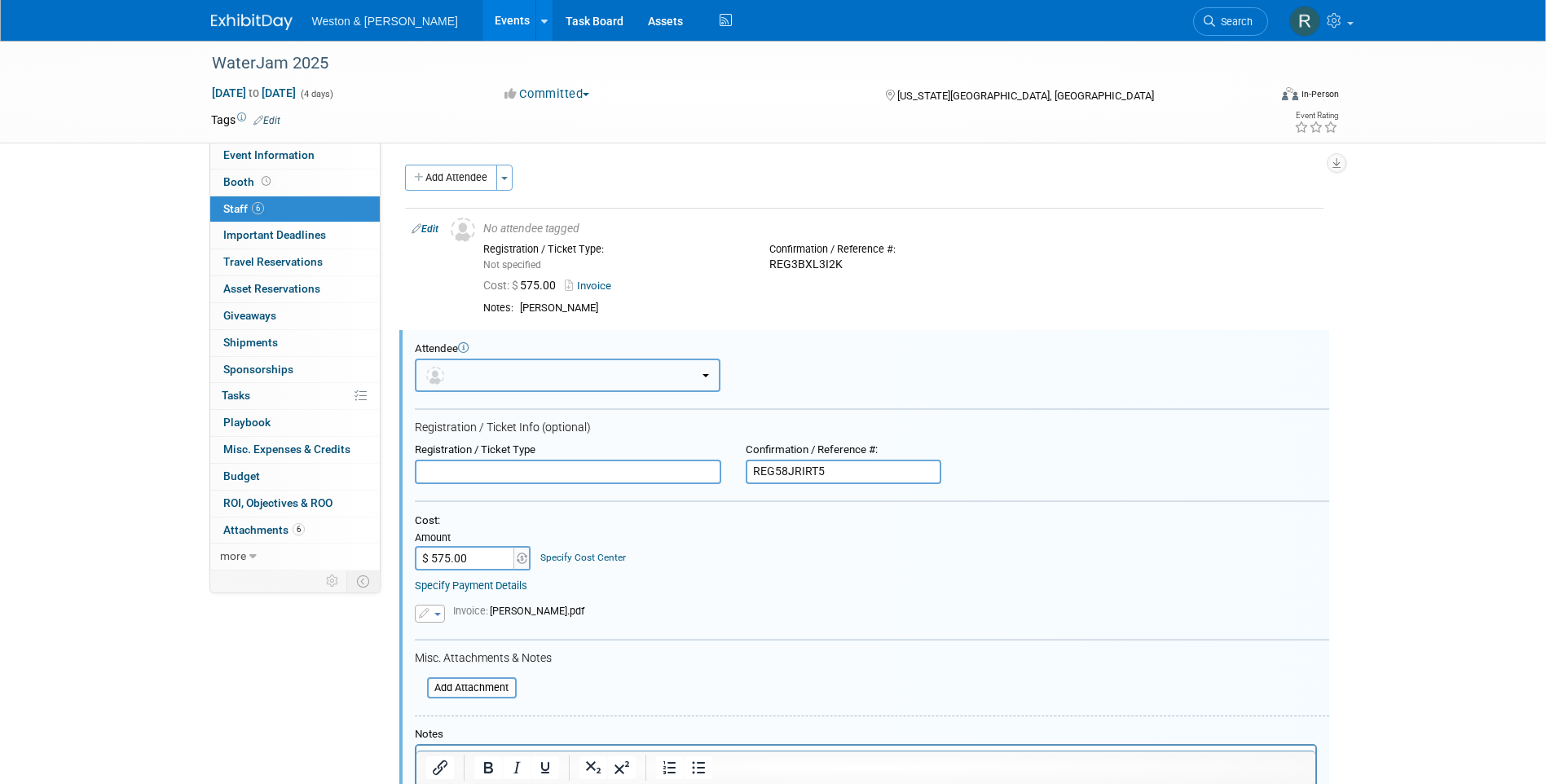
click at [494, 374] on button "button" at bounding box center [568, 375] width 305 height 33
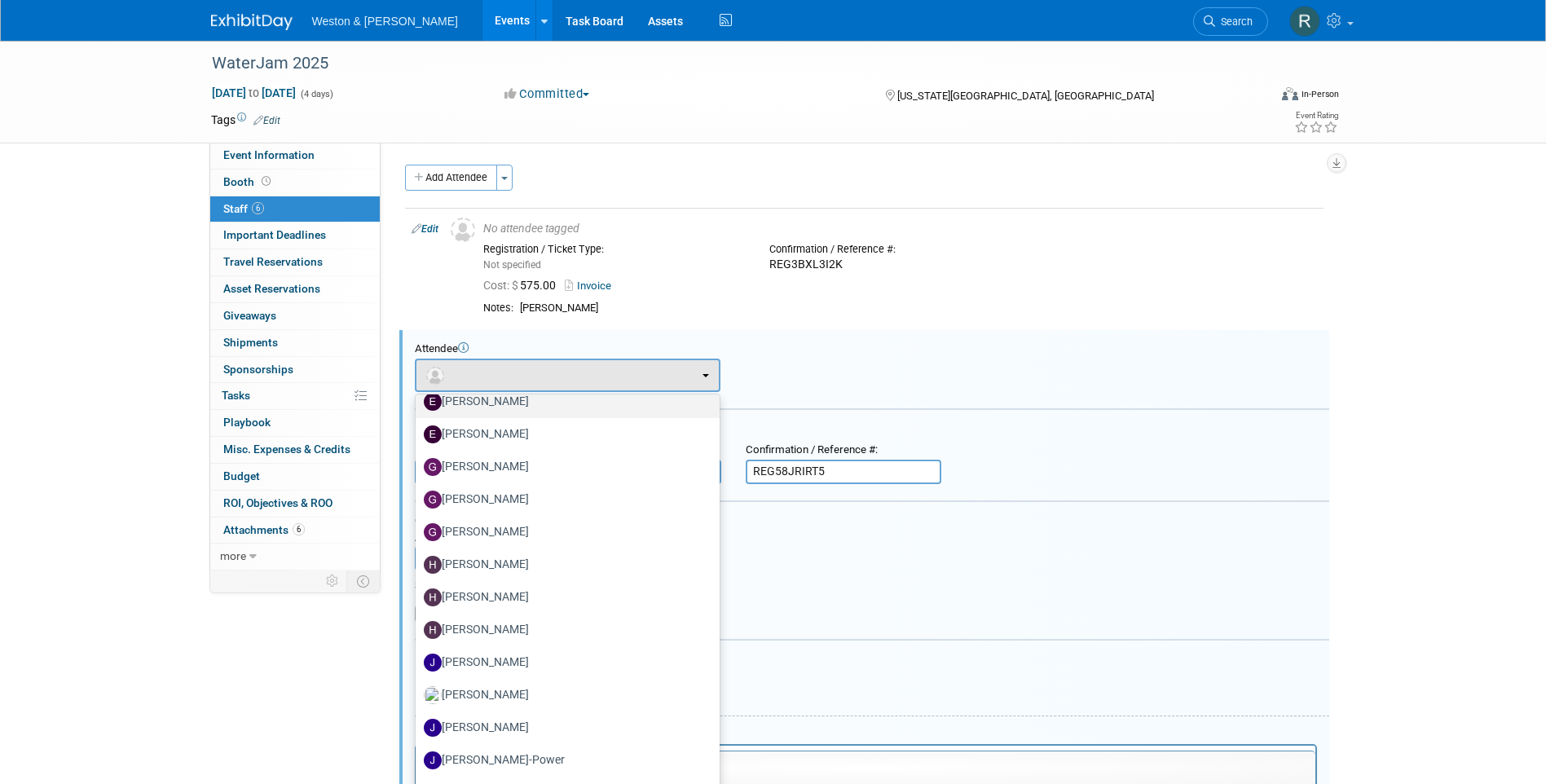
scroll to position [1466, 0]
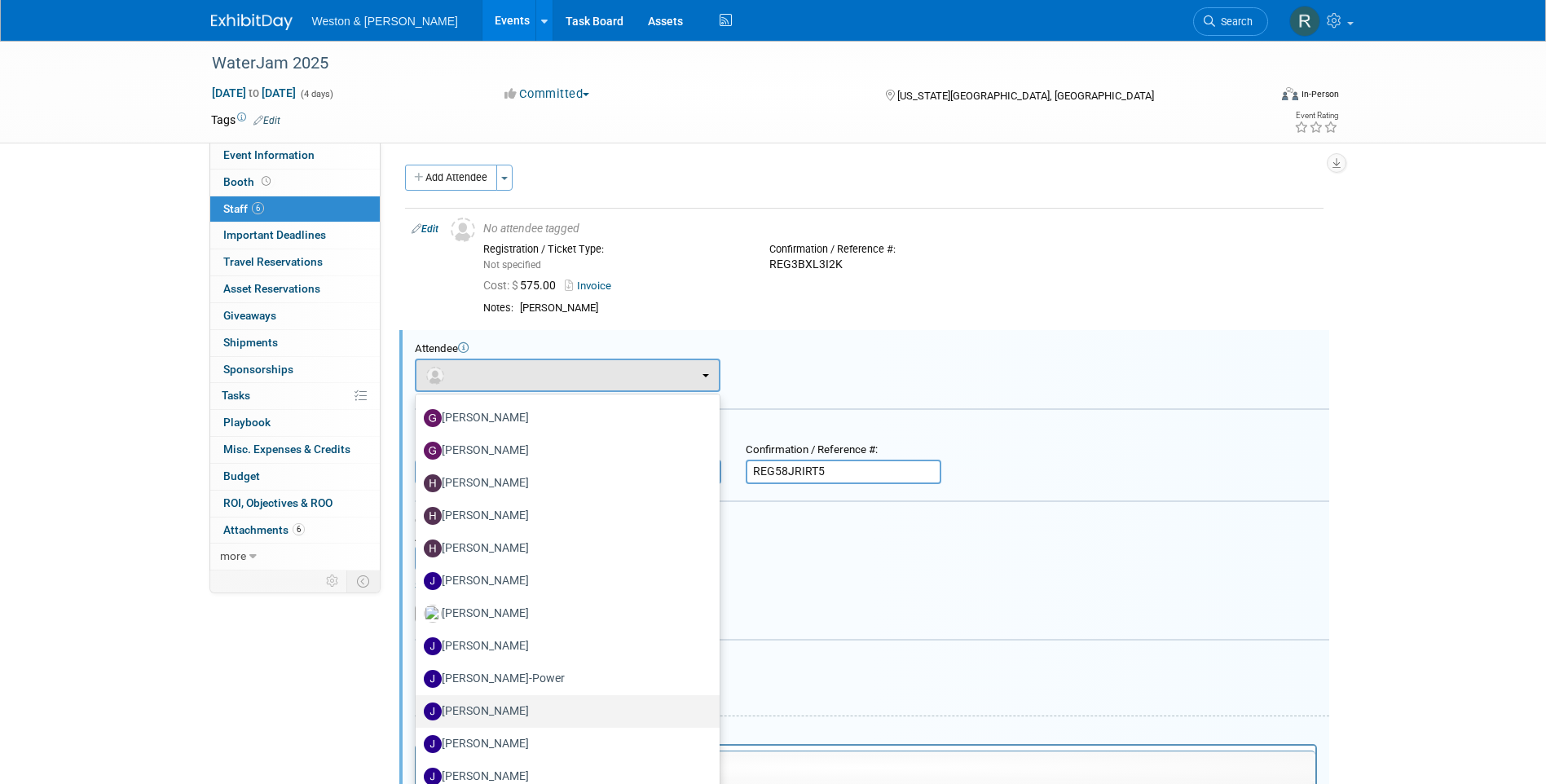
click at [508, 712] on label "[PERSON_NAME]" at bounding box center [563, 711] width 280 height 26
click at [418, 712] on input "[PERSON_NAME]" at bounding box center [413, 709] width 11 height 11
select select "06024c59-ac0b-4bca-81a6-b5cd7968d5f1"
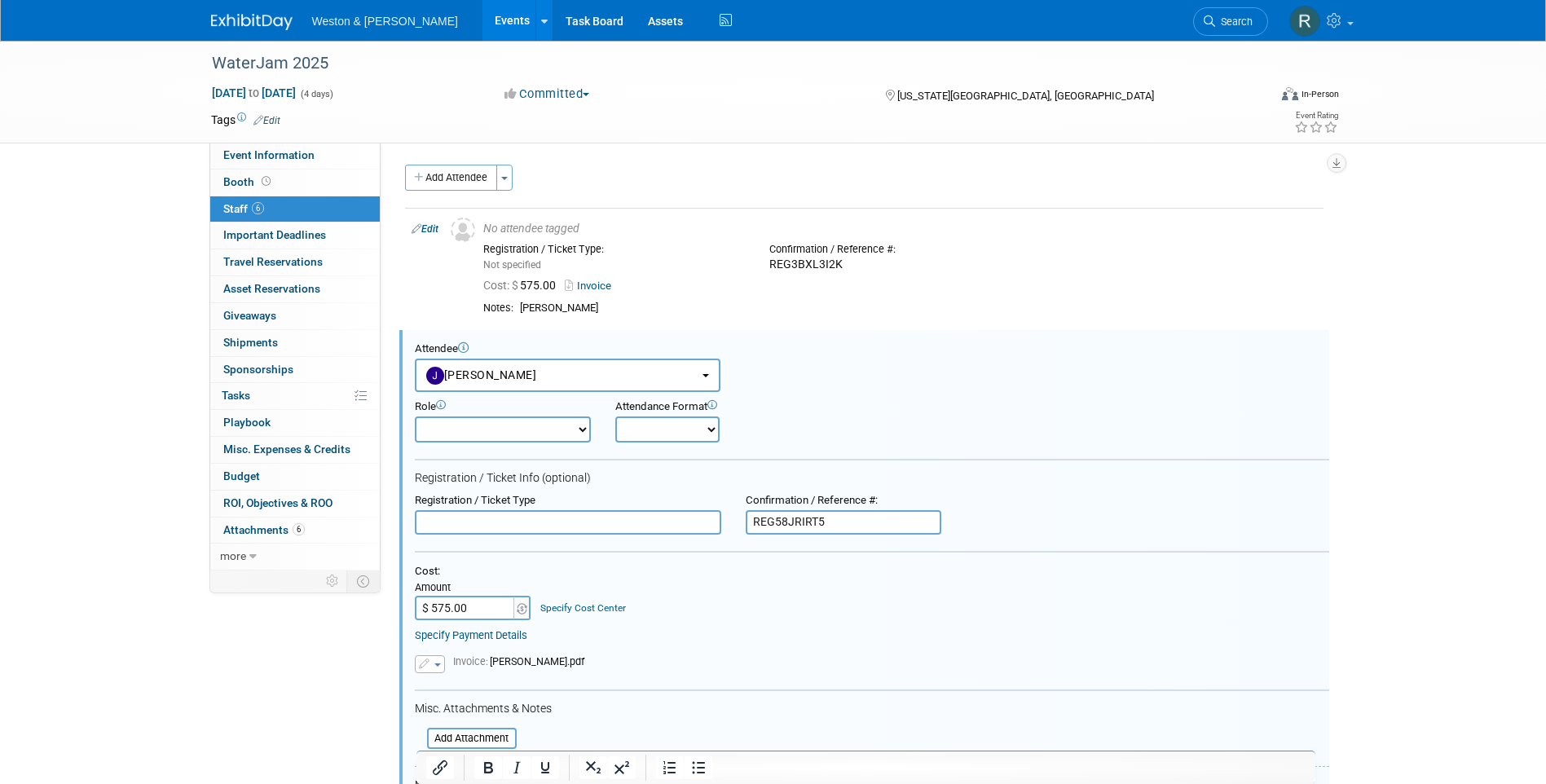
click at [576, 427] on select "Attendee (non-exhibitor) Demonstrator Host Planner Presenter Sales Representati…" at bounding box center [503, 430] width 176 height 26
select select "8"
click at [415, 417] on select "Attendee (non-exhibitor) Demonstrator Host Planner Presenter Sales Representati…" at bounding box center [503, 430] width 176 height 26
click at [711, 436] on select "Onsite Remote" at bounding box center [668, 430] width 104 height 26
select select "1"
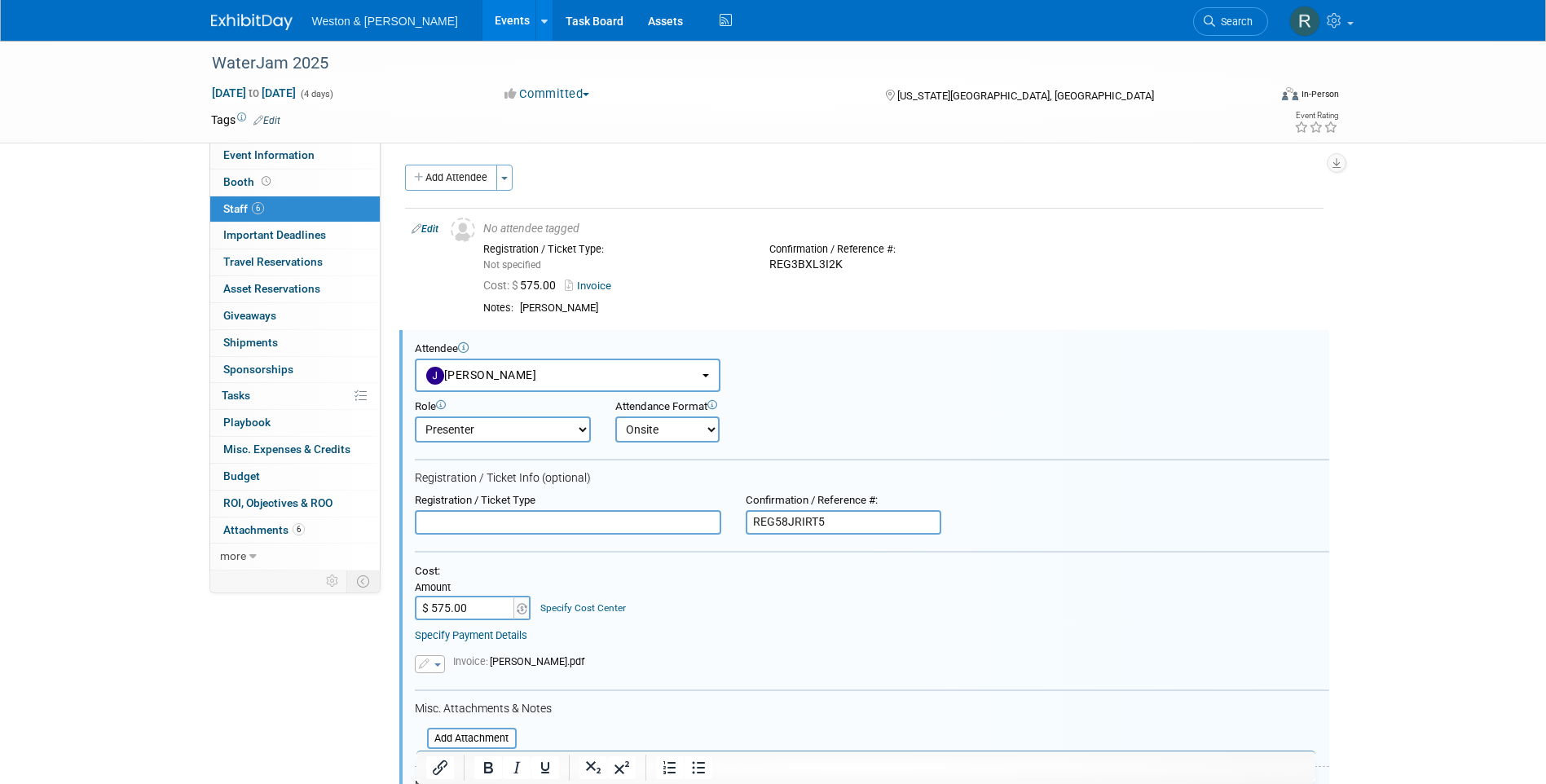
click at [616, 417] on select "Onsite Remote" at bounding box center [668, 430] width 104 height 26
click at [715, 595] on div "Cost: Amount $ 575.00 Specify Cost Center Cost Center -- Not Specified --" at bounding box center [872, 593] width 915 height 56
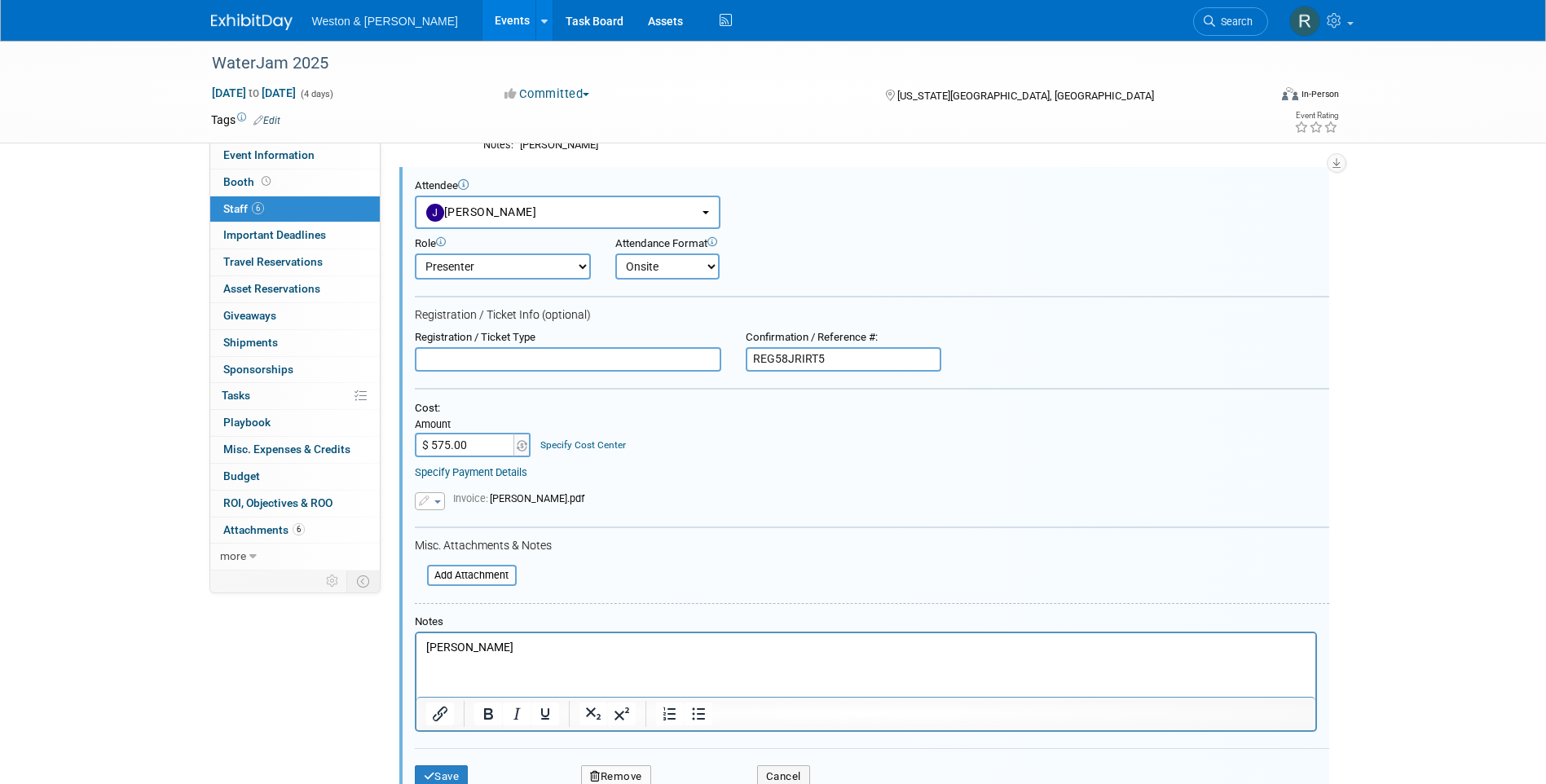
scroll to position [244, 0]
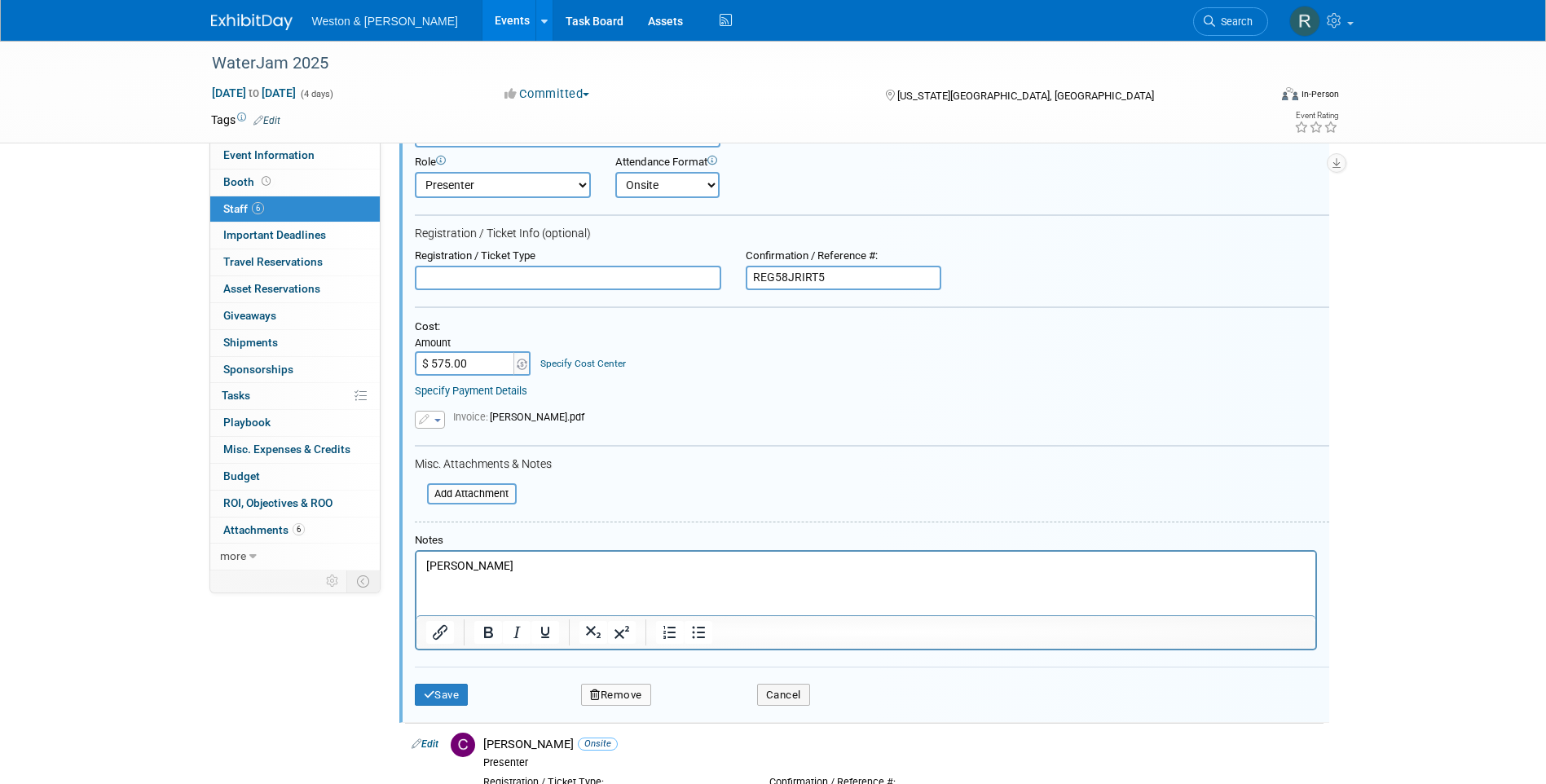
drag, startPoint x: 570, startPoint y: 571, endPoint x: 323, endPoint y: 562, distance: 247.2
click at [416, 562] on html "[PERSON_NAME]" at bounding box center [865, 563] width 899 height 23
drag, startPoint x: 510, startPoint y: 566, endPoint x: 353, endPoint y: 566, distance: 157.0
click at [416, 566] on html "[PERSON_NAME]" at bounding box center [865, 563] width 899 height 23
click at [444, 697] on button "Save" at bounding box center [442, 695] width 54 height 23
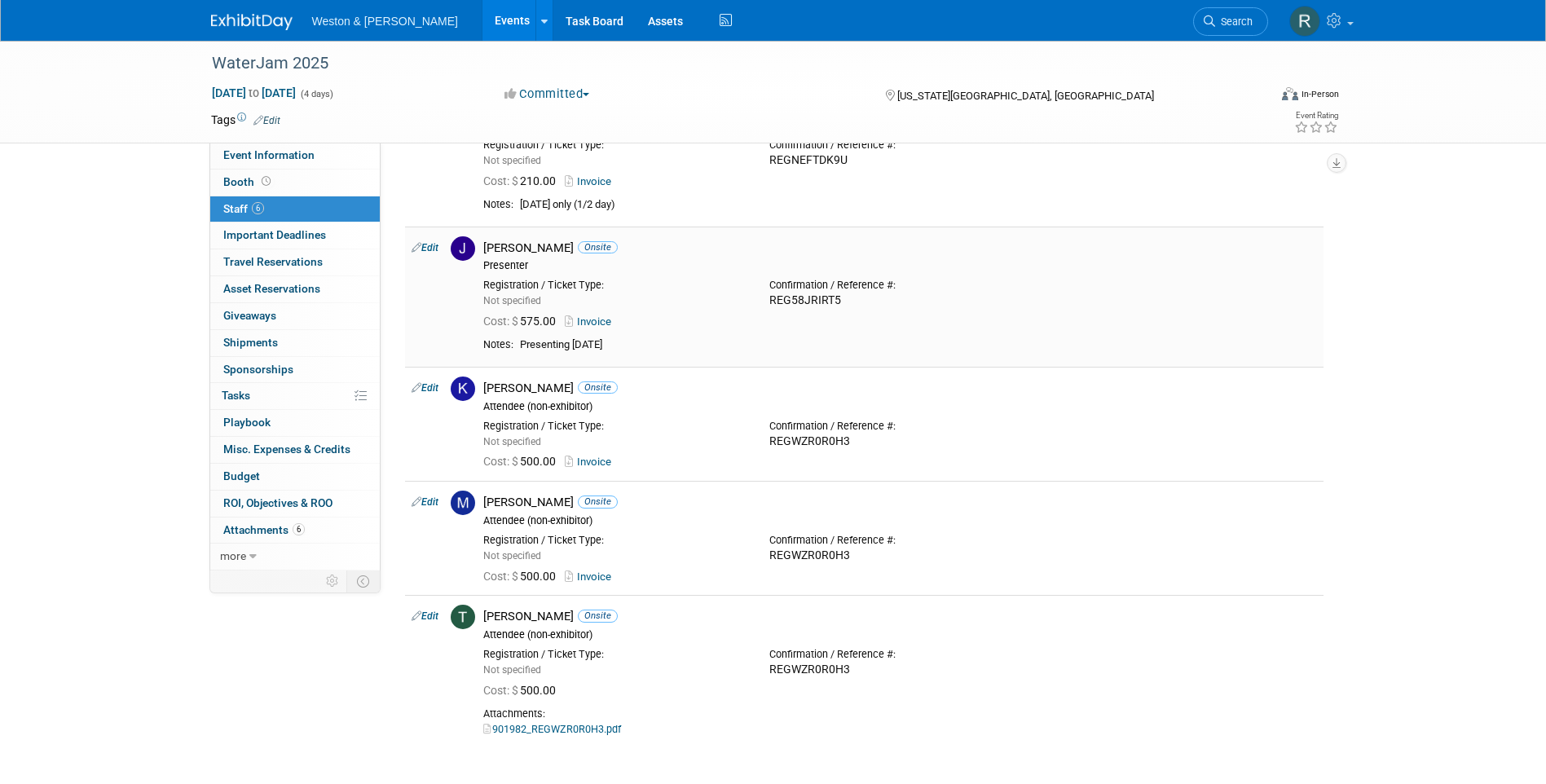
scroll to position [0, 0]
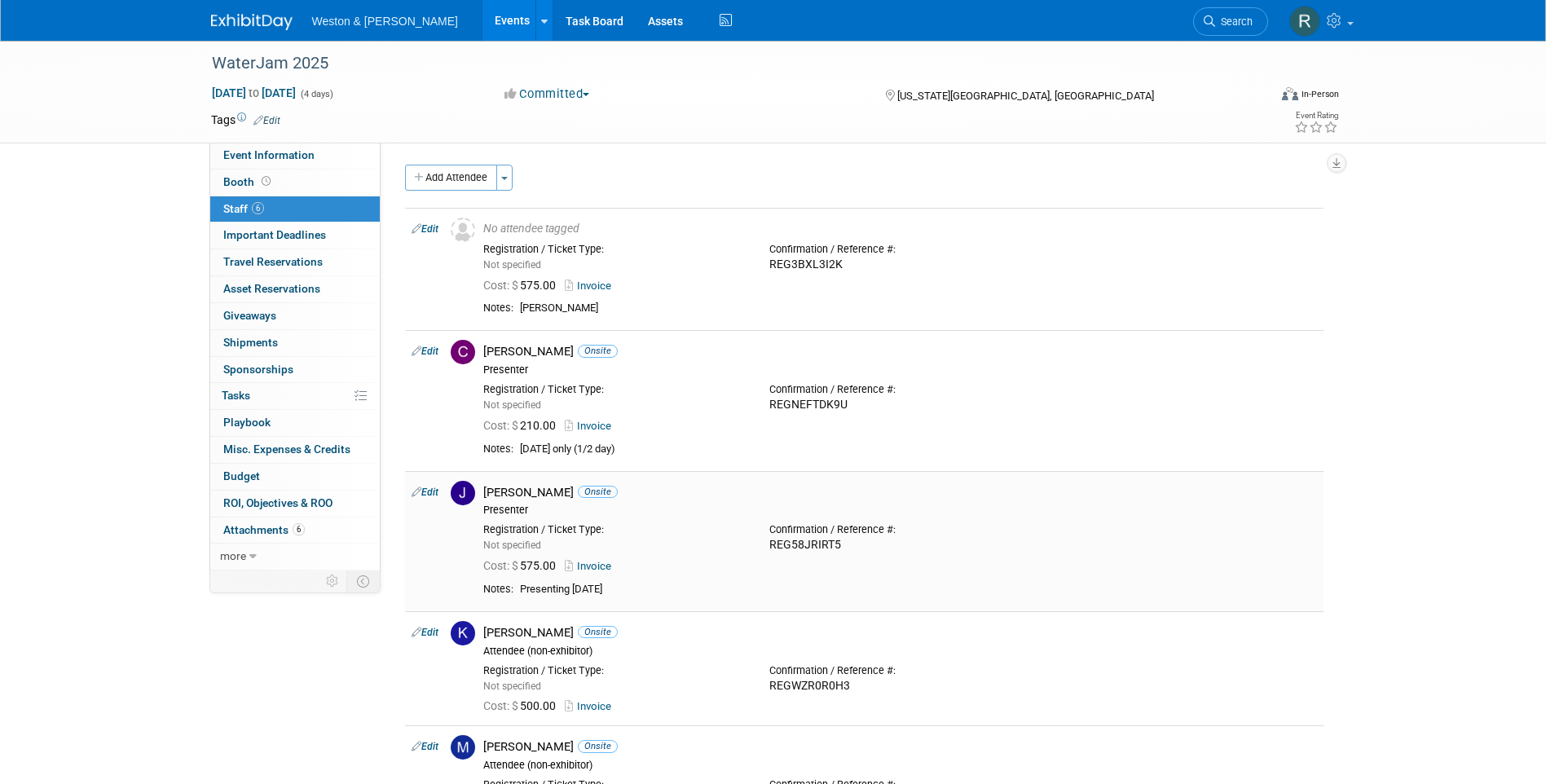
click at [1174, 496] on div "[PERSON_NAME] Onsite" at bounding box center [901, 493] width 834 height 16
click at [246, 260] on span "Travel Reservations 0" at bounding box center [273, 262] width 99 height 13
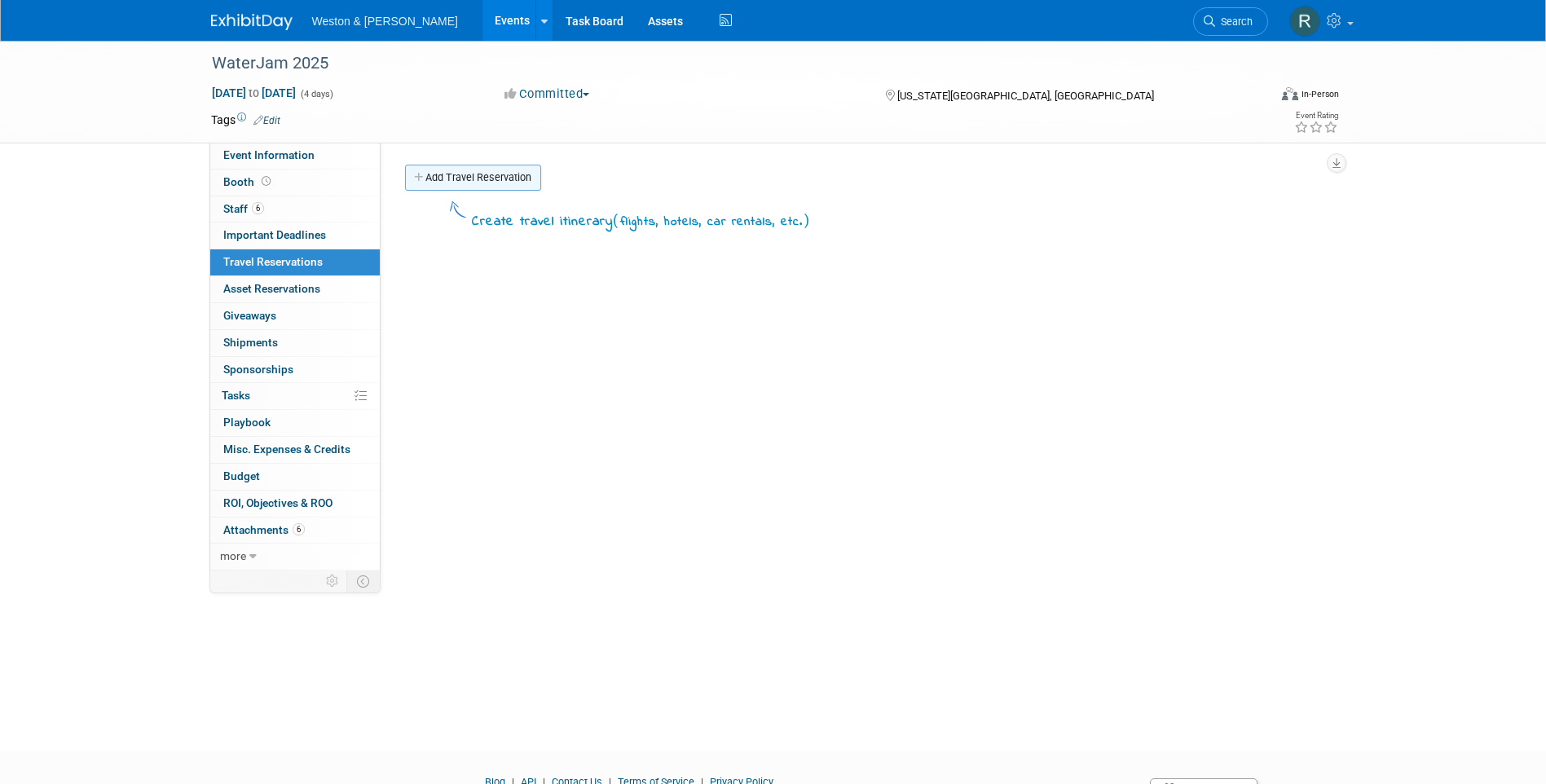
click at [447, 174] on link "Add Travel Reservation" at bounding box center [473, 177] width 136 height 26
